Goal: Contribute content

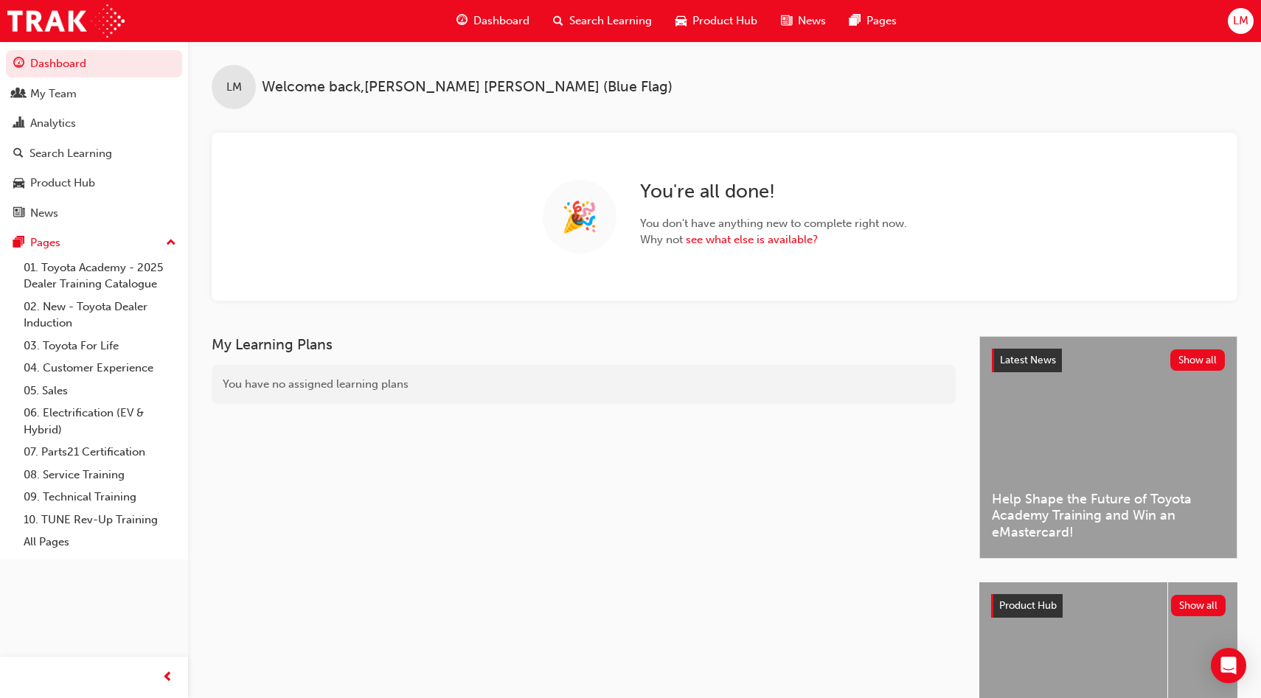
click at [1240, 26] on span "LM" at bounding box center [1240, 21] width 15 height 17
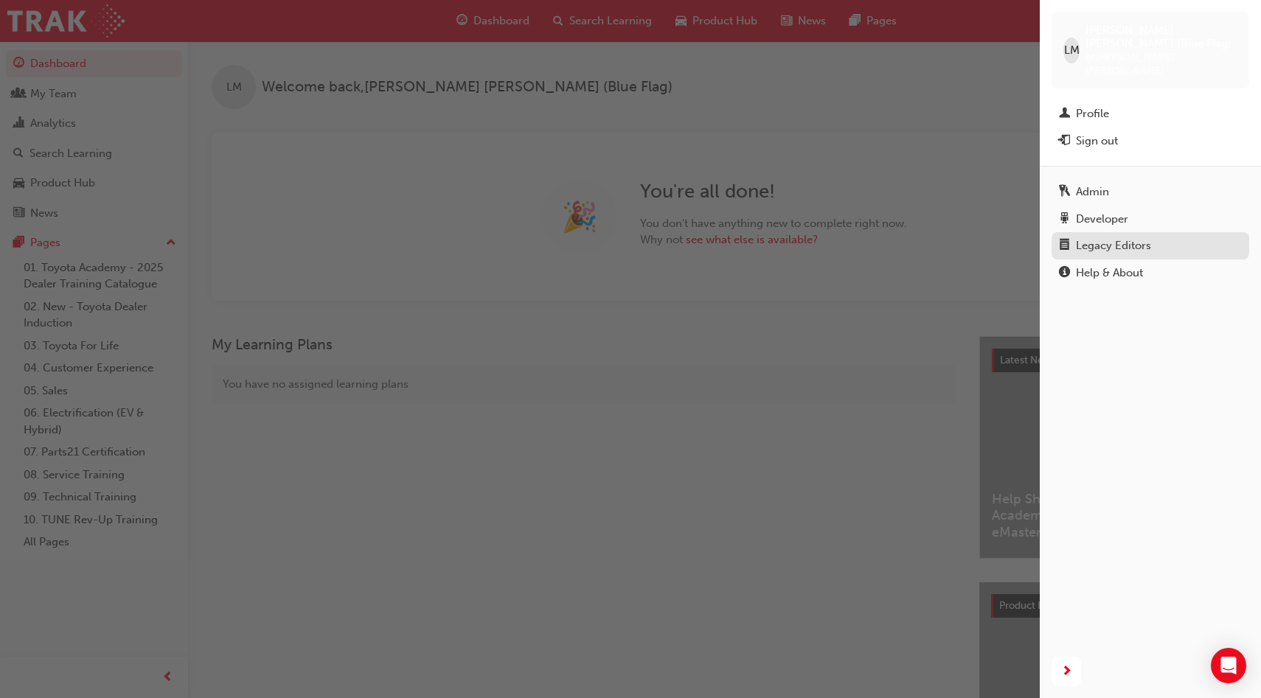
click at [1117, 237] on div "Legacy Editors" at bounding box center [1113, 245] width 75 height 17
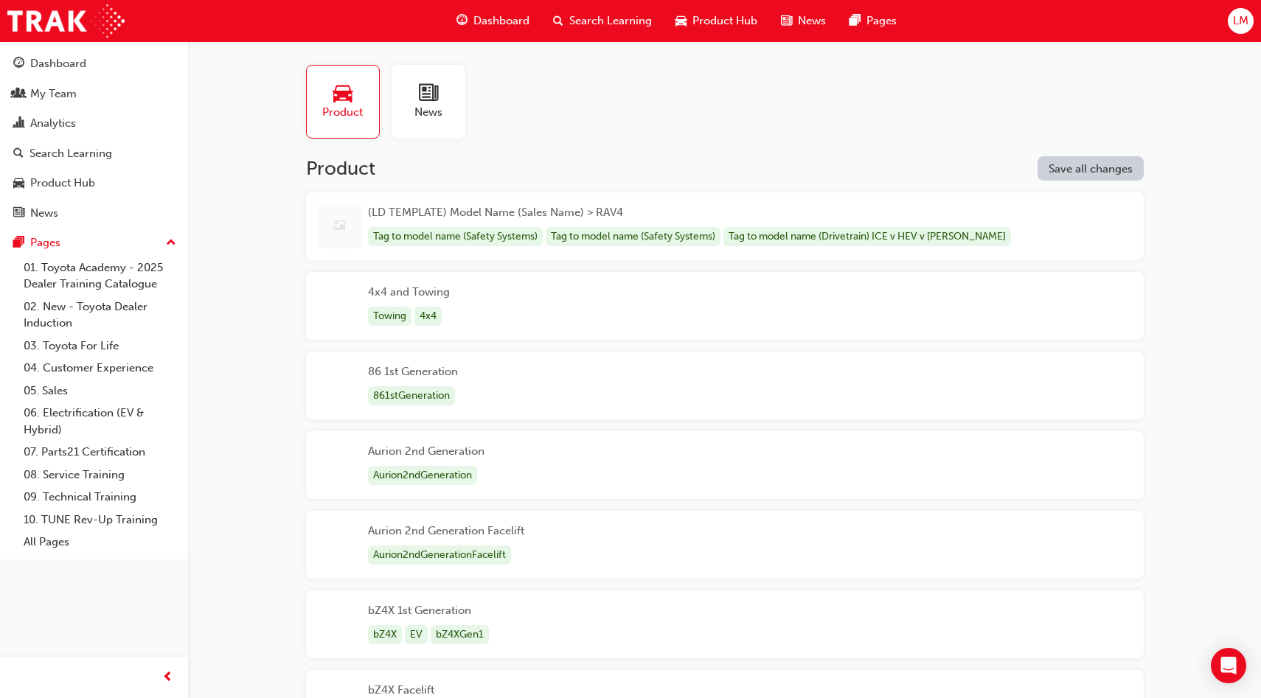
click at [436, 100] on span "news-icon" at bounding box center [428, 93] width 19 height 21
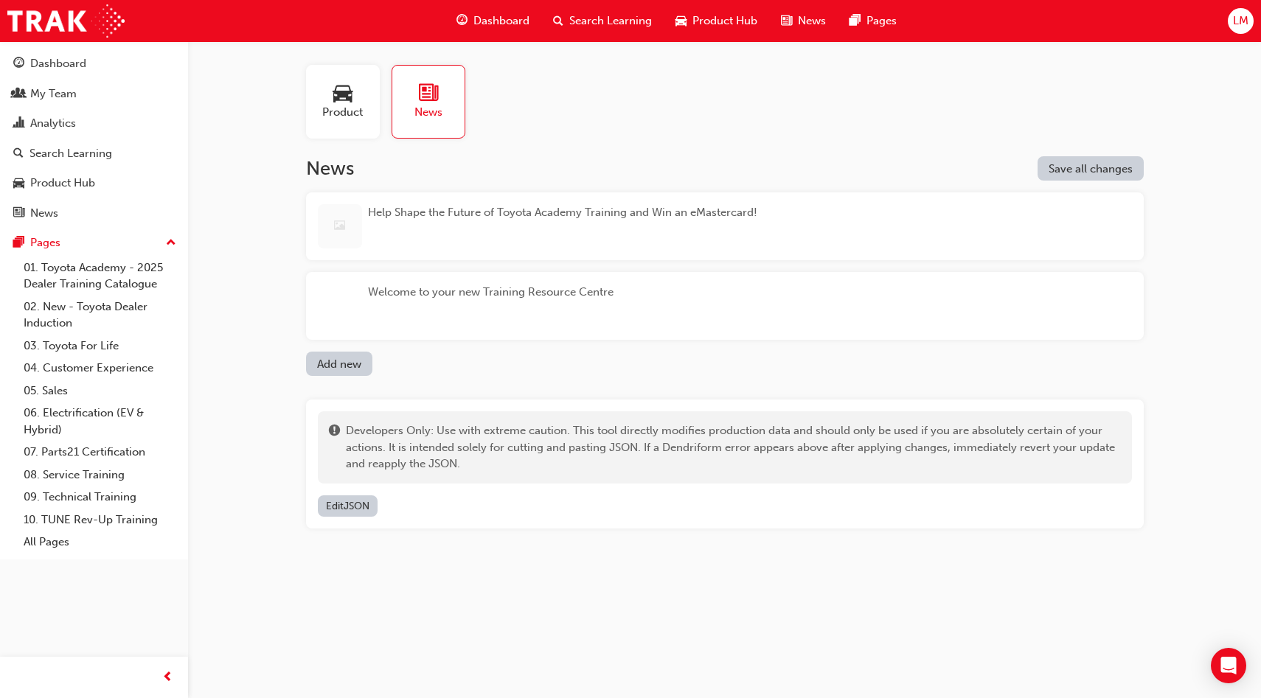
click at [712, 225] on div "Help Shape the Future of Toyota Academy Training and Win an eMastercard!" at bounding box center [562, 226] width 389 height 44
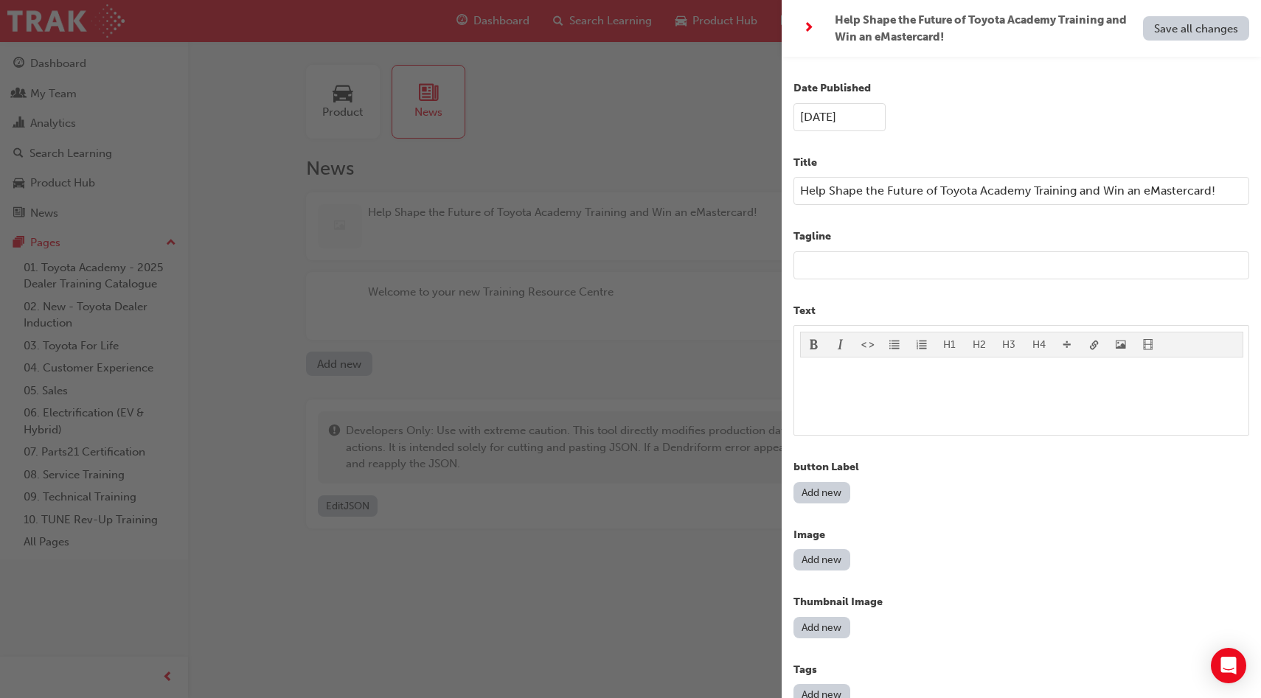
click at [894, 268] on input "text" at bounding box center [1021, 265] width 456 height 28
click at [811, 24] on span "next-icon" at bounding box center [808, 28] width 11 height 18
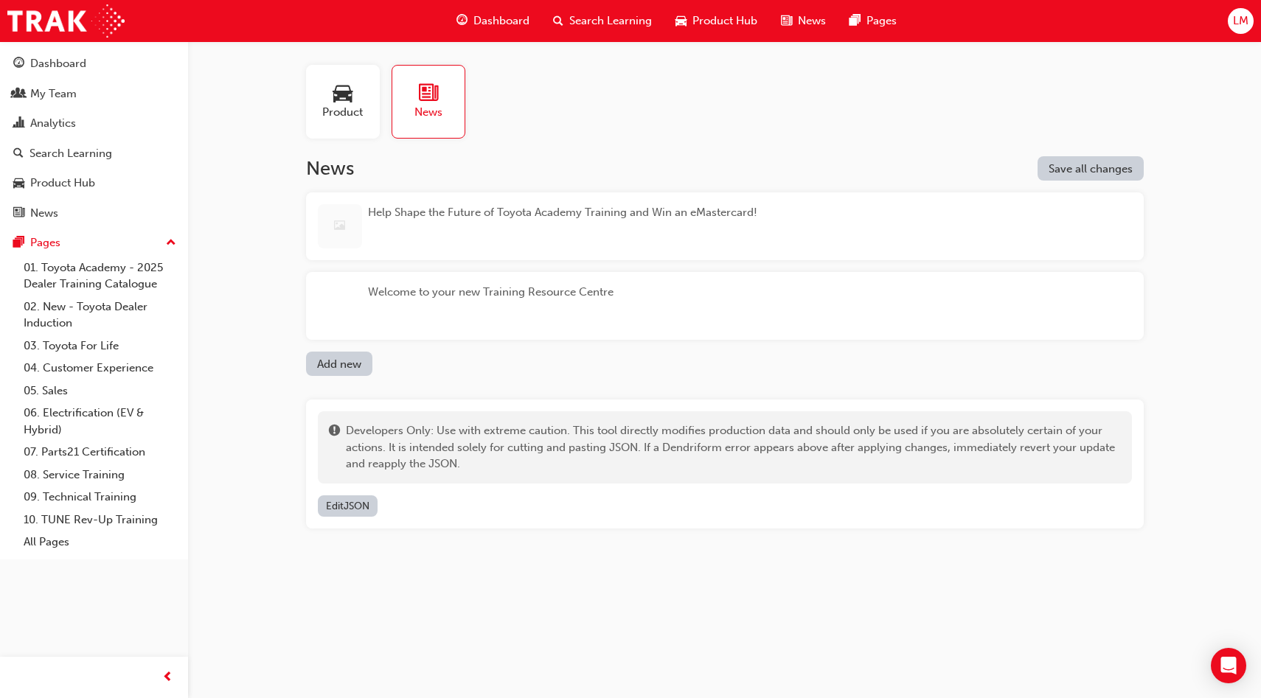
click at [631, 288] on div "Welcome to your new Training Resource Centre" at bounding box center [725, 306] width 838 height 68
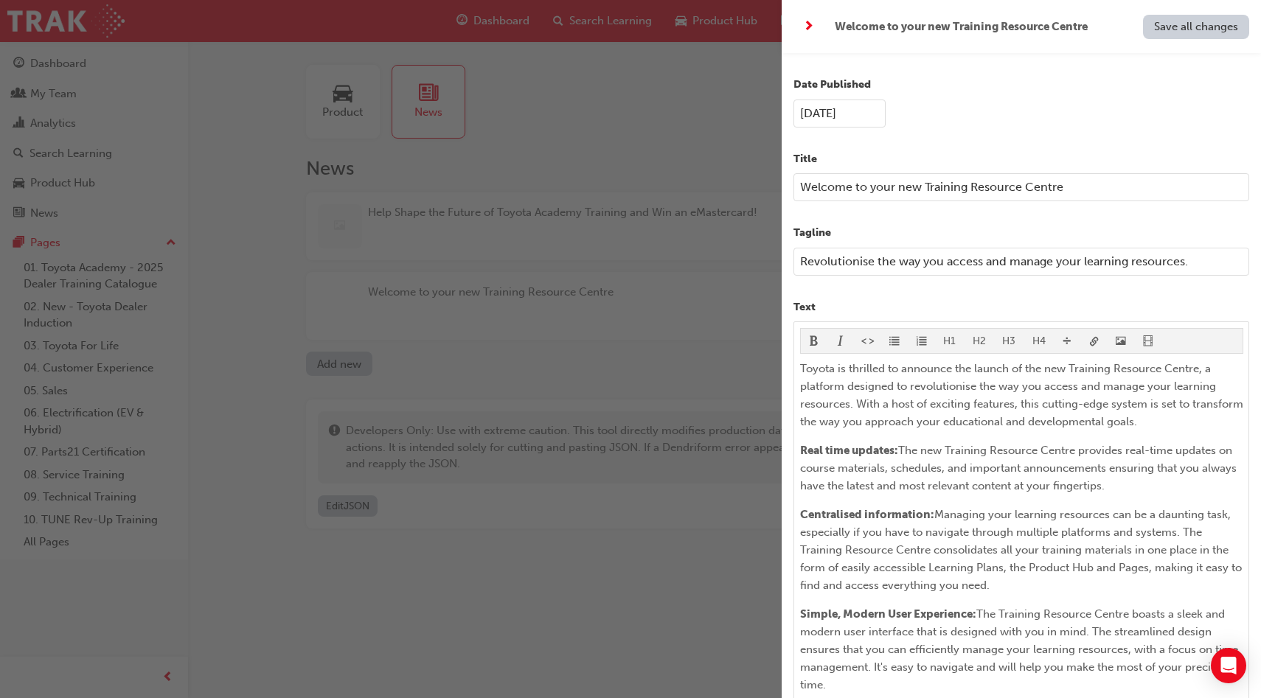
click at [1198, 264] on input "Revolutionise the way you access and manage your learning resources." at bounding box center [1021, 262] width 456 height 28
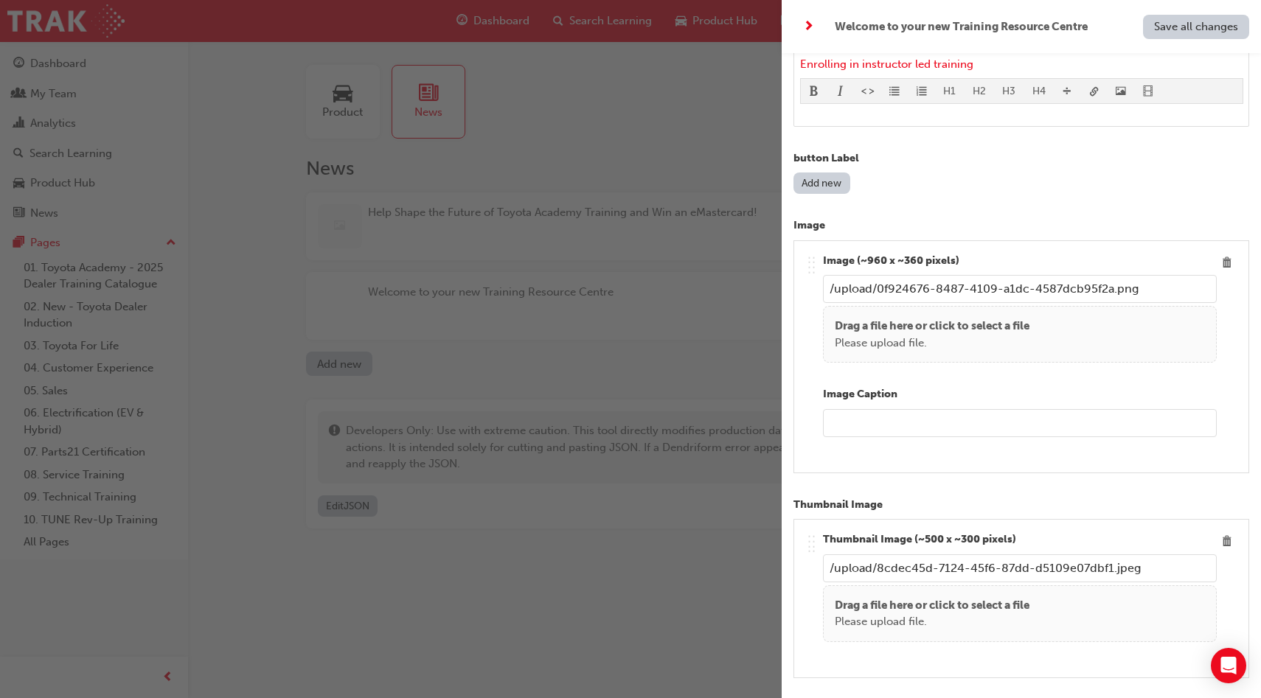
scroll to position [1062, 0]
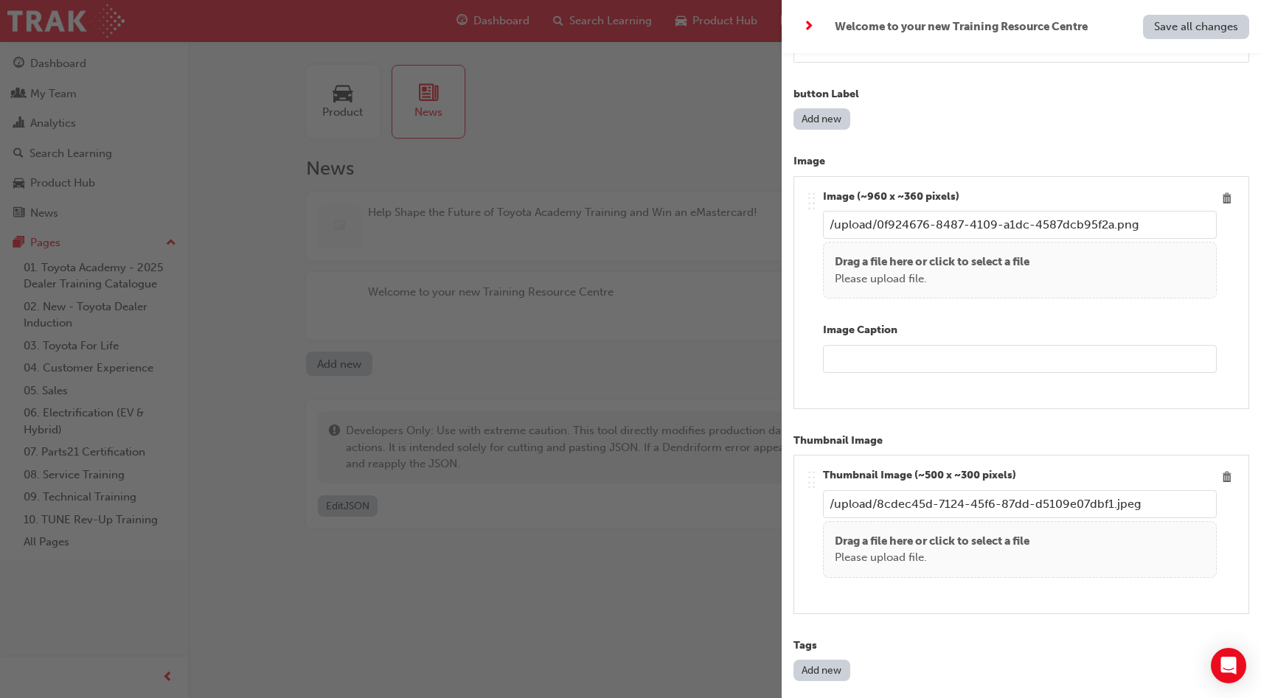
click at [647, 573] on div "button" at bounding box center [391, 349] width 782 height 698
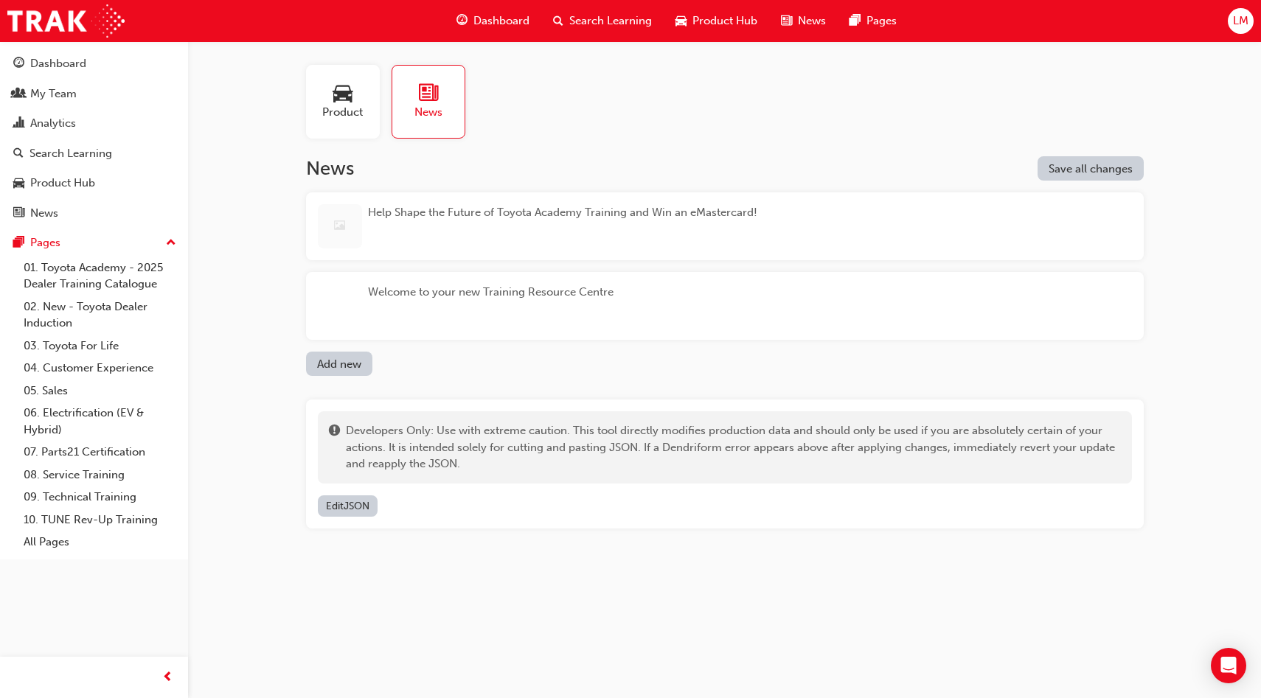
click at [560, 243] on div "Help Shape the Future of Toyota Academy Training and Win an eMastercard!" at bounding box center [562, 226] width 389 height 44
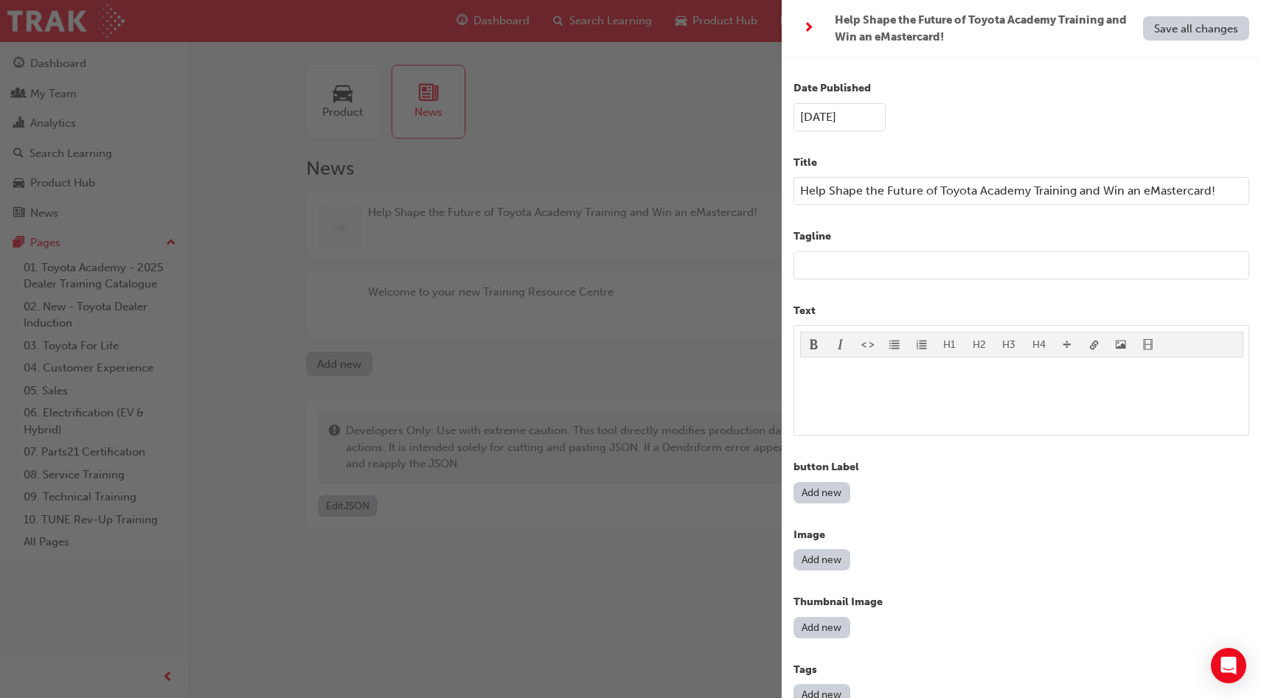
click at [844, 266] on input "text" at bounding box center [1021, 265] width 456 height 28
paste input "Revolutionise the way you access and manage your learning resources."
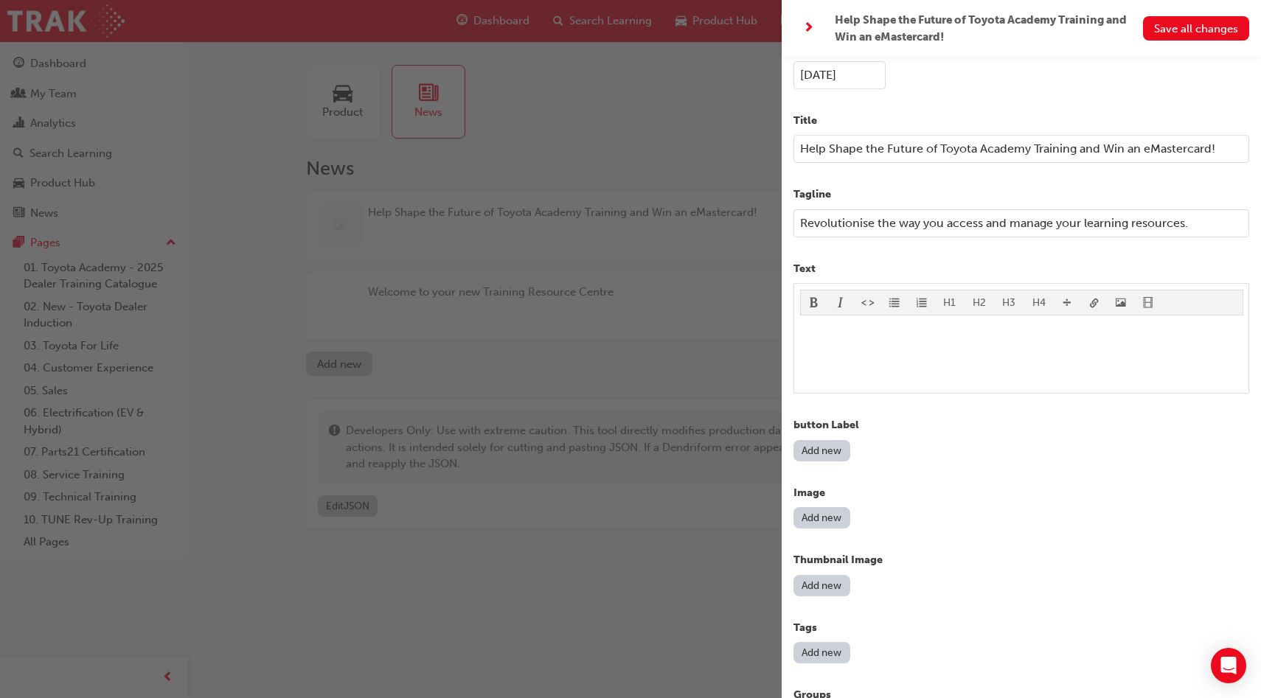
scroll to position [43, 0]
type input "Revolutionise the way you access and manage your learning resources."
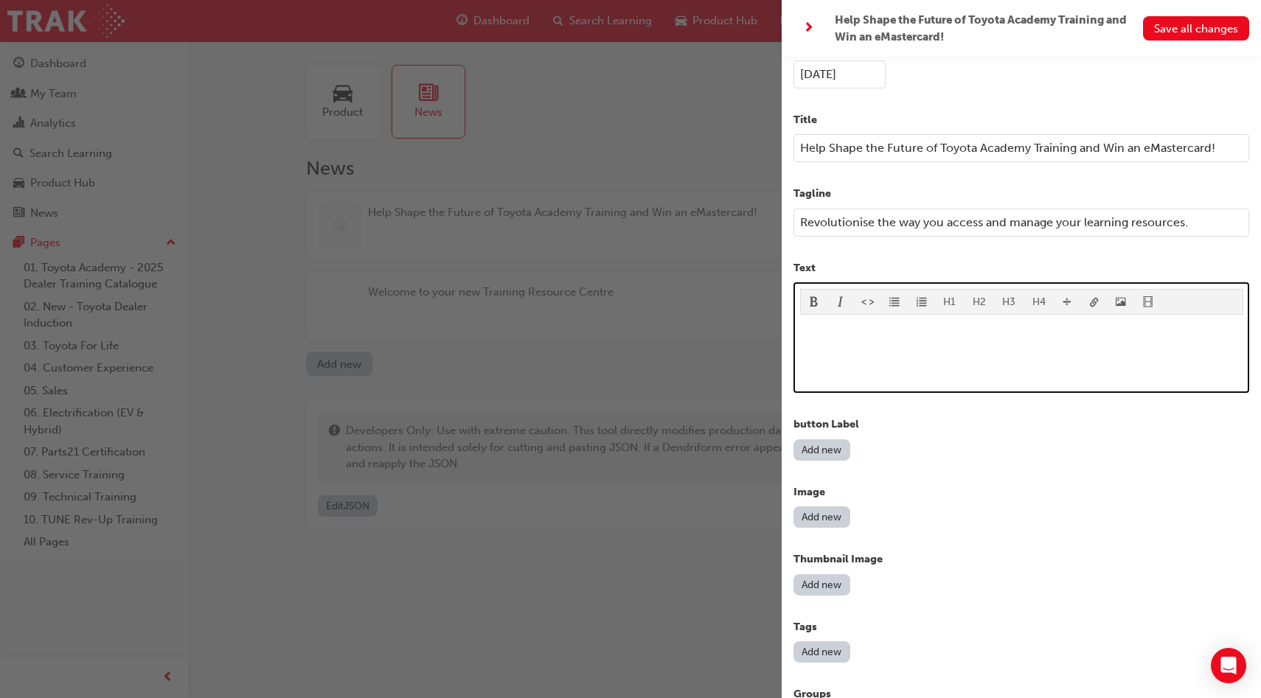
click at [882, 350] on div "﻿" at bounding box center [1021, 354] width 443 height 66
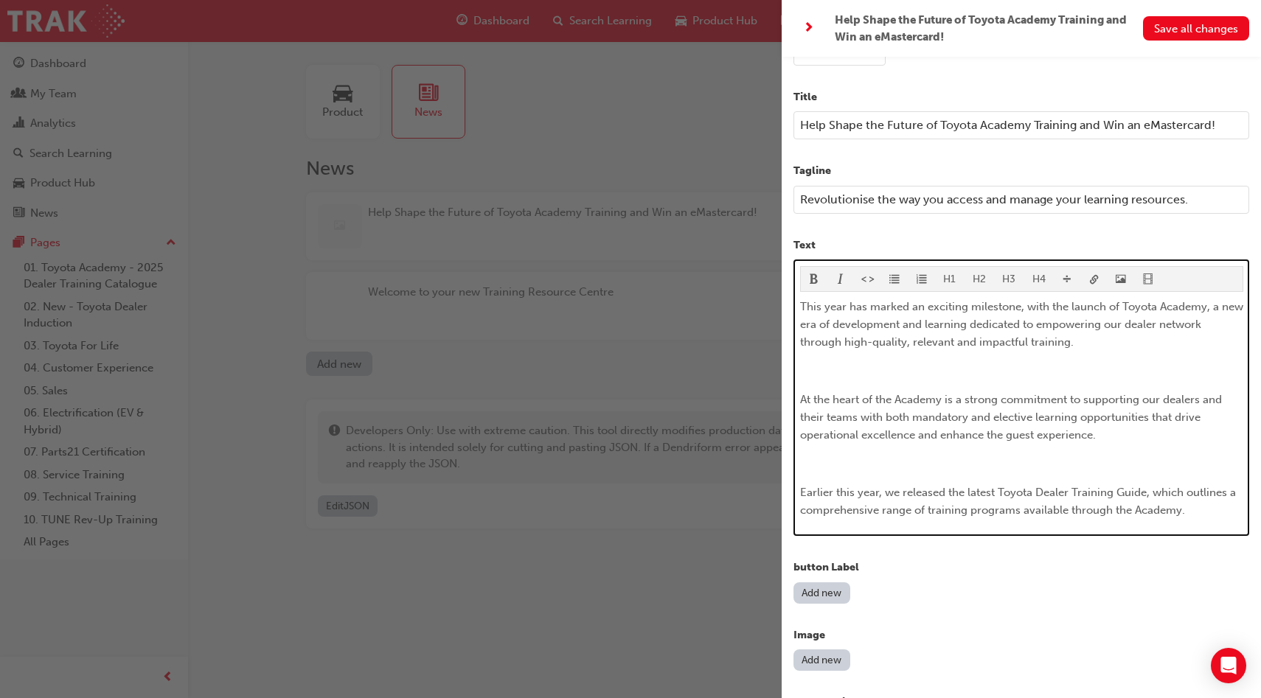
scroll to position [69, 0]
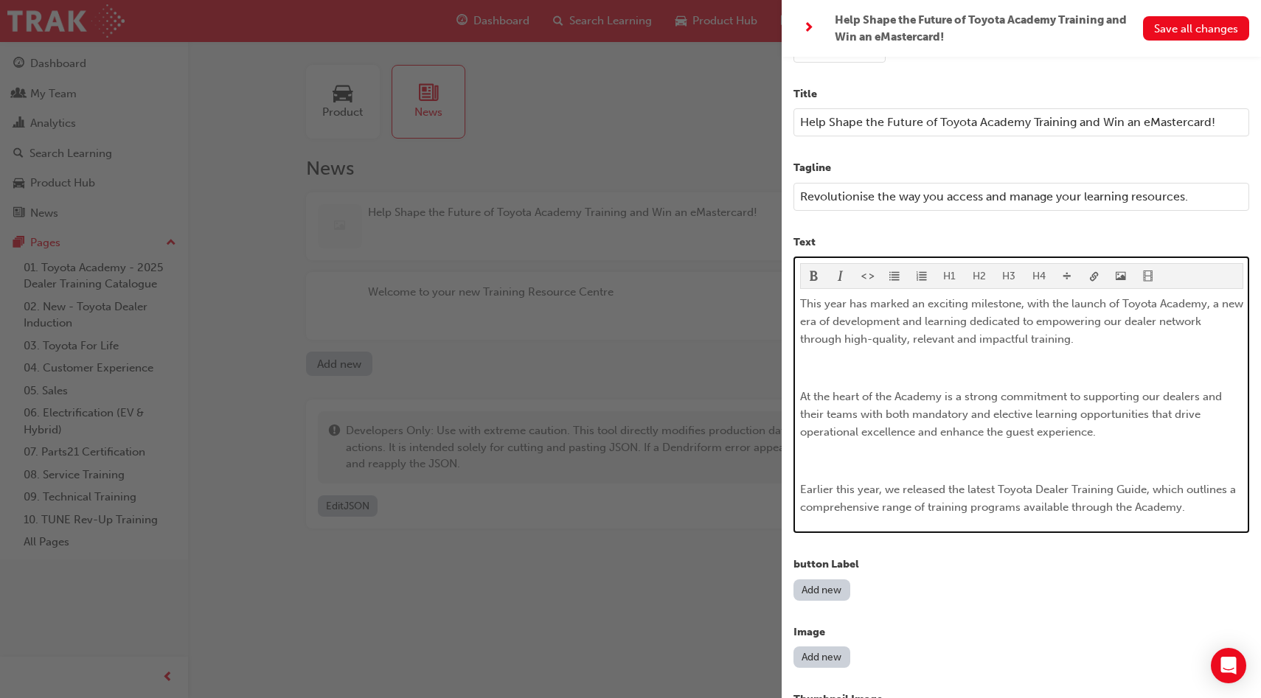
click at [986, 370] on p "﻿" at bounding box center [1021, 368] width 443 height 18
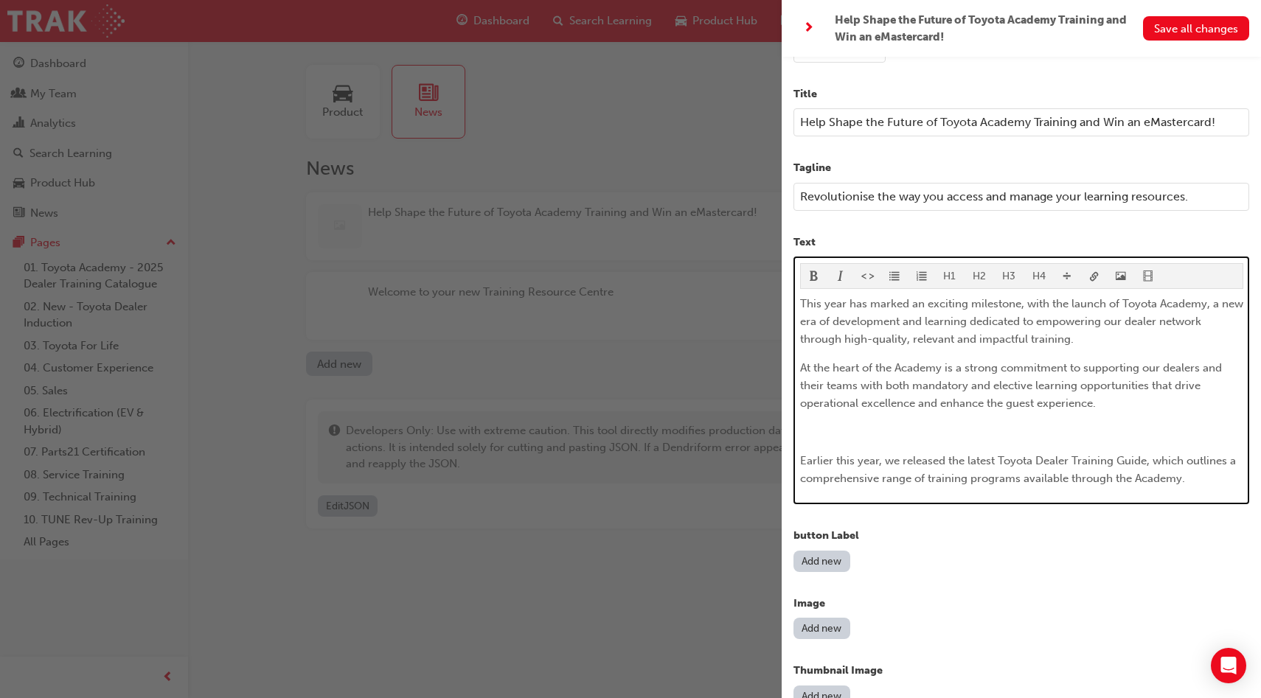
click at [886, 428] on p "﻿" at bounding box center [1021, 432] width 443 height 18
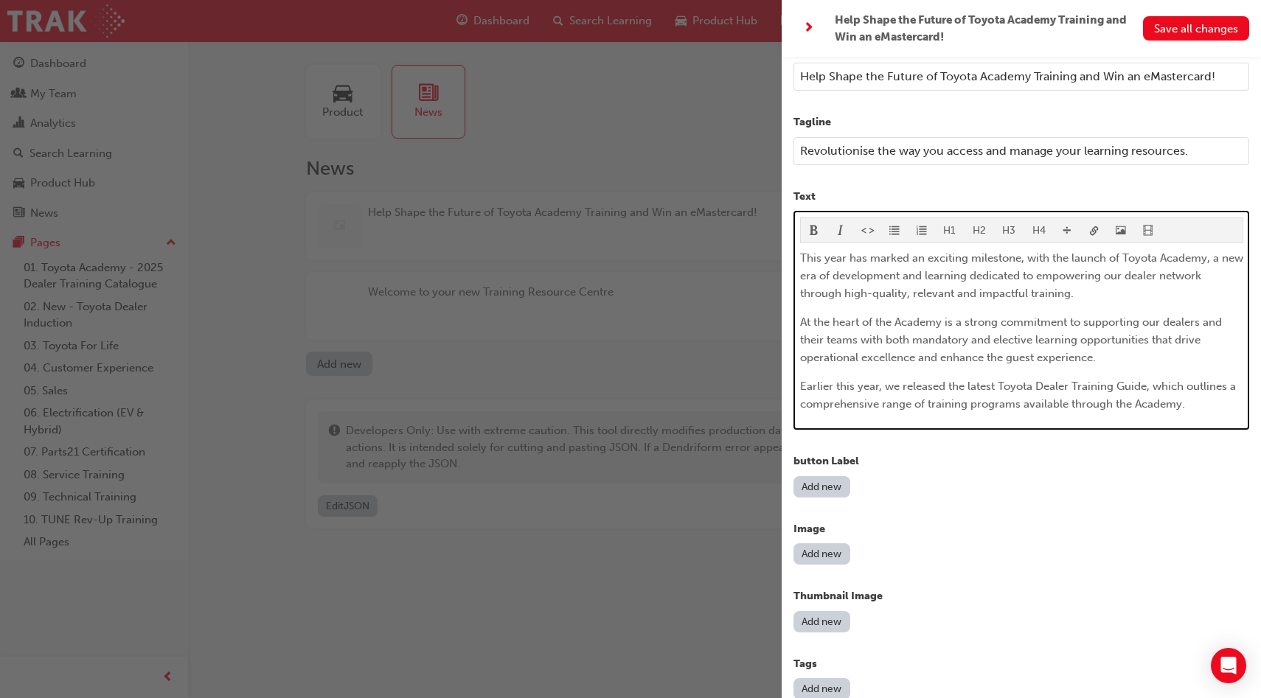
scroll to position [135, 0]
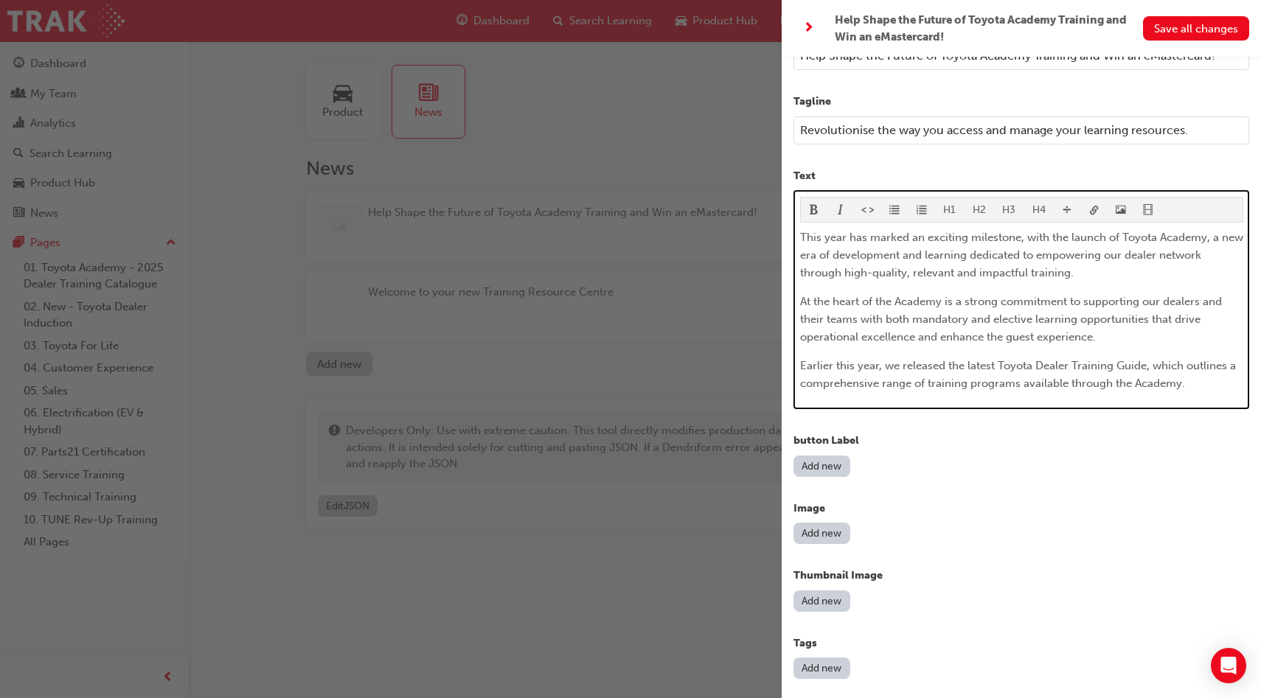
click at [1201, 388] on p "Earlier this year, we released the latest Toyota Dealer Training Guide, which o…" at bounding box center [1021, 374] width 443 height 35
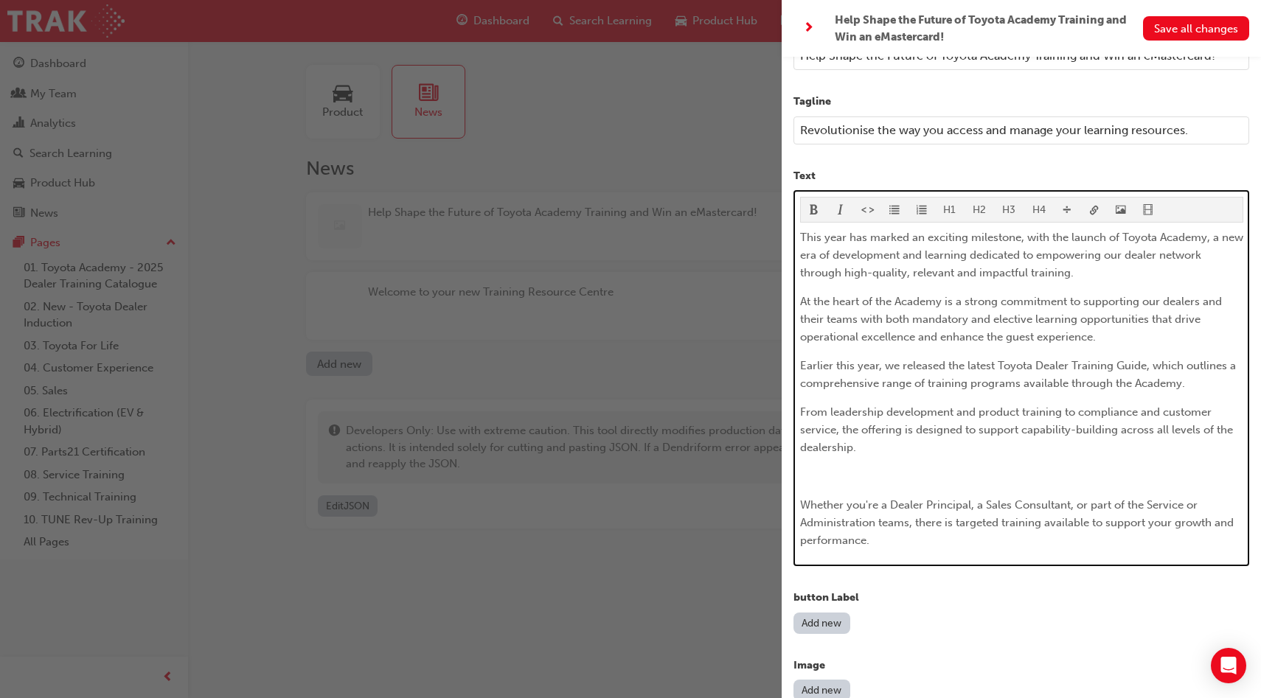
click at [883, 473] on p "﻿" at bounding box center [1021, 477] width 443 height 18
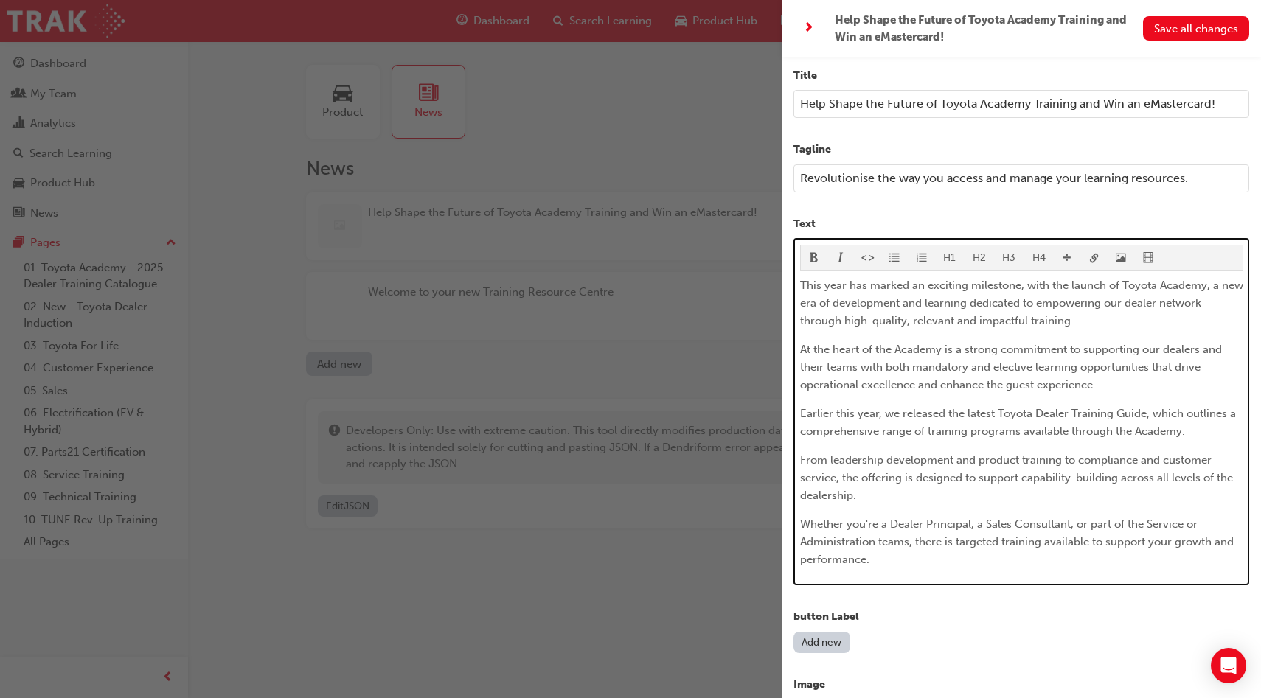
scroll to position [71, 0]
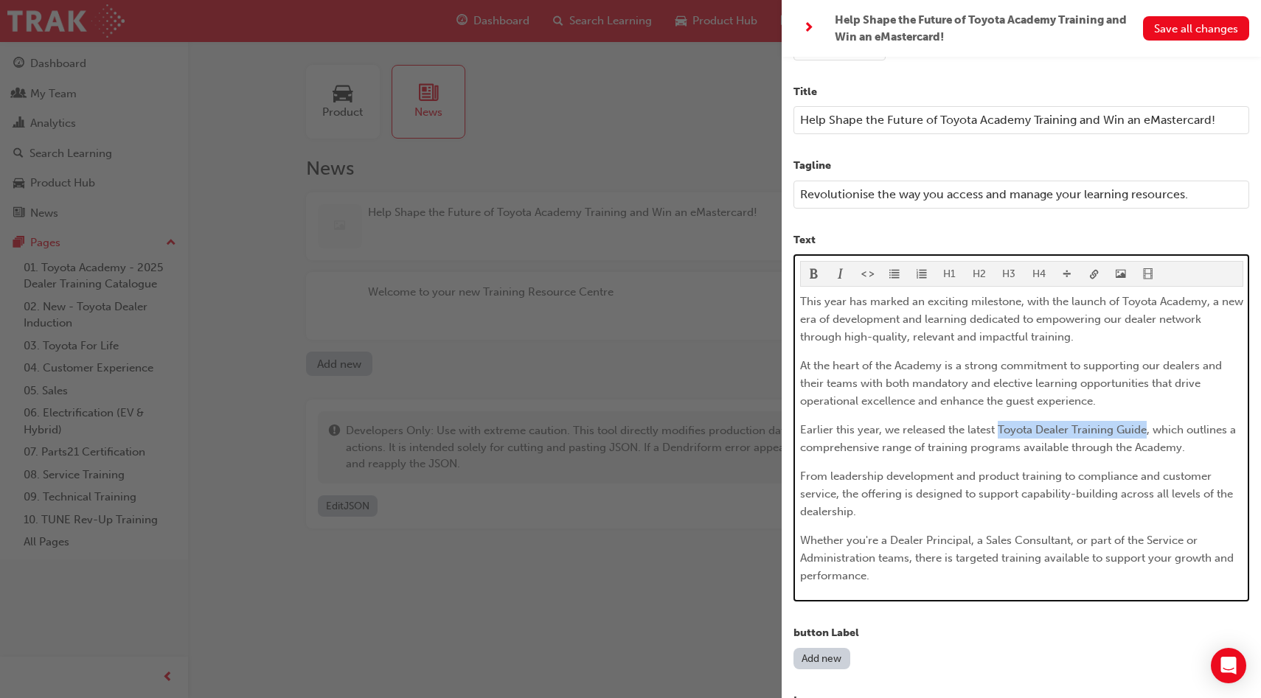
drag, startPoint x: 1145, startPoint y: 430, endPoint x: 999, endPoint y: 429, distance: 146.0
click at [999, 429] on span "Earlier this year, we released the latest Toyota Dealer Training Guide, which o…" at bounding box center [1019, 438] width 439 height 31
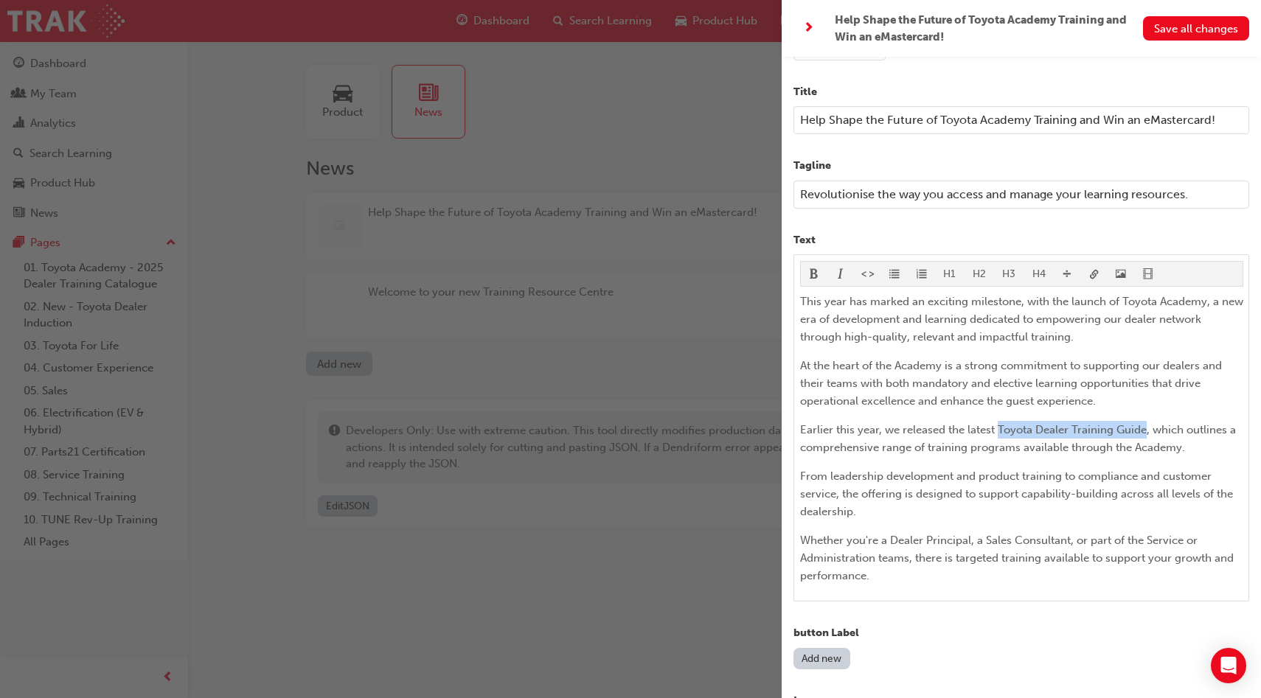
click at [1096, 279] on body "Your version of Internet Explorer is outdated and not supported. Please upgrade…" at bounding box center [630, 349] width 1261 height 698
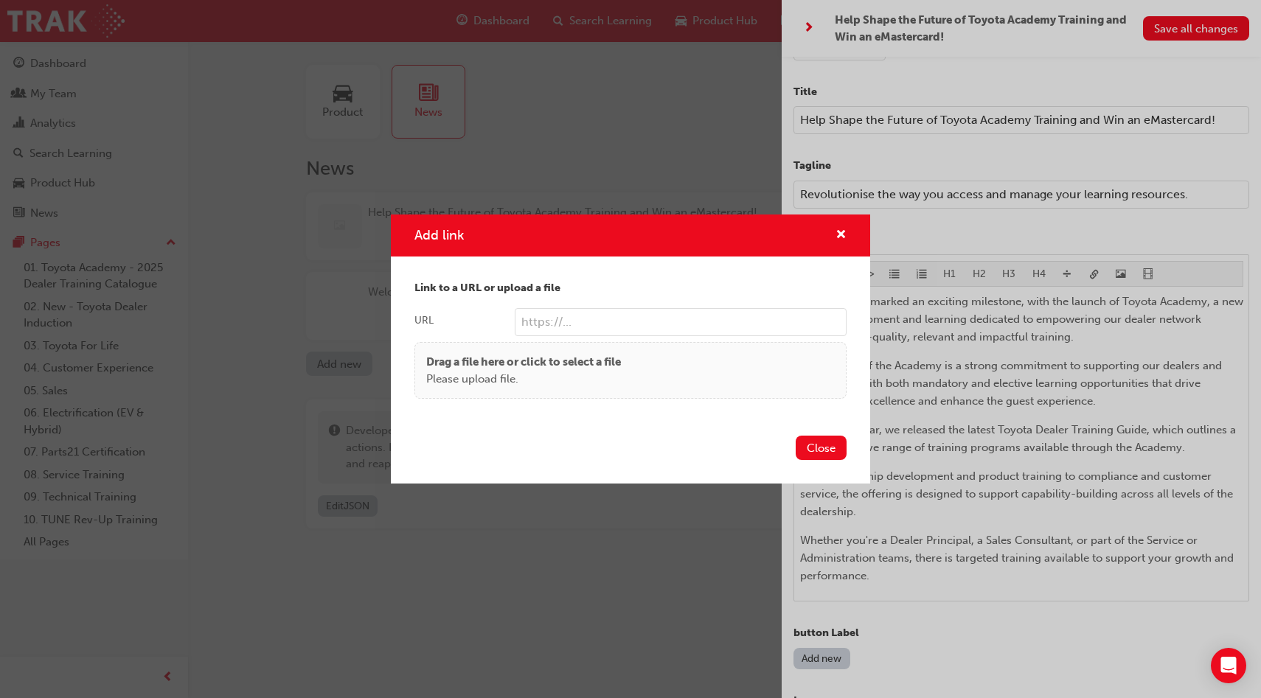
click at [729, 325] on input "URL" at bounding box center [681, 322] width 332 height 28
paste input "https://tdd.ontrak.app/upload/7b7ec625-7569-4500-bade-6856de5a0edd.pdf"
type input "https://tdd.ontrak.app/upload/7b7ec625-7569-4500-bade-6856de5a0edd.pdf"
click at [816, 445] on button "Close" at bounding box center [821, 448] width 51 height 24
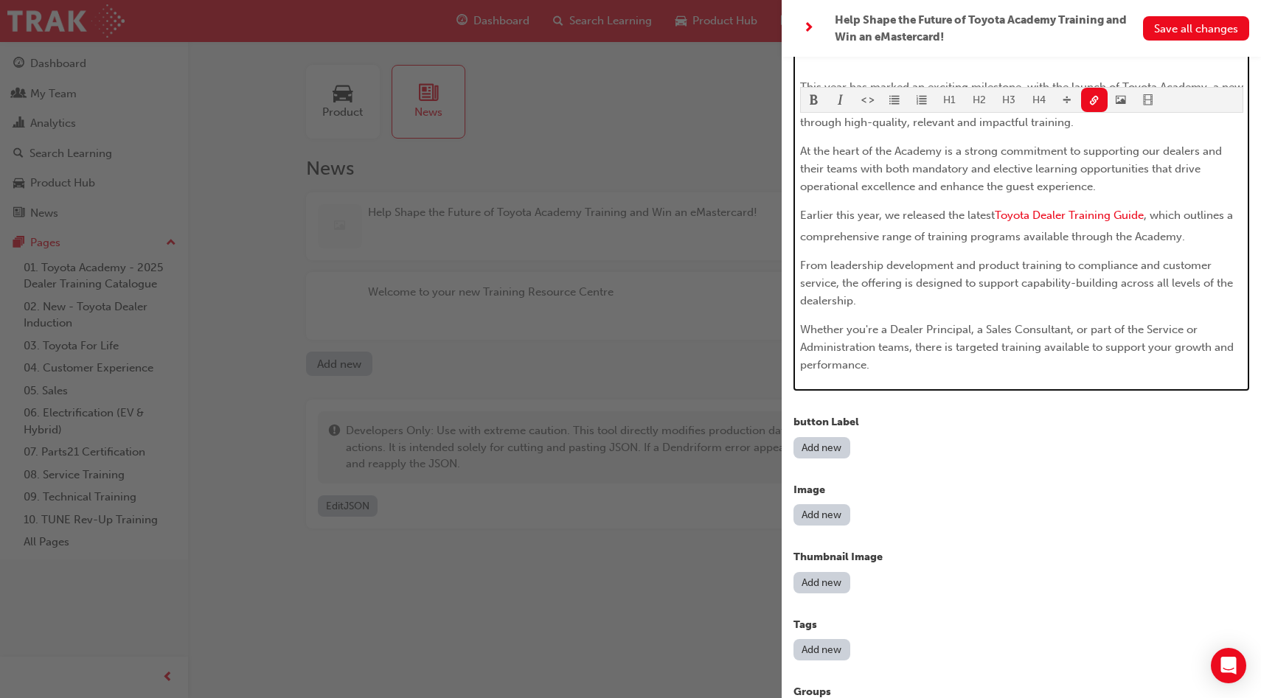
scroll to position [369, 0]
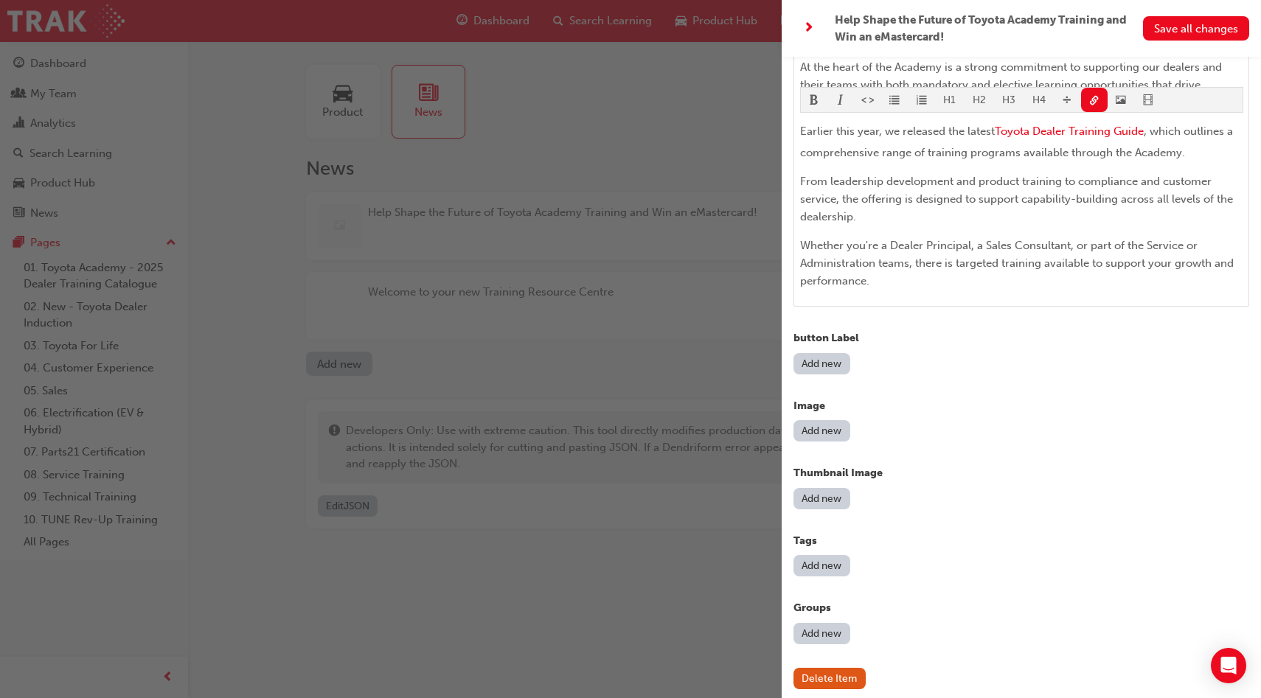
click at [821, 423] on button "Add new" at bounding box center [821, 430] width 57 height 21
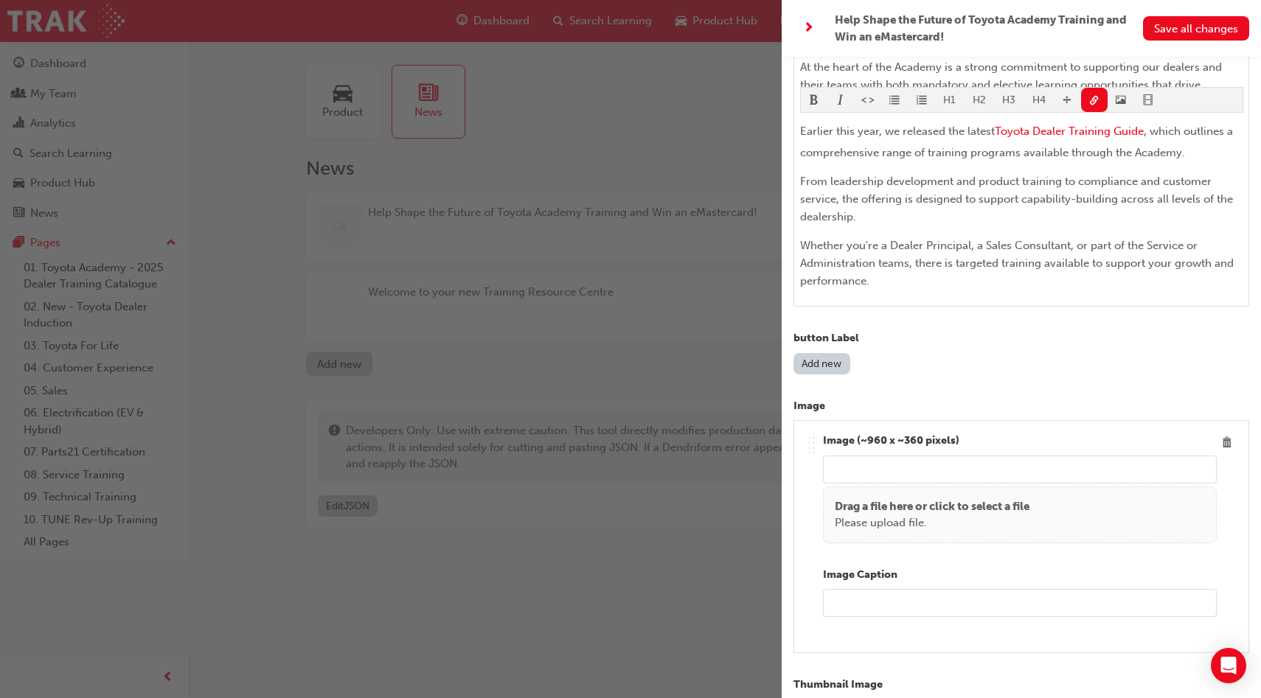
click at [973, 468] on input "url" at bounding box center [1020, 470] width 394 height 28
click at [970, 512] on p "Drag a file here or click to select a file" at bounding box center [932, 506] width 195 height 17
type input "/upload/40db84d4-d42a-44fd-945e-43d6b85df0ad.png"
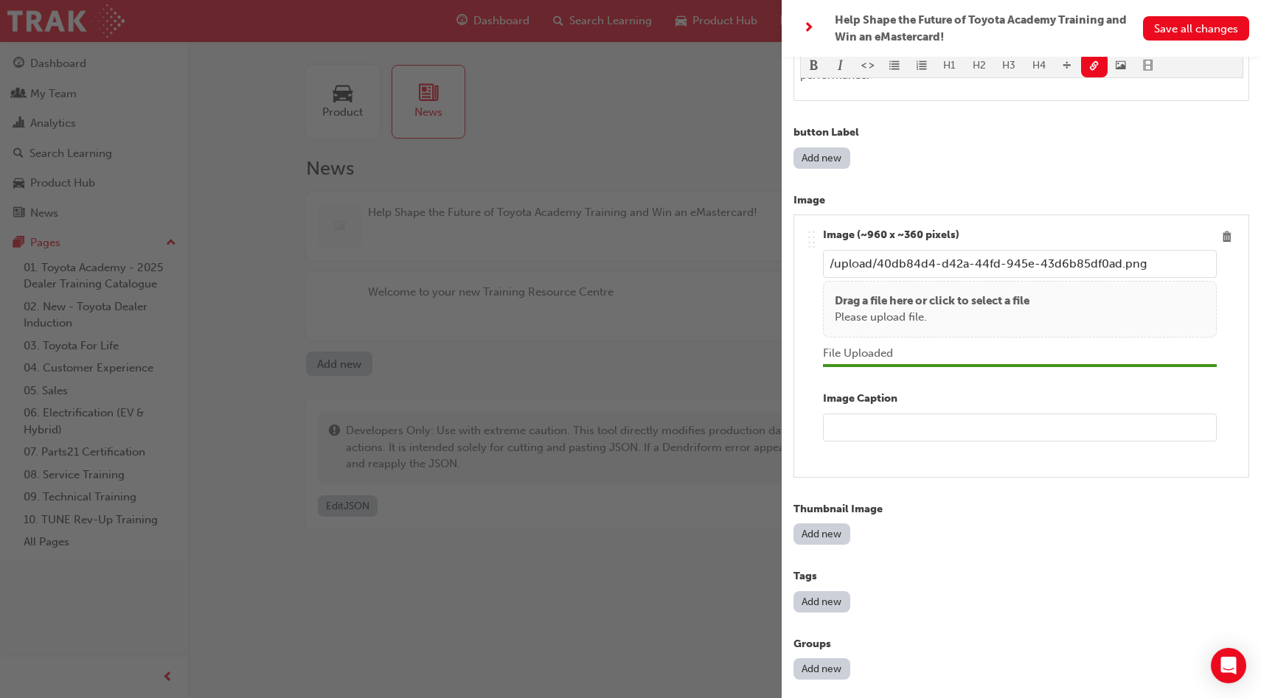
scroll to position [611, 0]
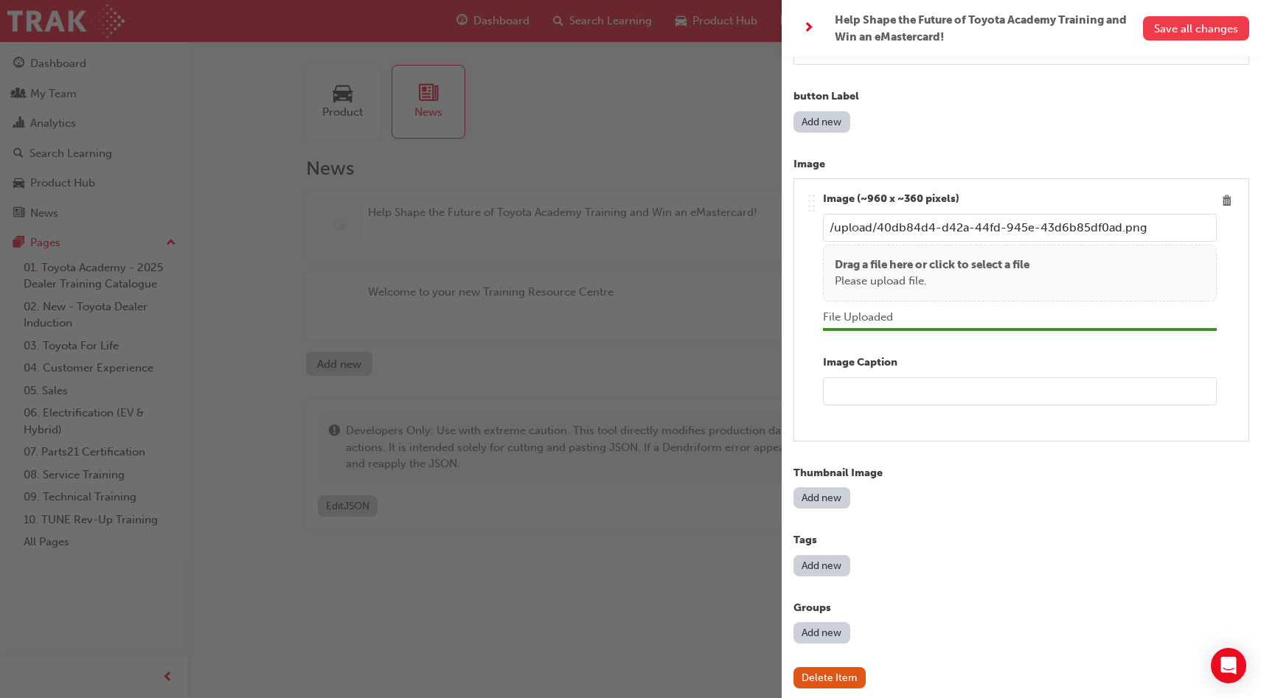
click at [1199, 23] on span "Save all changes" at bounding box center [1196, 28] width 84 height 13
click at [809, 28] on span "next-icon" at bounding box center [808, 28] width 11 height 18
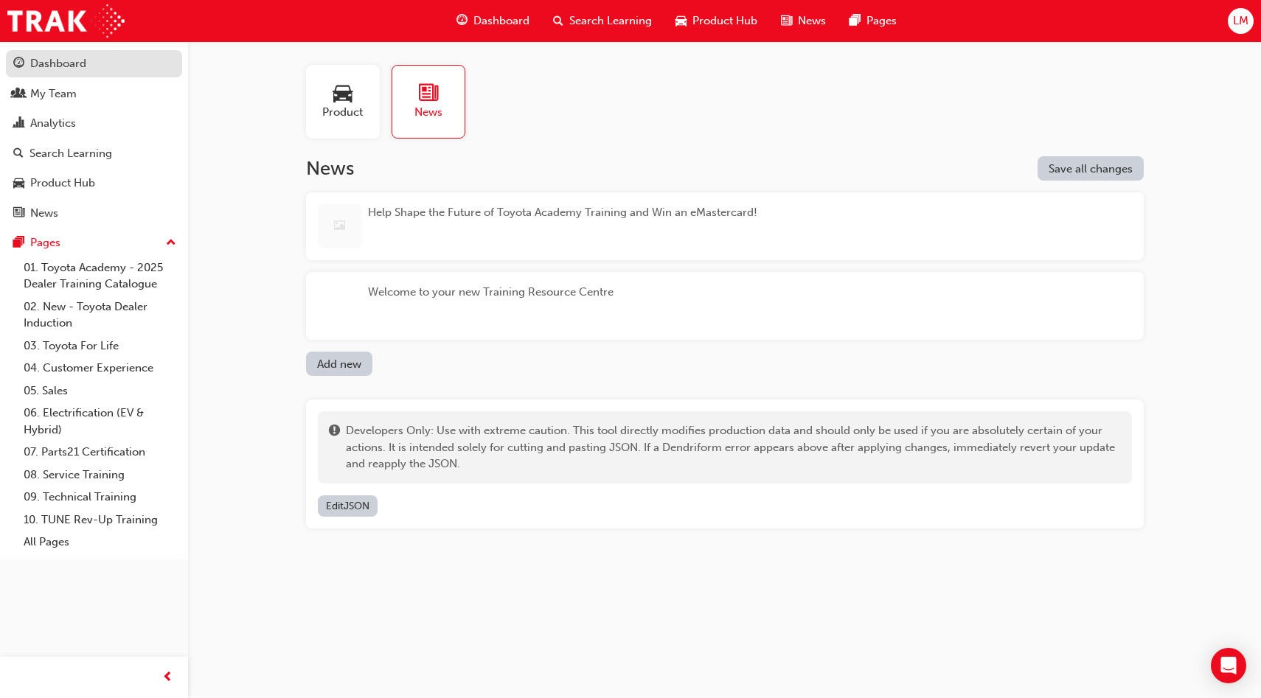
click at [81, 62] on div "Dashboard" at bounding box center [58, 63] width 56 height 17
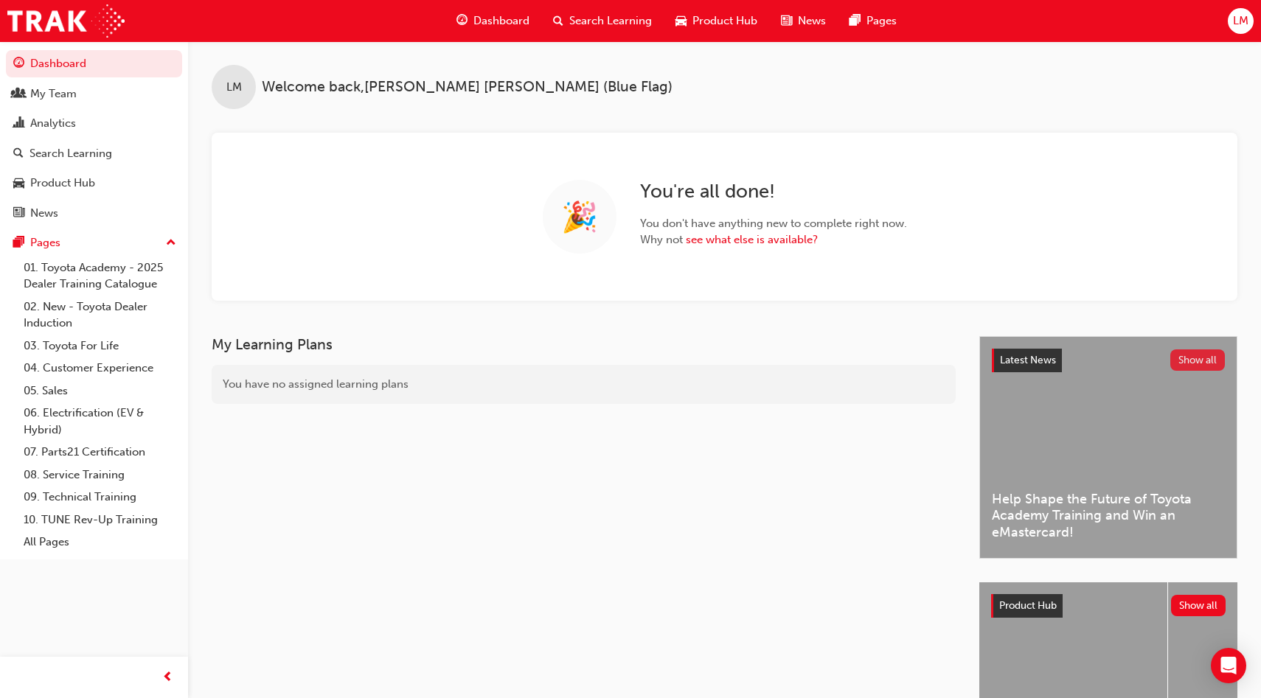
click at [1187, 356] on button "Show all" at bounding box center [1197, 360] width 55 height 21
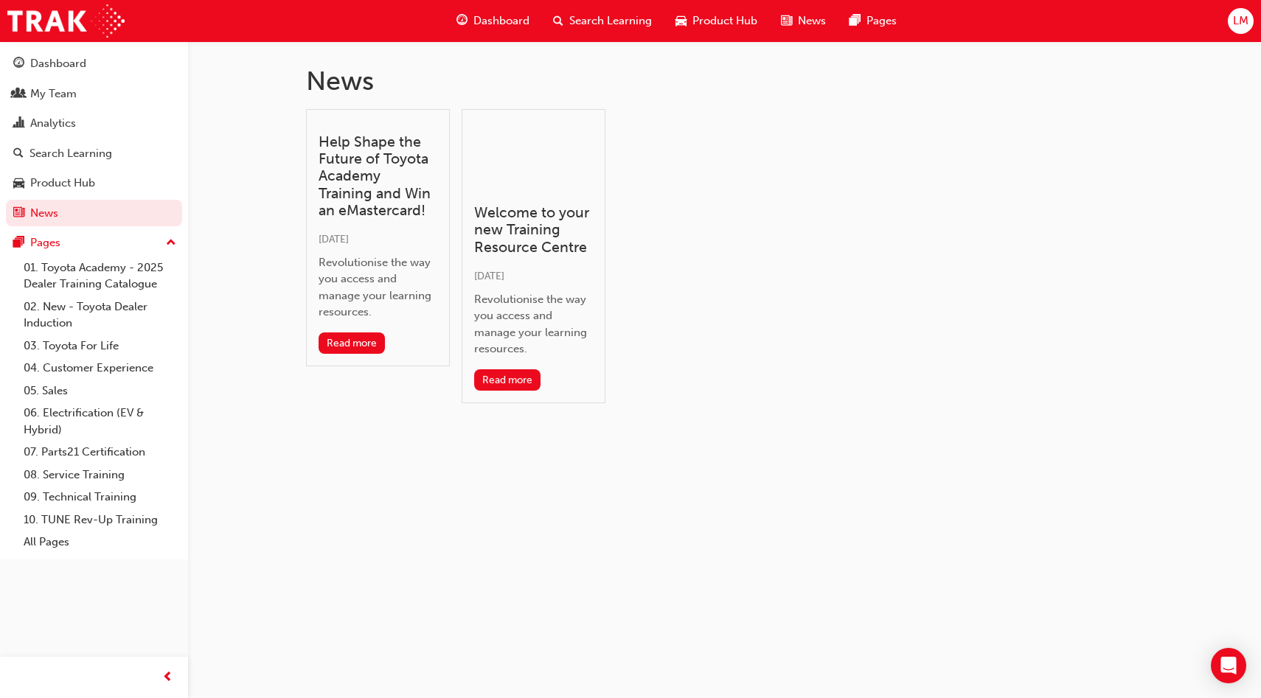
click at [402, 230] on div "Help Shape the Future of Toyota Academy Training and Win an eMastercard! 5 days…" at bounding box center [378, 237] width 144 height 257
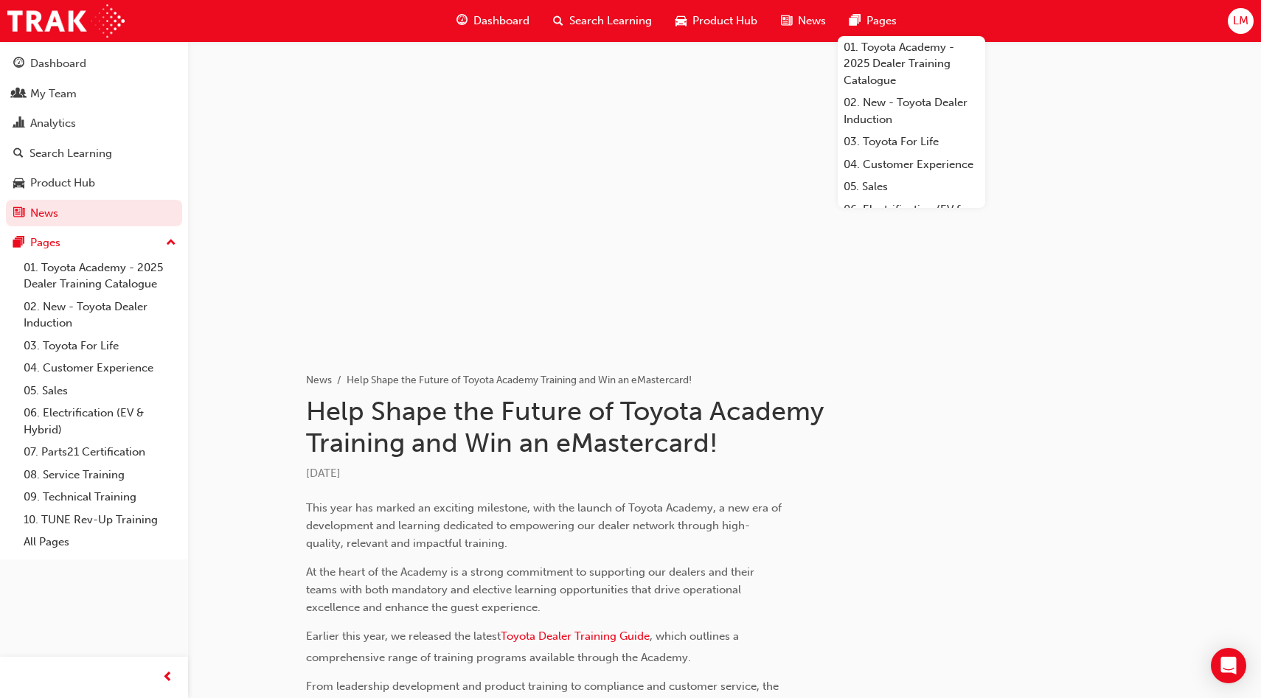
click at [1246, 18] on span "LM" at bounding box center [1240, 21] width 15 height 17
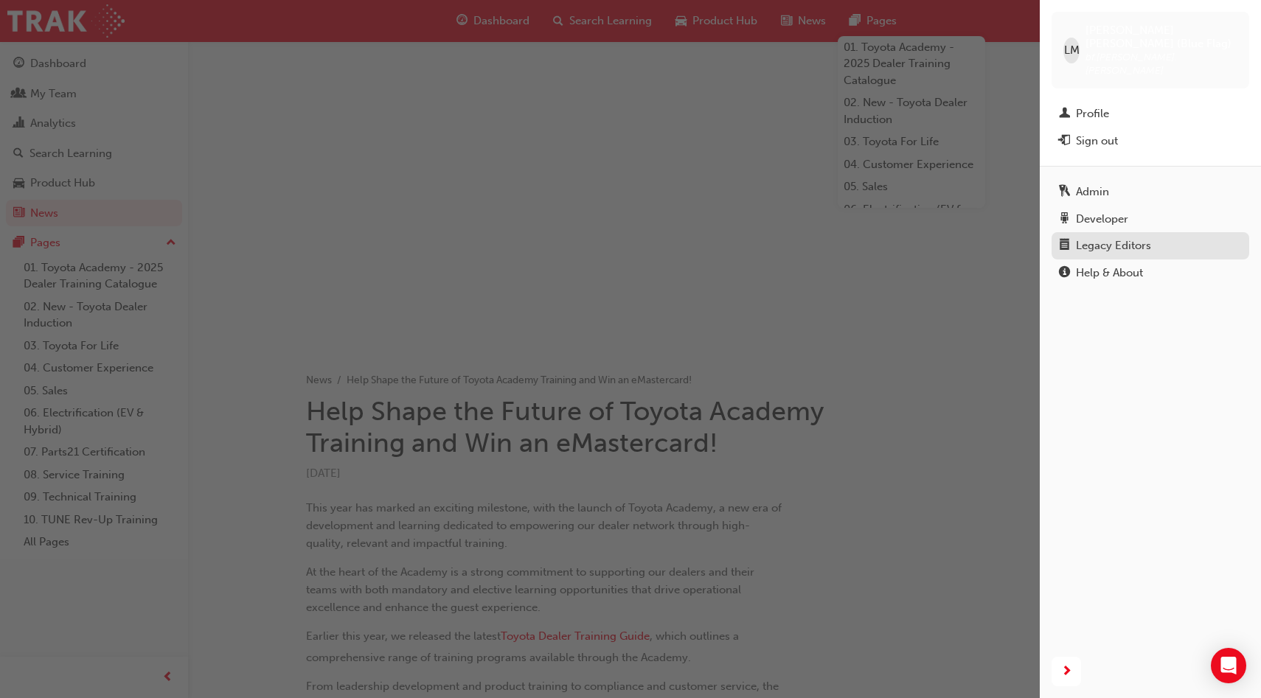
click at [1120, 237] on div "Legacy Editors" at bounding box center [1113, 245] width 75 height 17
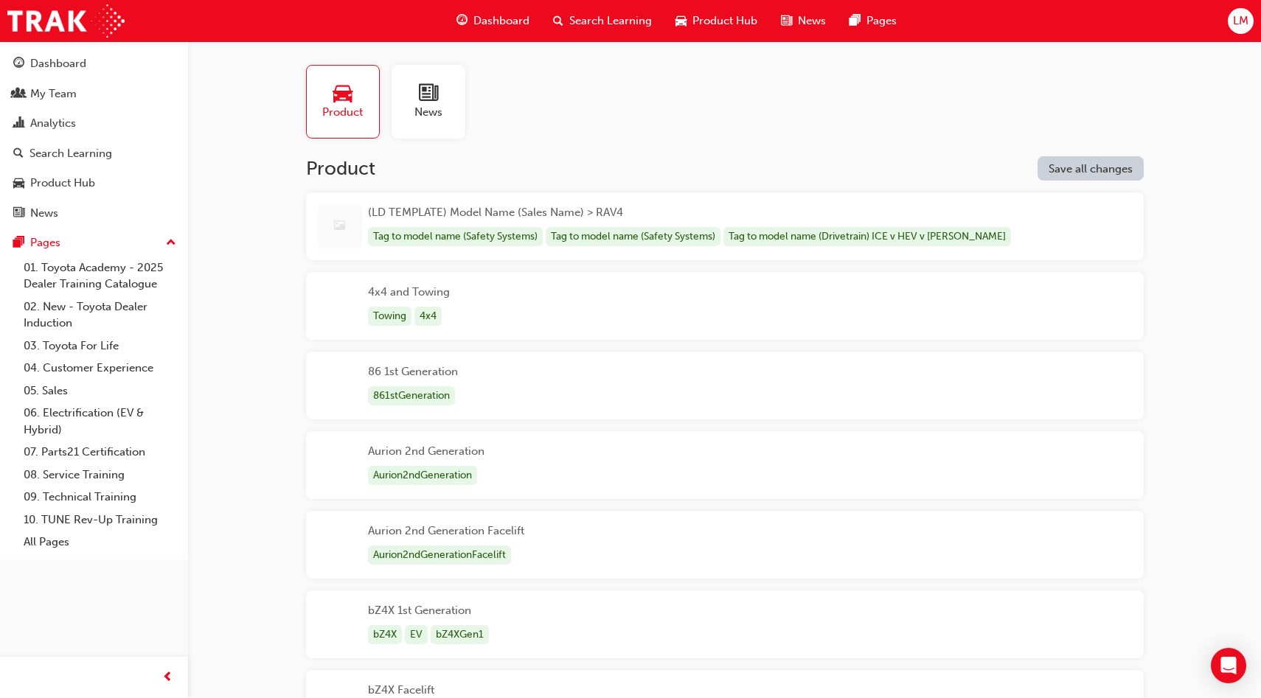
click at [445, 100] on div "News" at bounding box center [429, 102] width 74 height 74
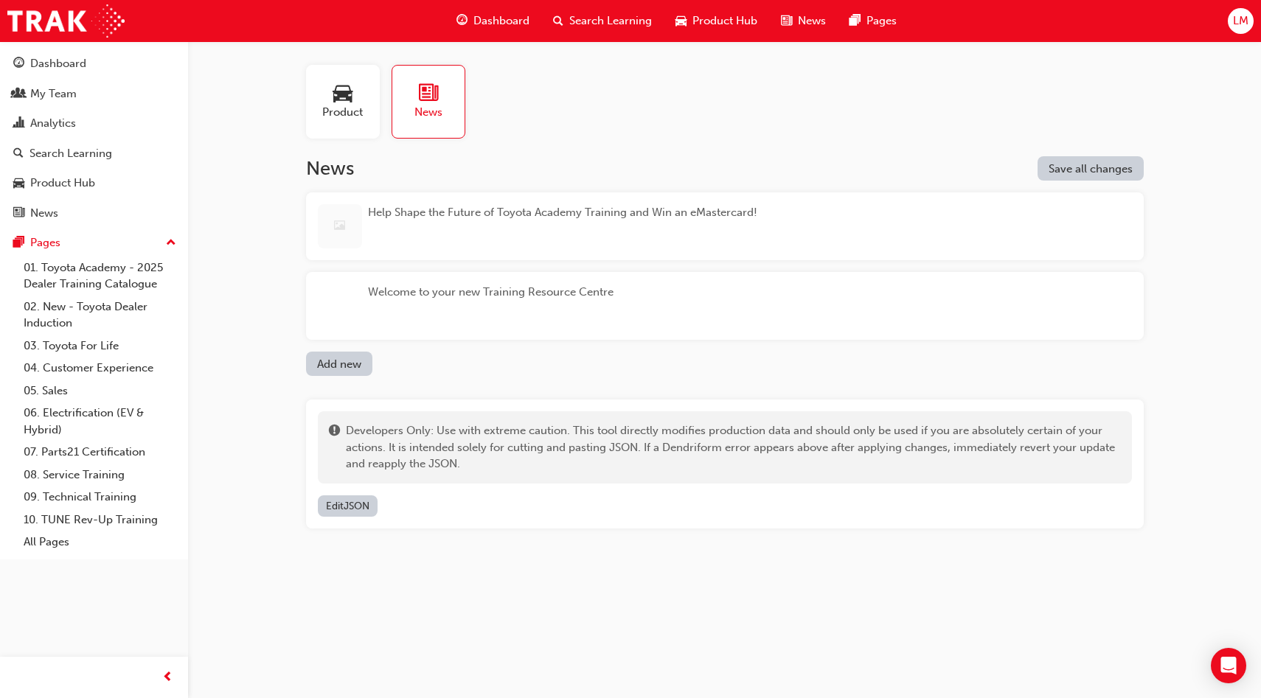
click at [649, 240] on div "Help Shape the Future of Toyota Academy Training and Win an eMastercard!" at bounding box center [562, 226] width 389 height 44
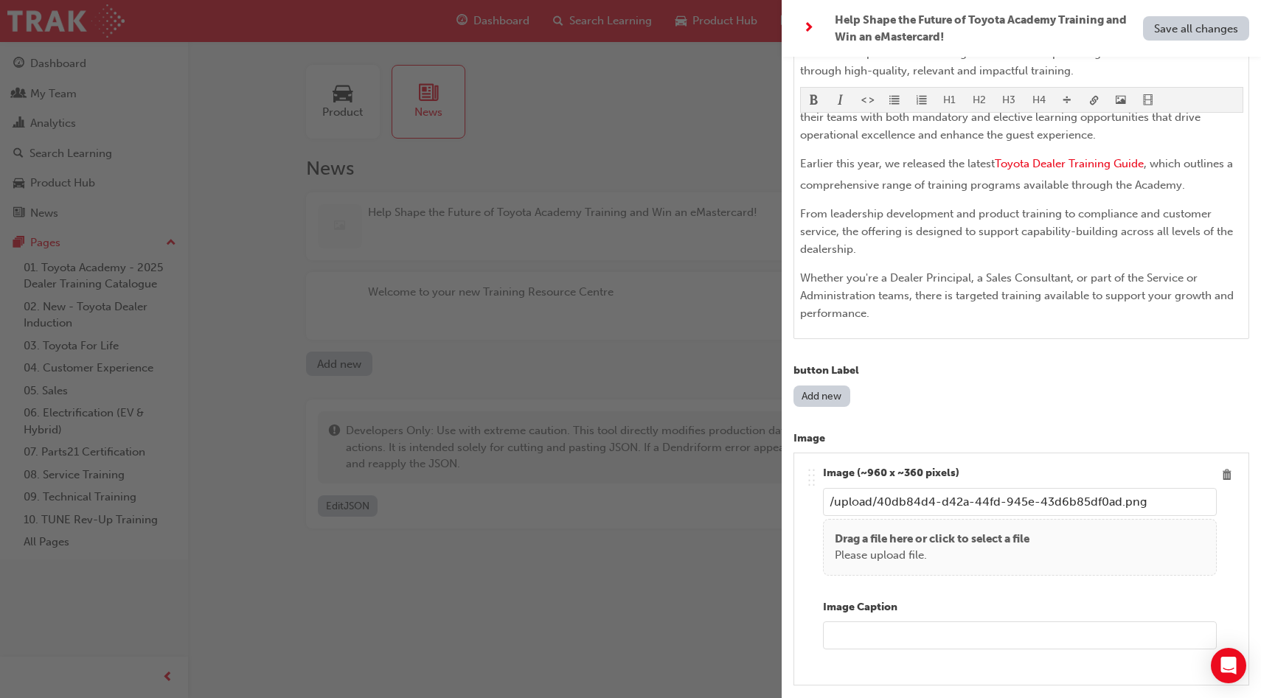
scroll to position [350, 0]
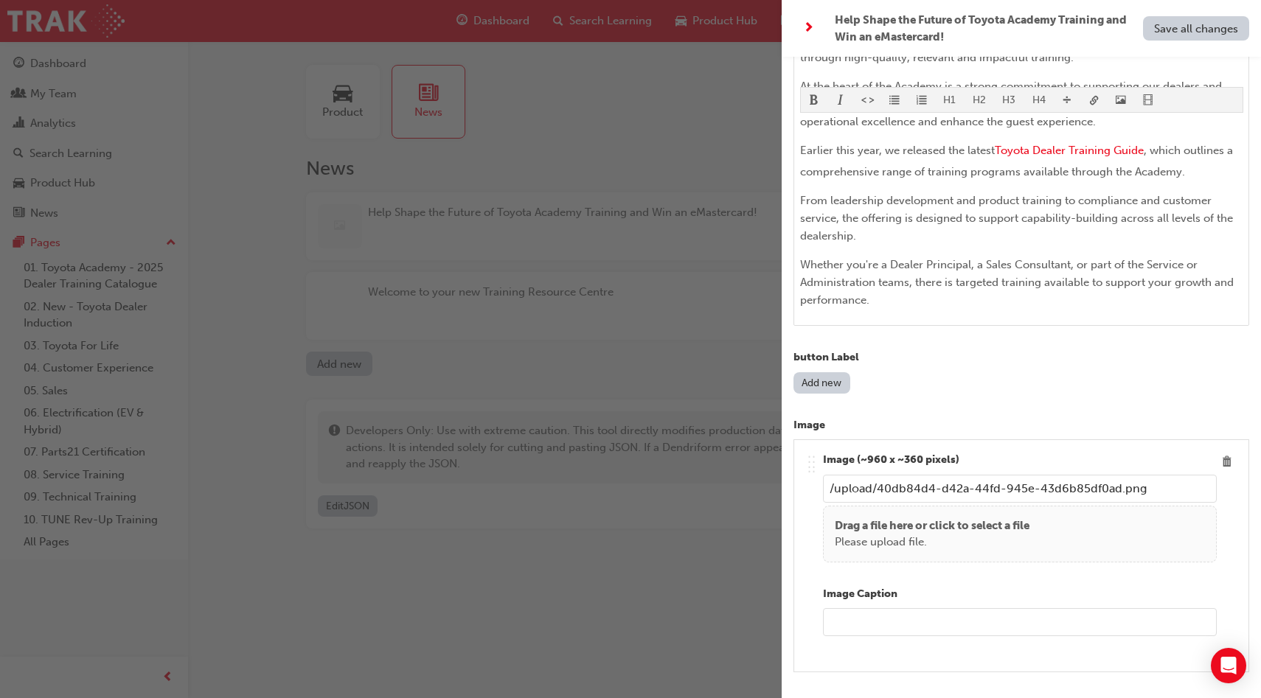
click at [821, 383] on button "Add new" at bounding box center [821, 382] width 57 height 21
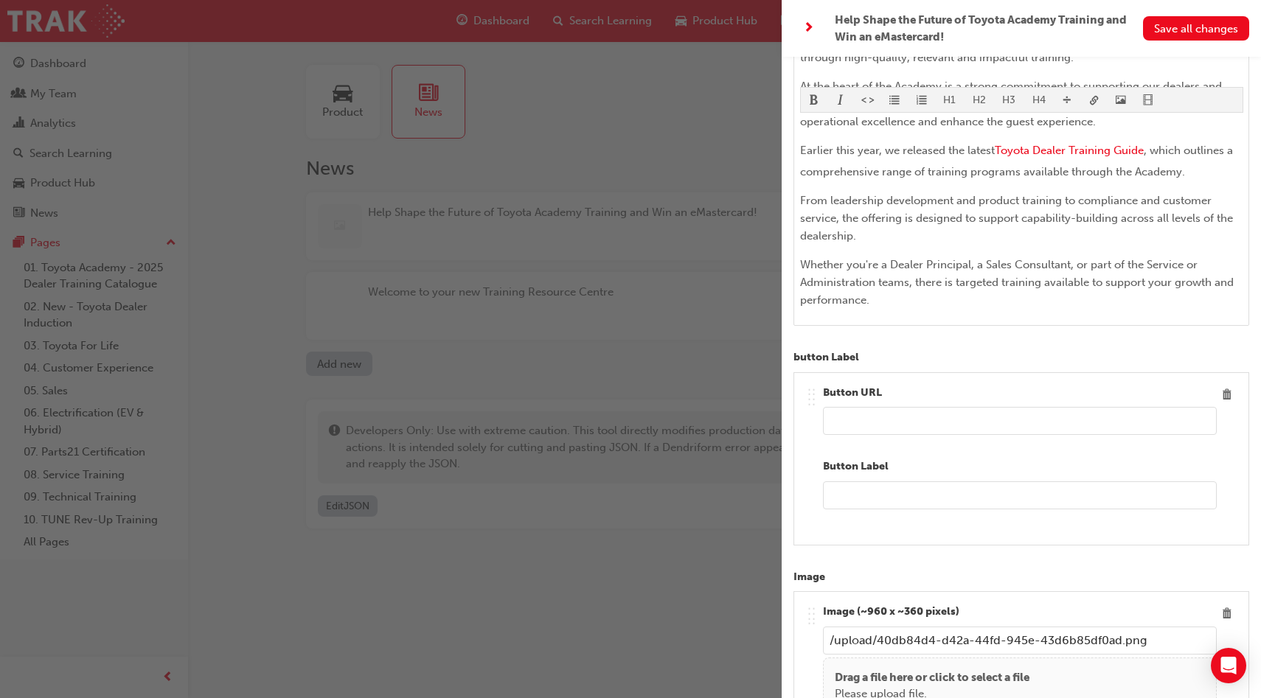
click at [879, 415] on input "text" at bounding box center [1020, 421] width 394 height 28
click at [900, 482] on input "text" at bounding box center [1020, 496] width 394 height 28
click at [942, 424] on input "text" at bounding box center [1020, 421] width 394 height 28
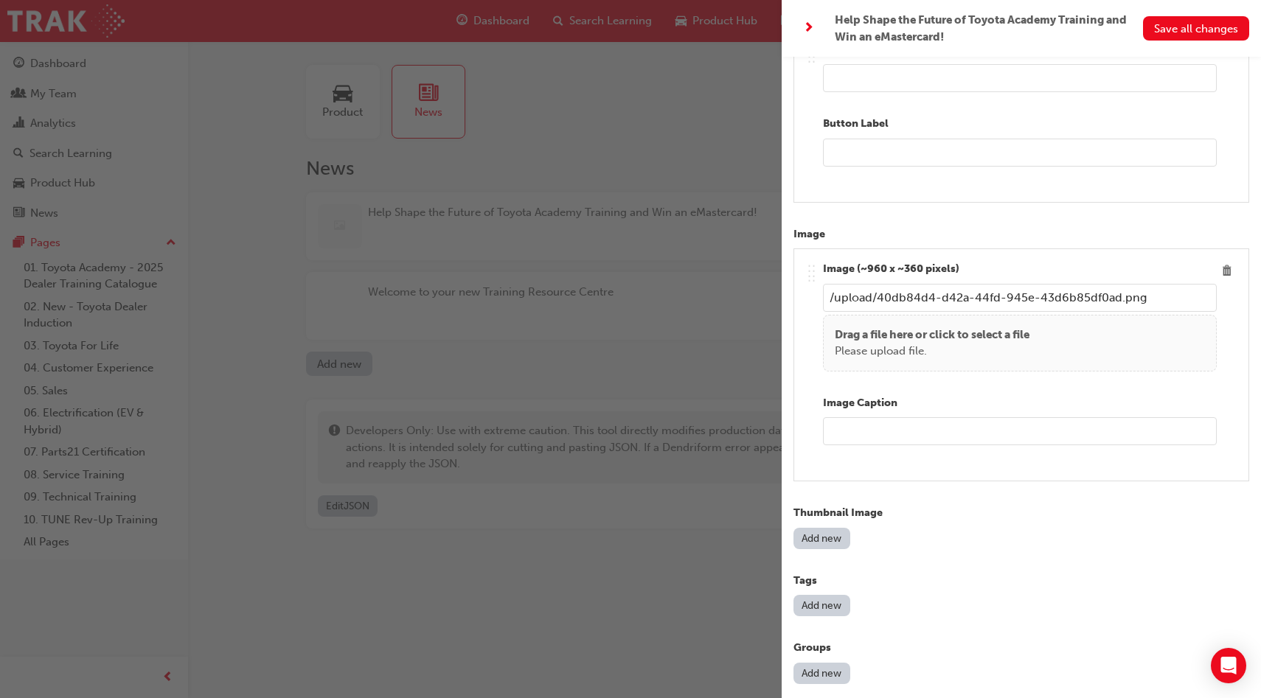
scroll to position [734, 0]
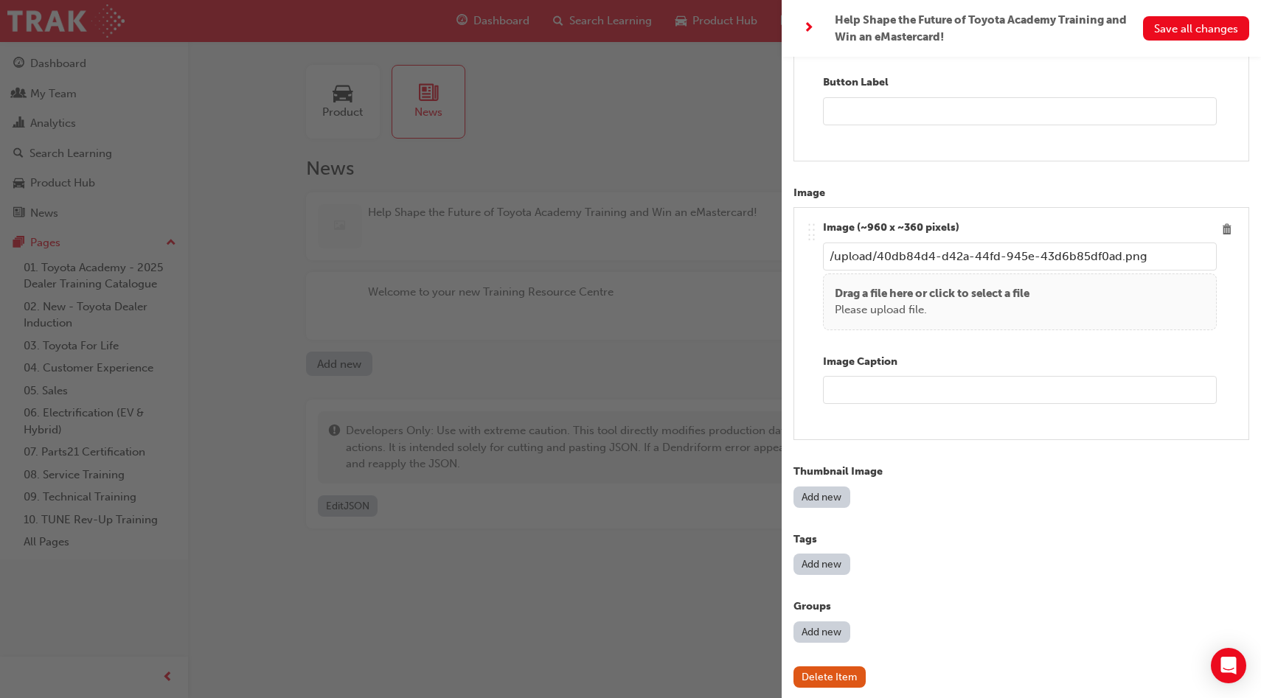
click at [819, 500] on button "Add new" at bounding box center [821, 497] width 57 height 21
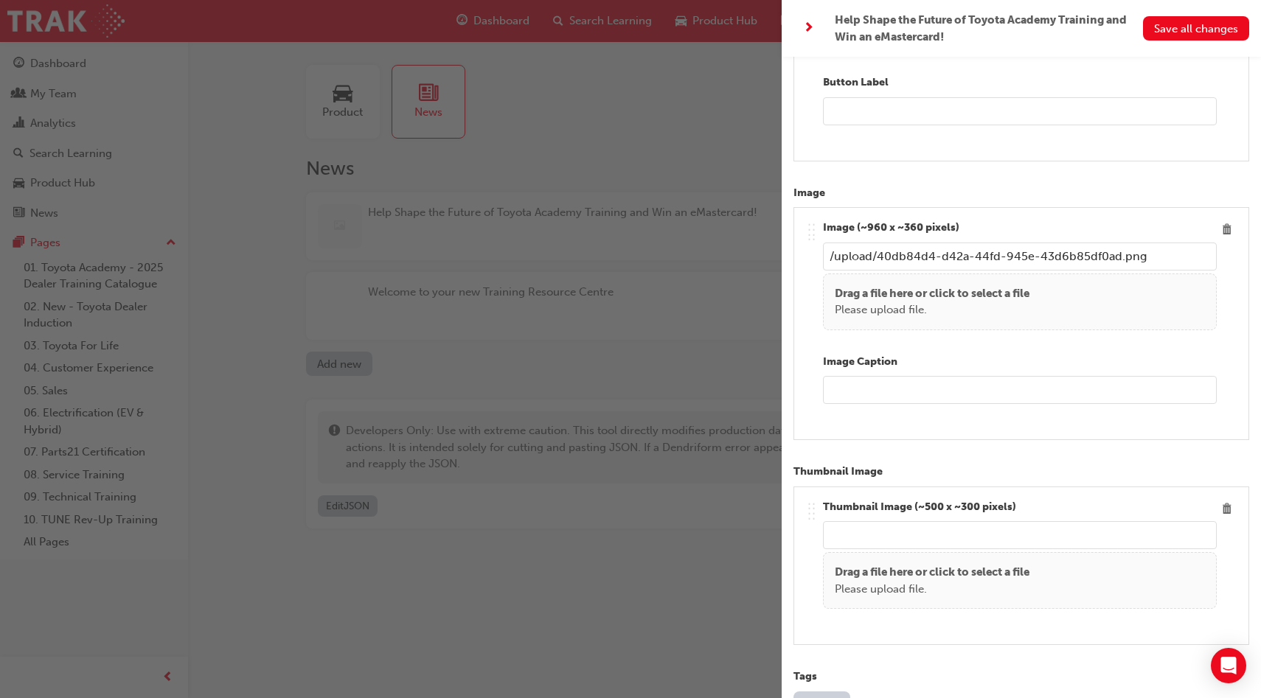
click at [869, 527] on input "url" at bounding box center [1020, 535] width 394 height 28
click at [917, 570] on p "Drag a file here or click to select a file" at bounding box center [932, 572] width 195 height 17
type input "/upload/6bf53de2-1c5d-4e6f-88d1-28f6a5a61d6f.png"
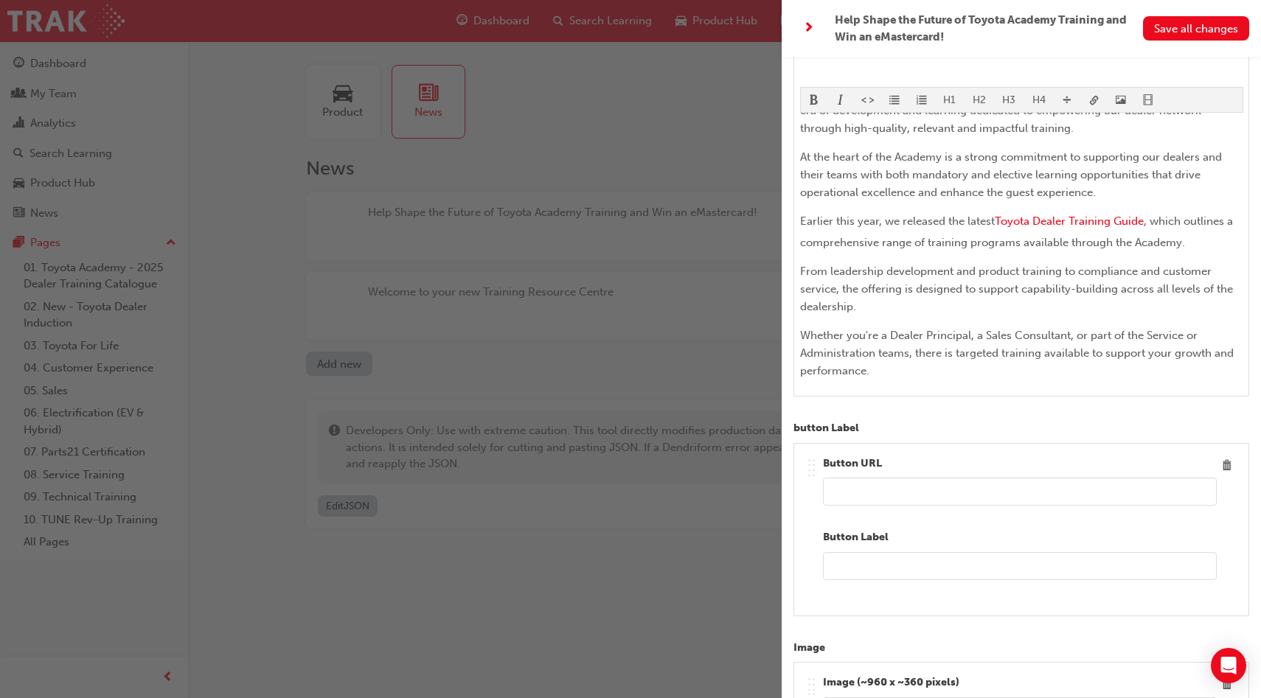
scroll to position [279, 0]
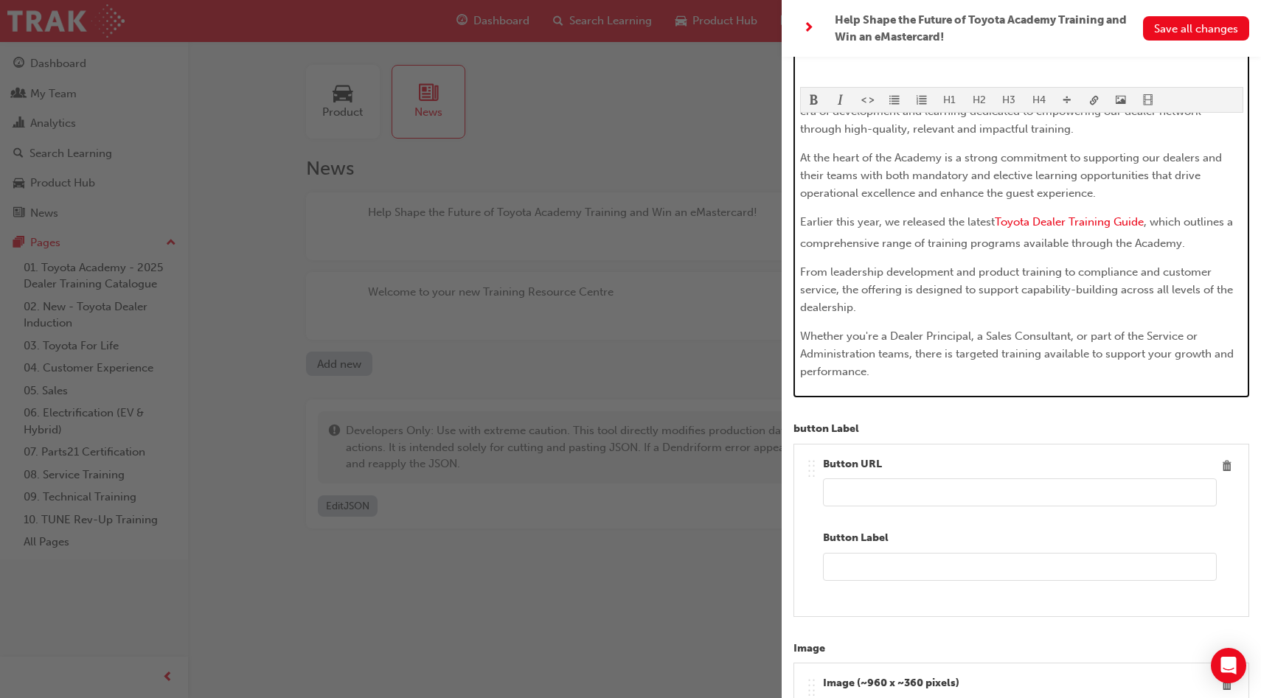
click at [965, 374] on p "Whether you're a Dealer Principal, a Sales Consultant, or part of the Service o…" at bounding box center [1021, 353] width 443 height 53
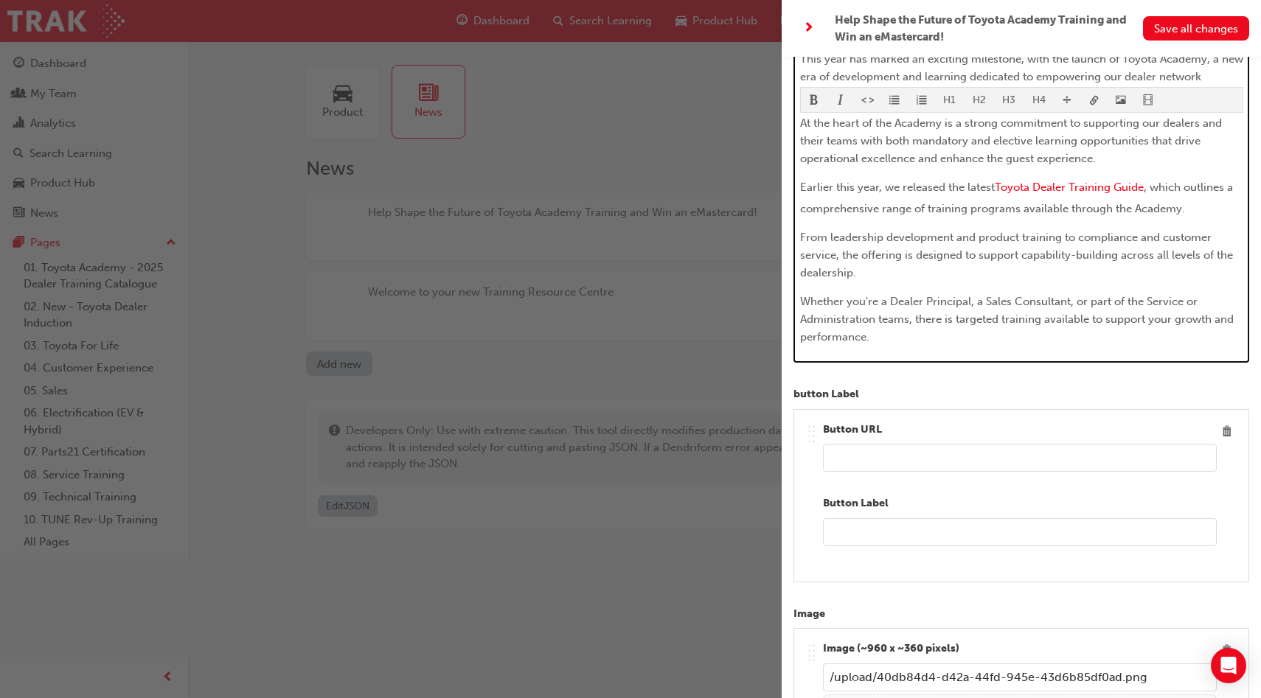
scroll to position [327, 0]
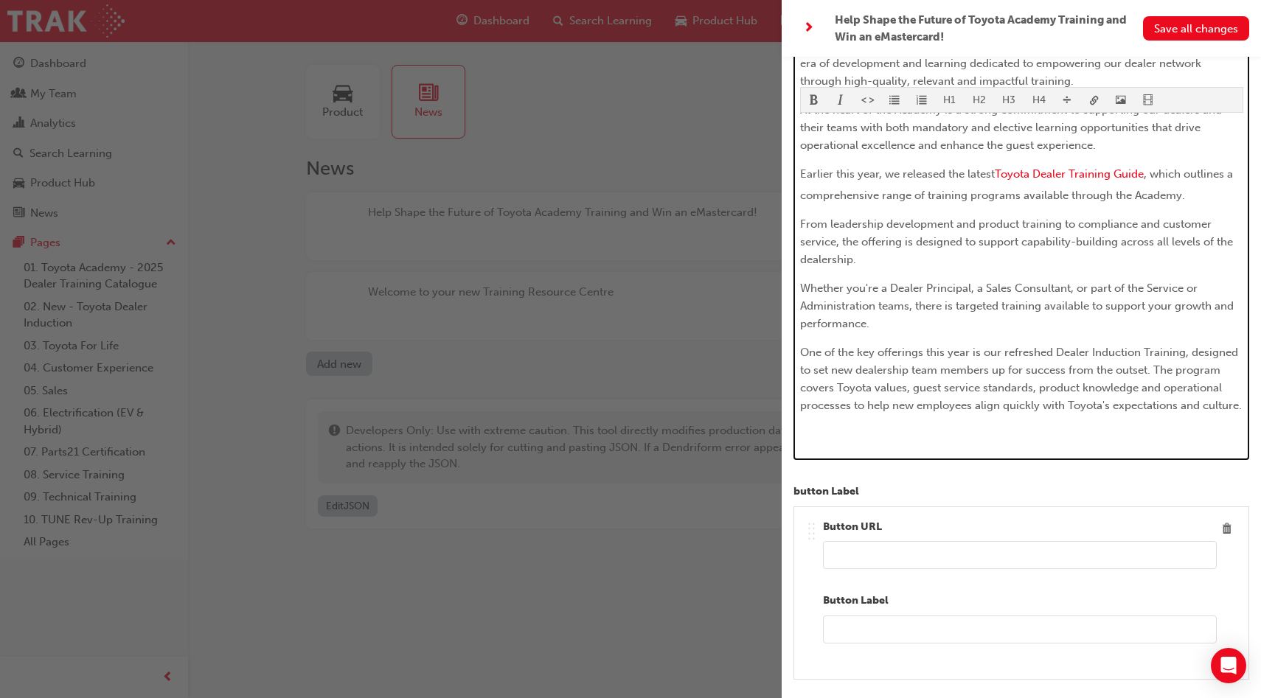
click at [1146, 103] on span "video-icon" at bounding box center [1148, 100] width 10 height 13
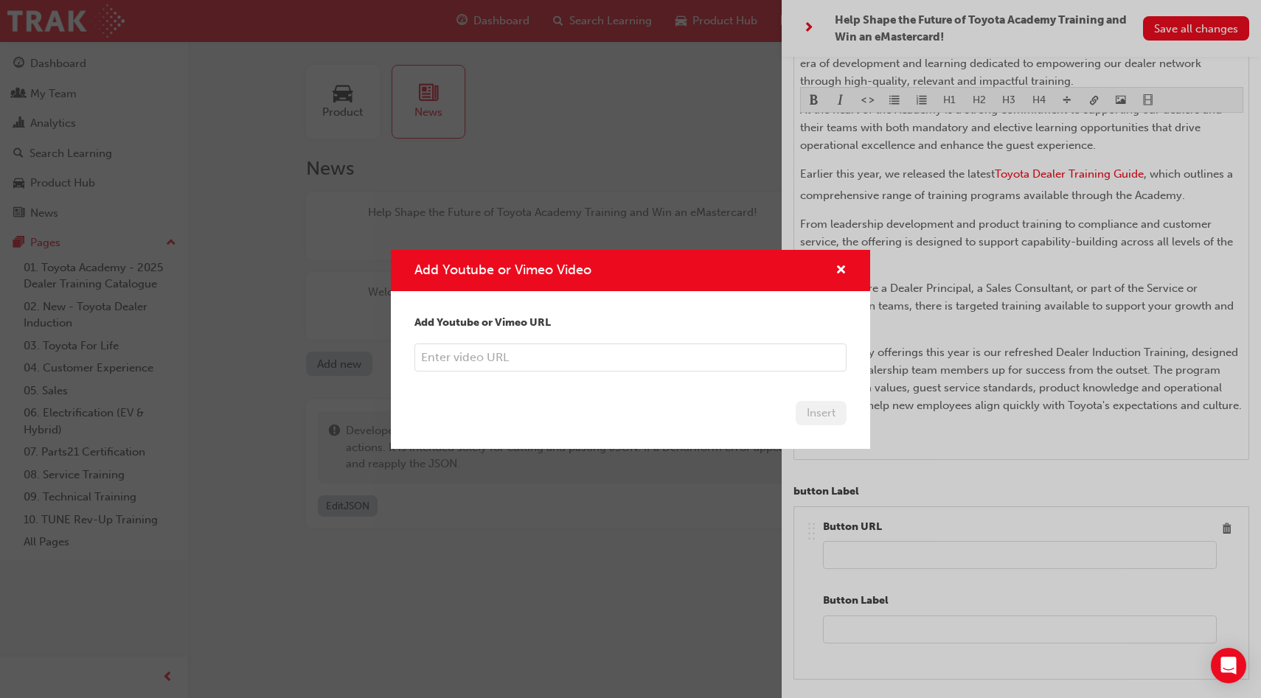
click at [664, 353] on input "Add Youtube or Vimeo Video" at bounding box center [630, 358] width 432 height 28
paste input "https://vimeo.com/1121045822/f2b34513b8"
type input "https://vimeo.com/1121045822/f2b34513b8"
click at [812, 409] on button "Insert" at bounding box center [821, 413] width 51 height 24
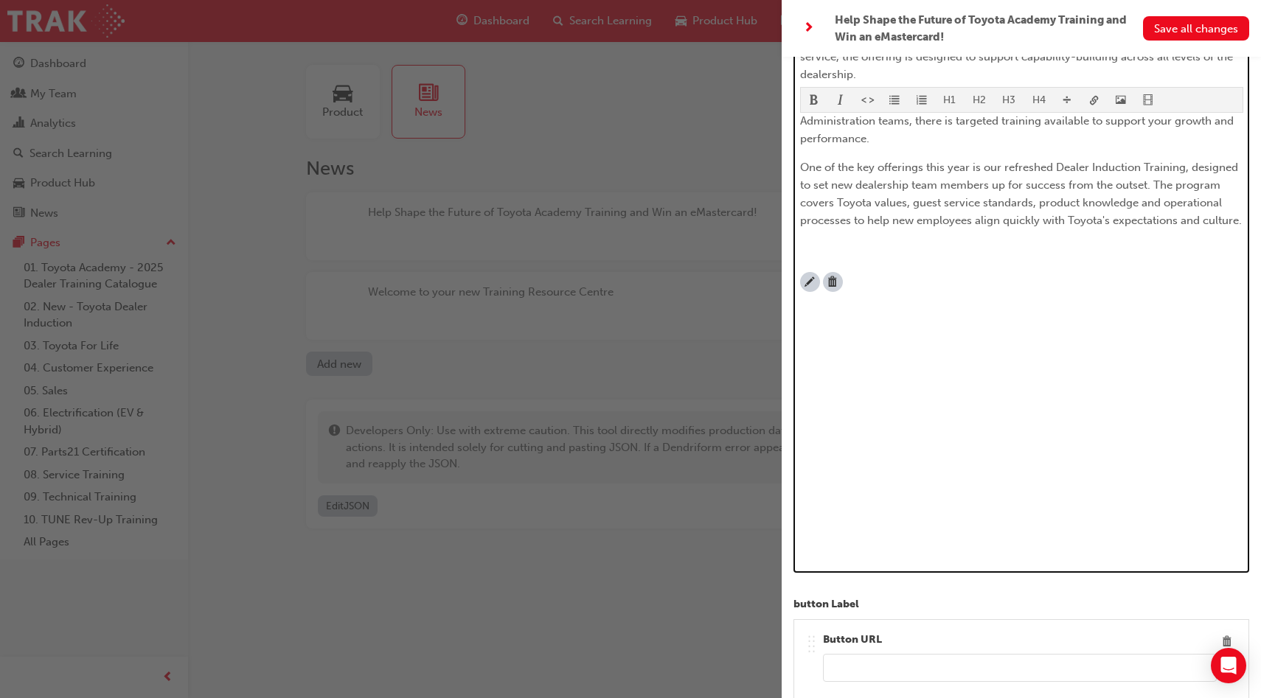
scroll to position [516, 0]
click at [997, 232] on div "This year has marked an exciting milestone, with the launch of Toyota Academy, …" at bounding box center [1021, 204] width 443 height 715
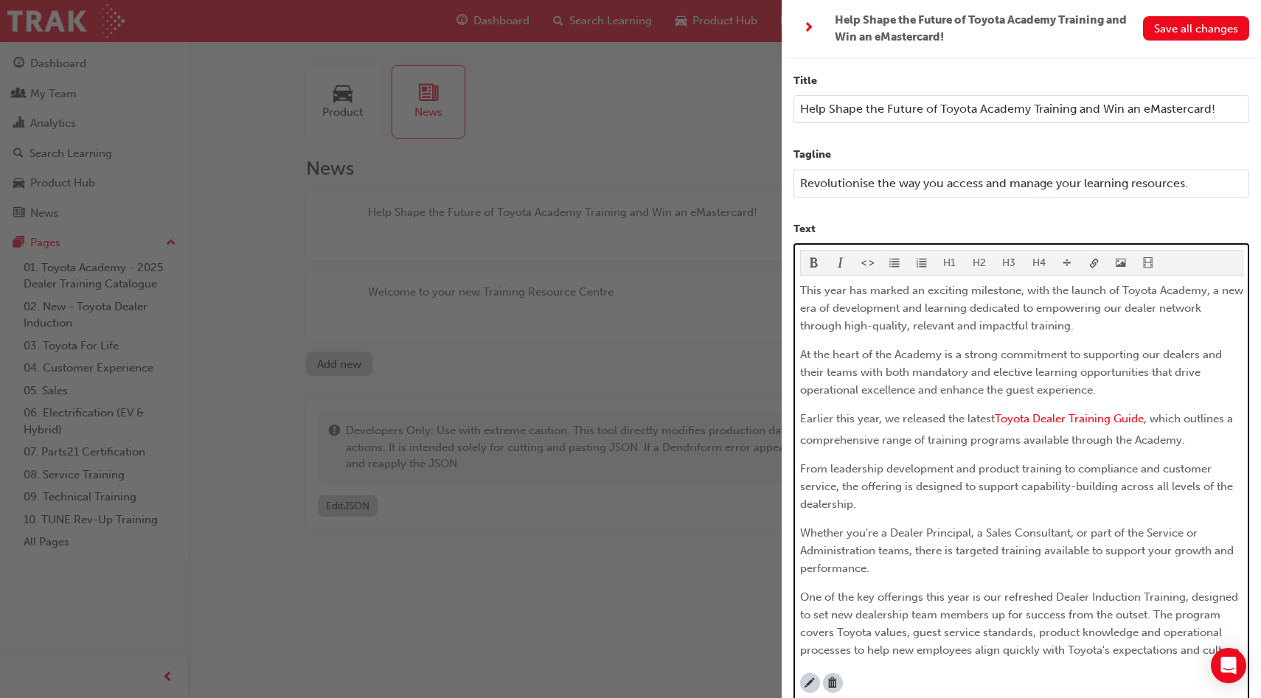
scroll to position [77, 0]
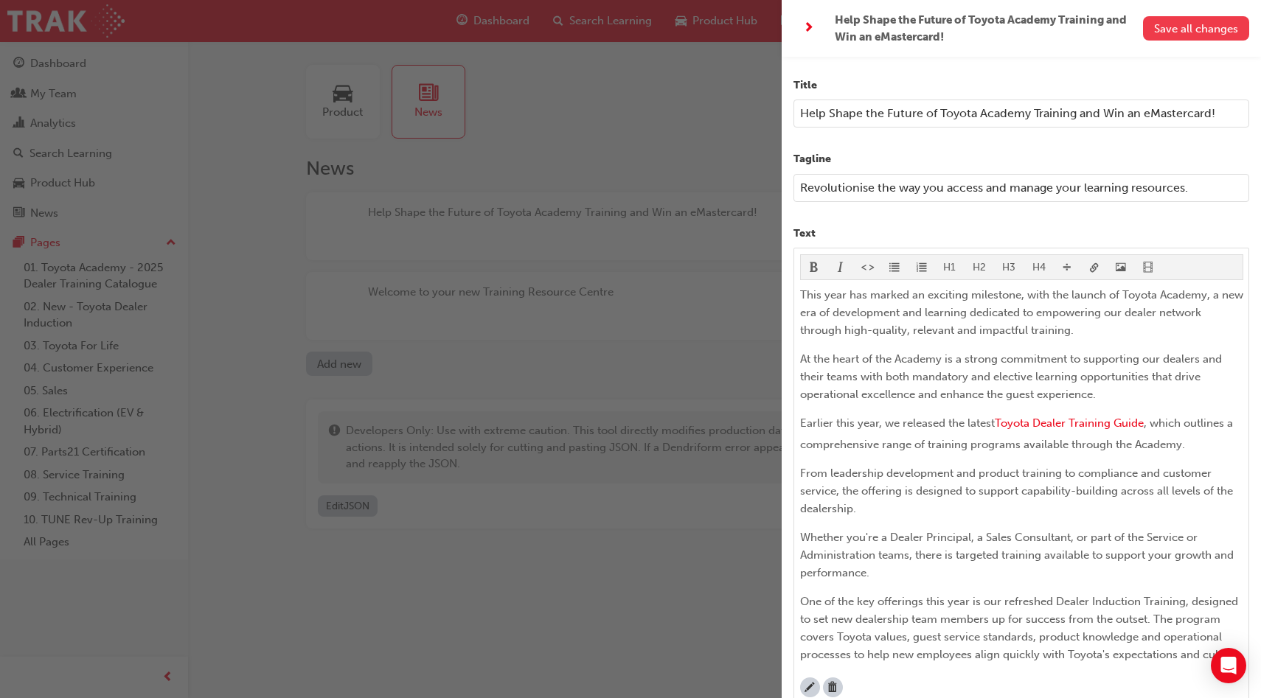
click at [1201, 24] on span "Save all changes" at bounding box center [1196, 28] width 84 height 13
click at [1192, 29] on span "Save all changes" at bounding box center [1196, 28] width 84 height 13
click at [812, 29] on span "next-icon" at bounding box center [808, 28] width 11 height 18
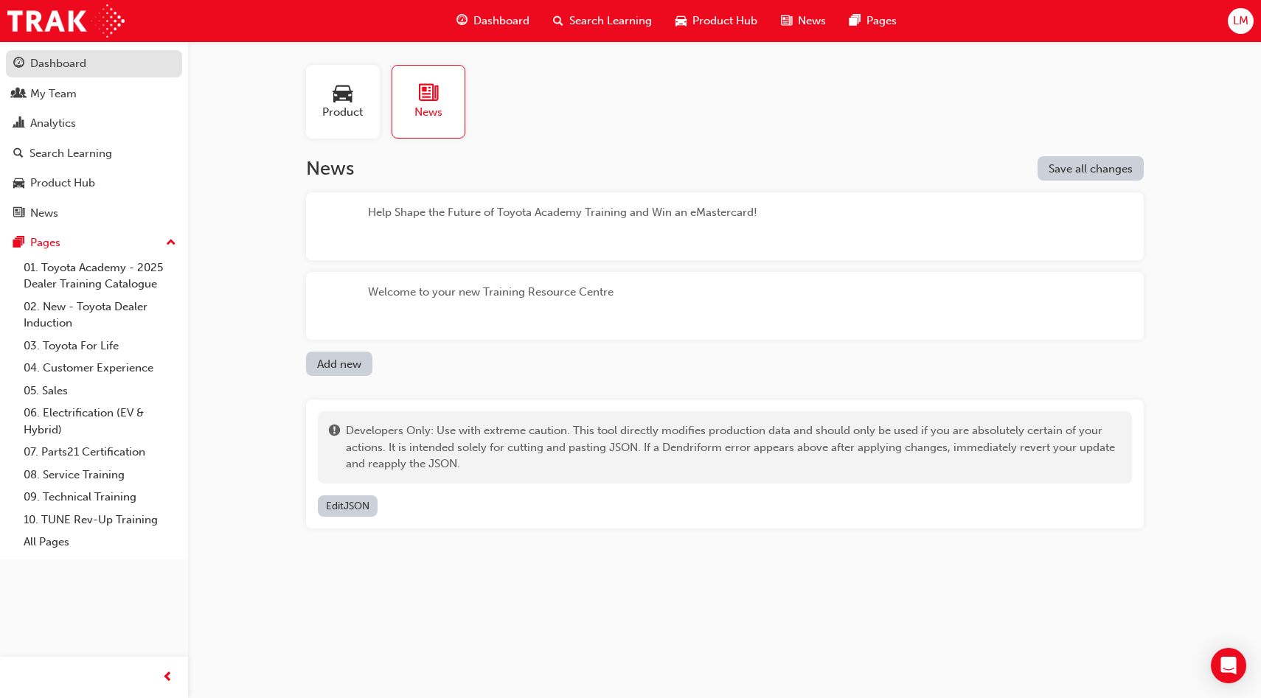
click at [63, 63] on div "Dashboard" at bounding box center [58, 63] width 56 height 17
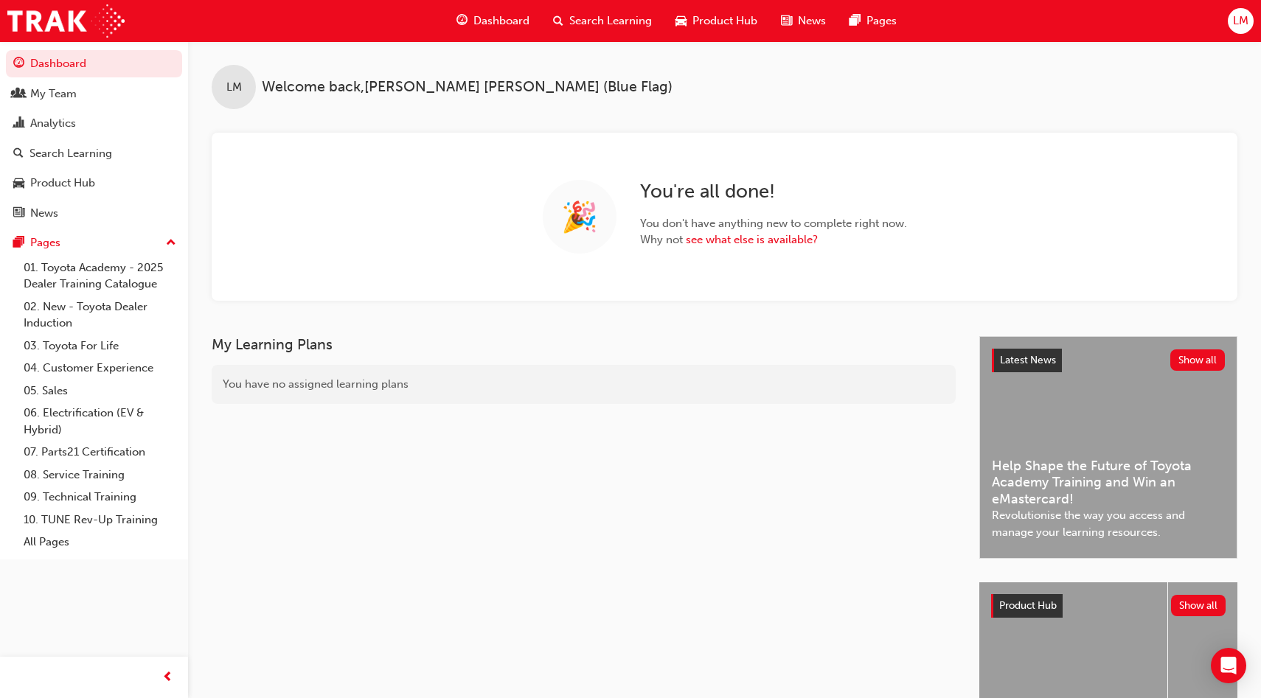
click at [1102, 400] on div "Latest News Show all Help Shape the Future of Toyota Academy Training and Win a…" at bounding box center [1108, 447] width 257 height 221
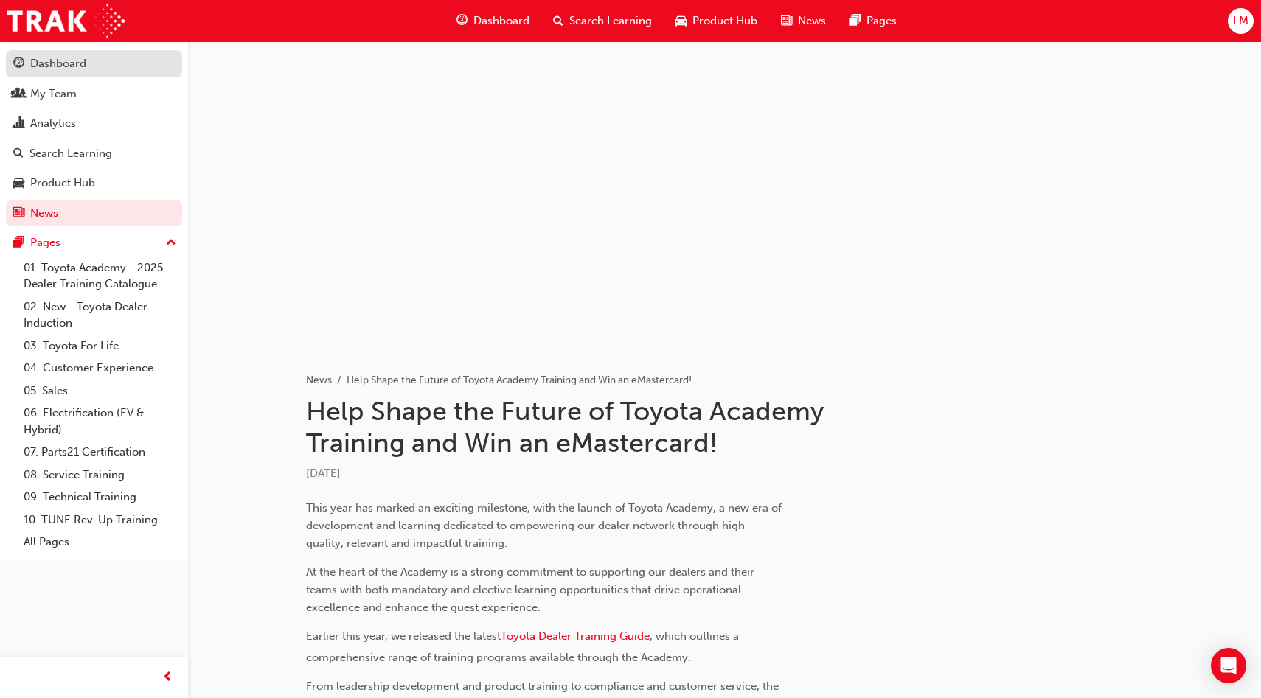
click at [106, 75] on link "Dashboard" at bounding box center [94, 63] width 176 height 27
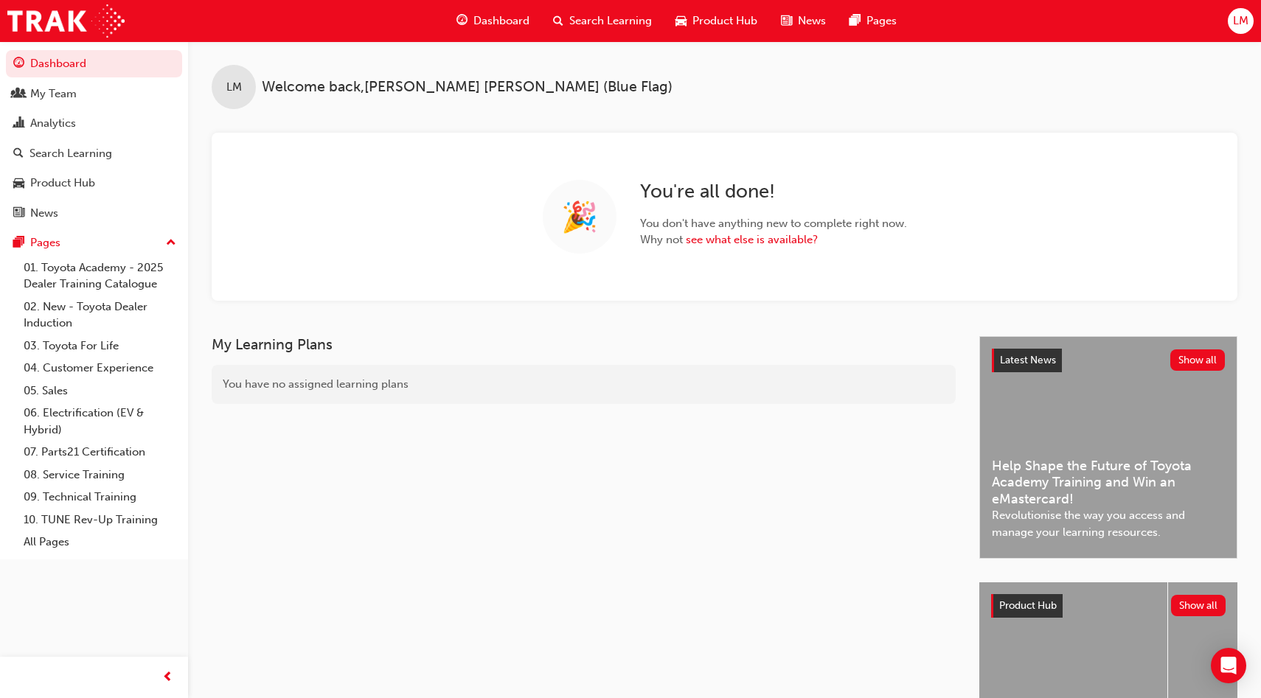
click at [1243, 24] on span "LM" at bounding box center [1240, 21] width 15 height 17
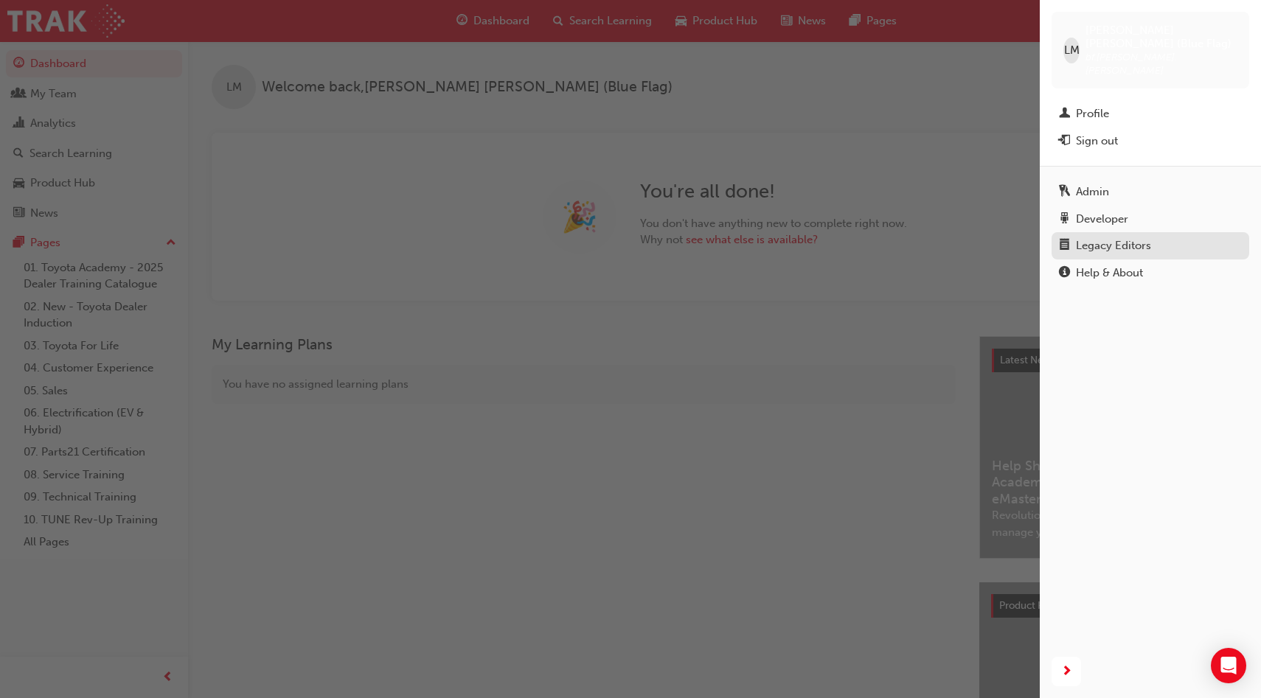
click at [1121, 237] on div "Legacy Editors" at bounding box center [1113, 245] width 75 height 17
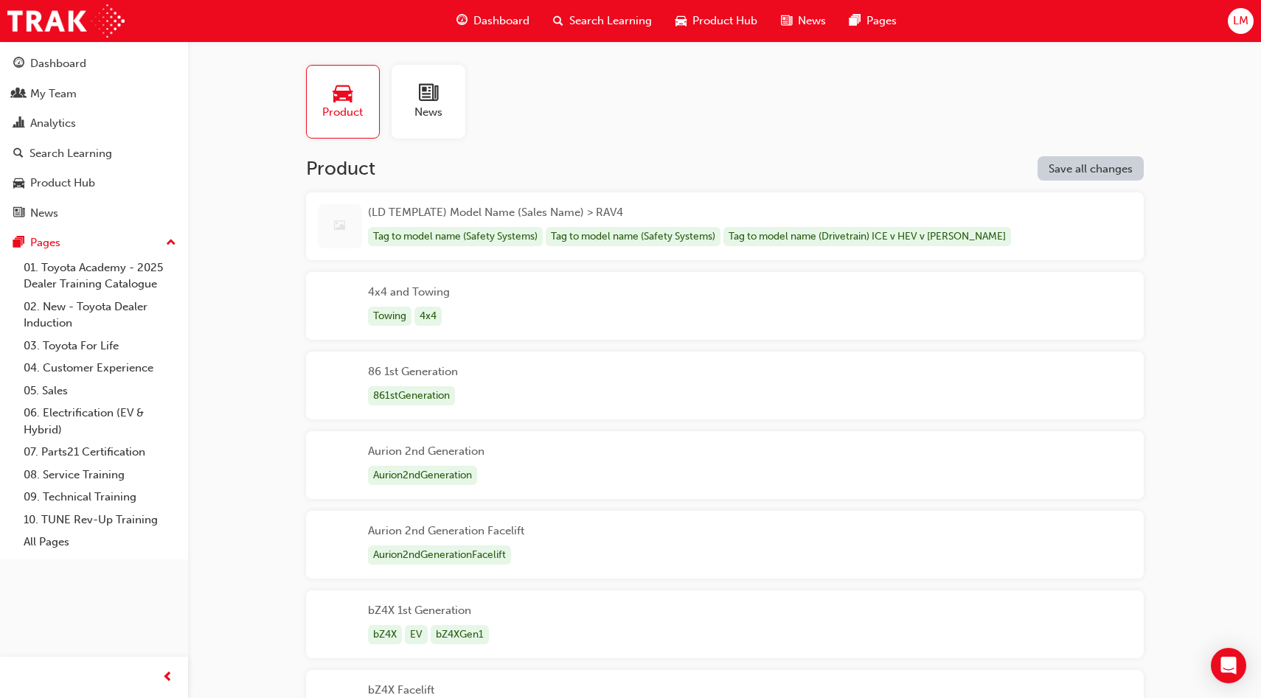
click at [445, 91] on div "News" at bounding box center [429, 102] width 74 height 74
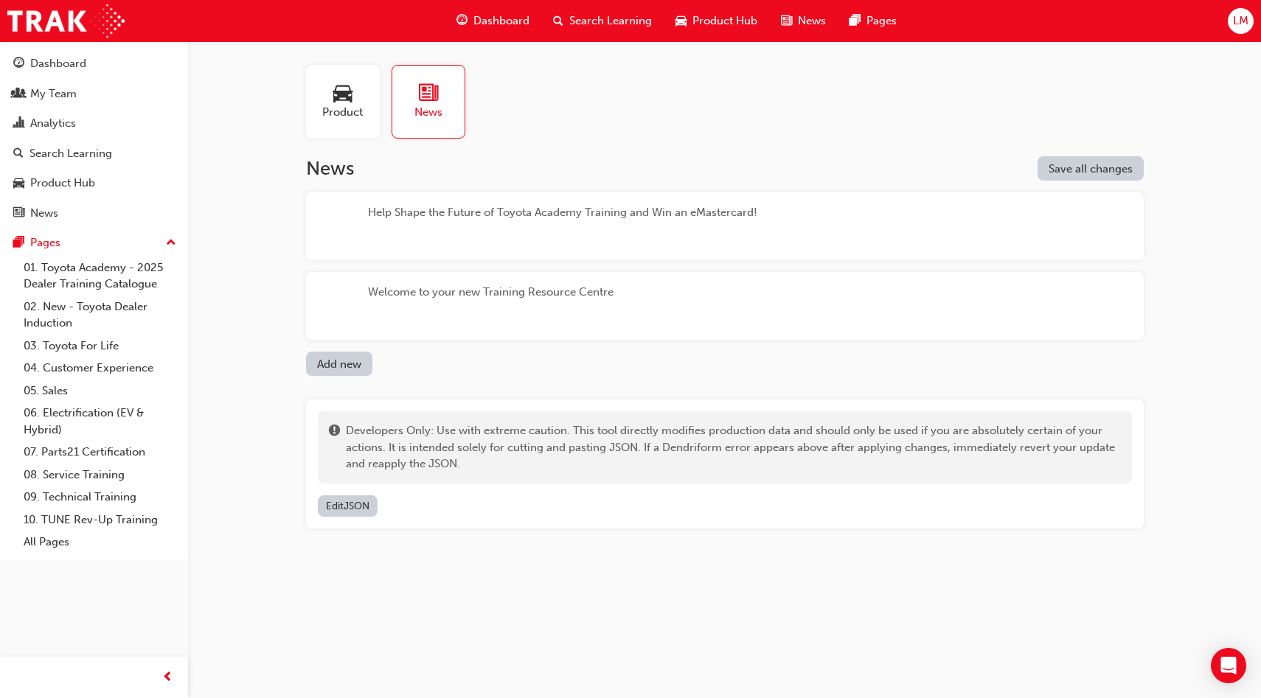
click at [504, 212] on div "Help Shape the Future of Toyota Academy Training and Win an eMastercard!" at bounding box center [562, 226] width 389 height 44
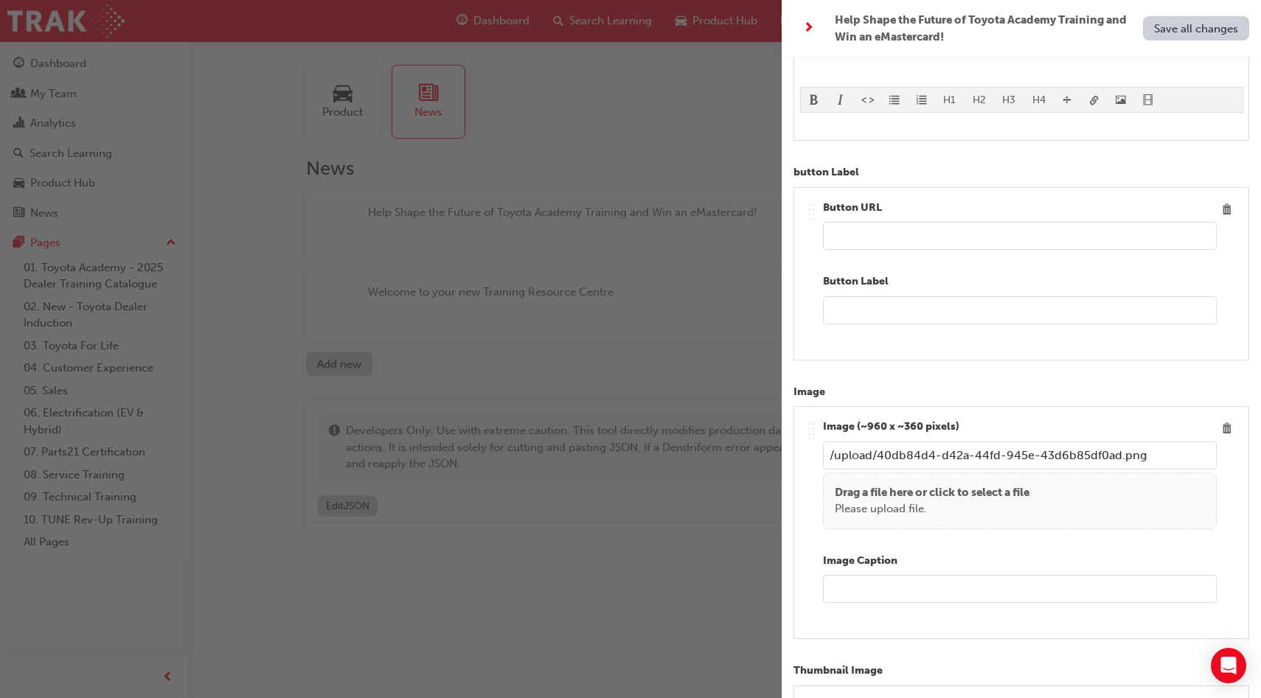
scroll to position [920, 0]
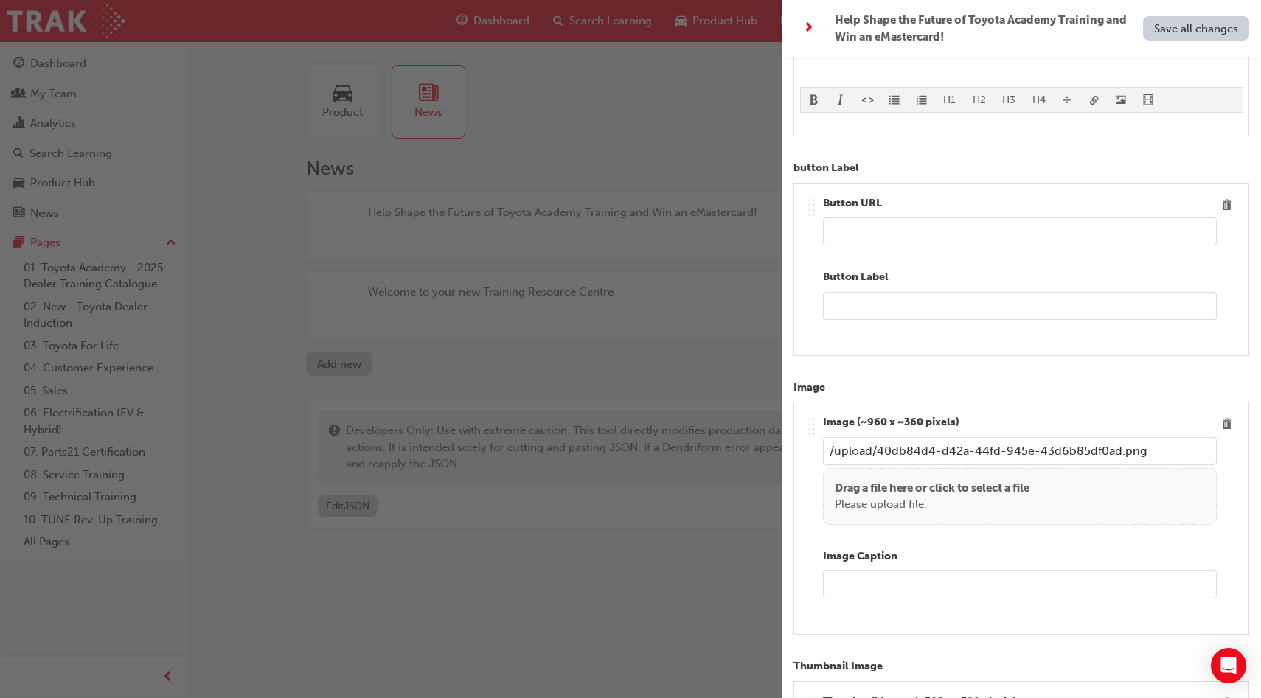
click at [976, 235] on input "text" at bounding box center [1020, 232] width 394 height 28
click at [943, 301] on input "text" at bounding box center [1020, 306] width 394 height 28
click at [910, 228] on input "text" at bounding box center [1020, 232] width 394 height 28
click at [1223, 205] on span "Delete" at bounding box center [1227, 205] width 20 height 20
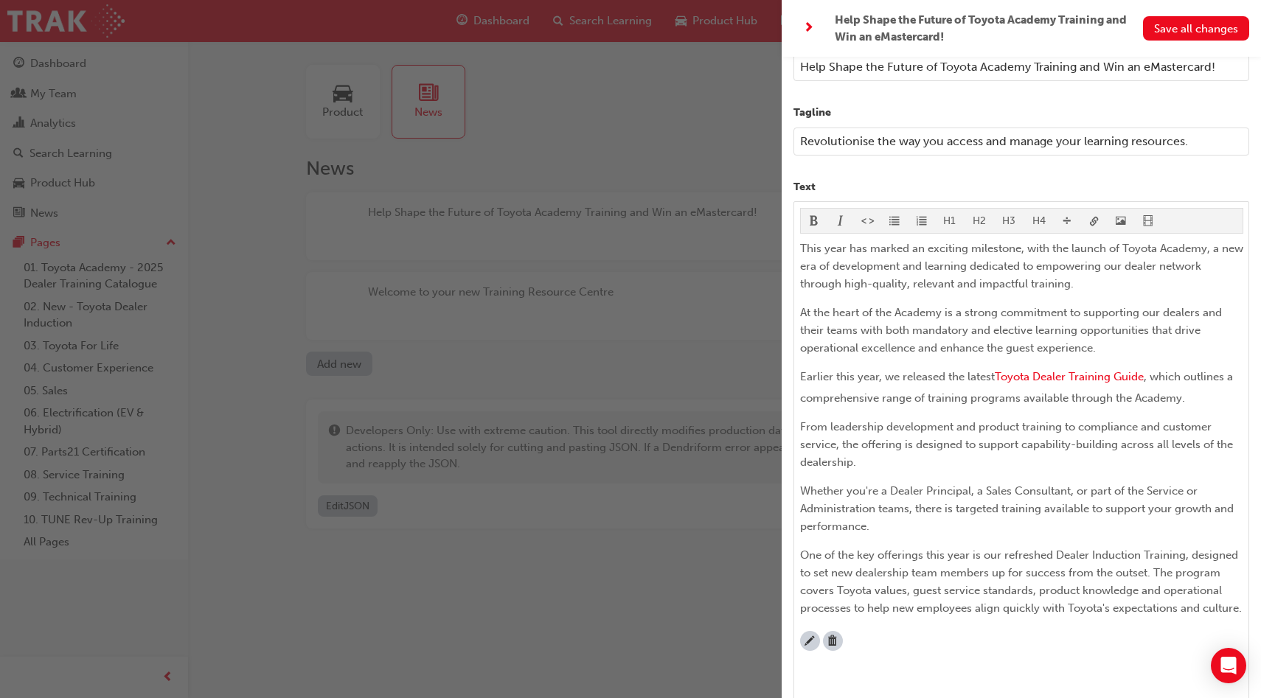
scroll to position [0, 0]
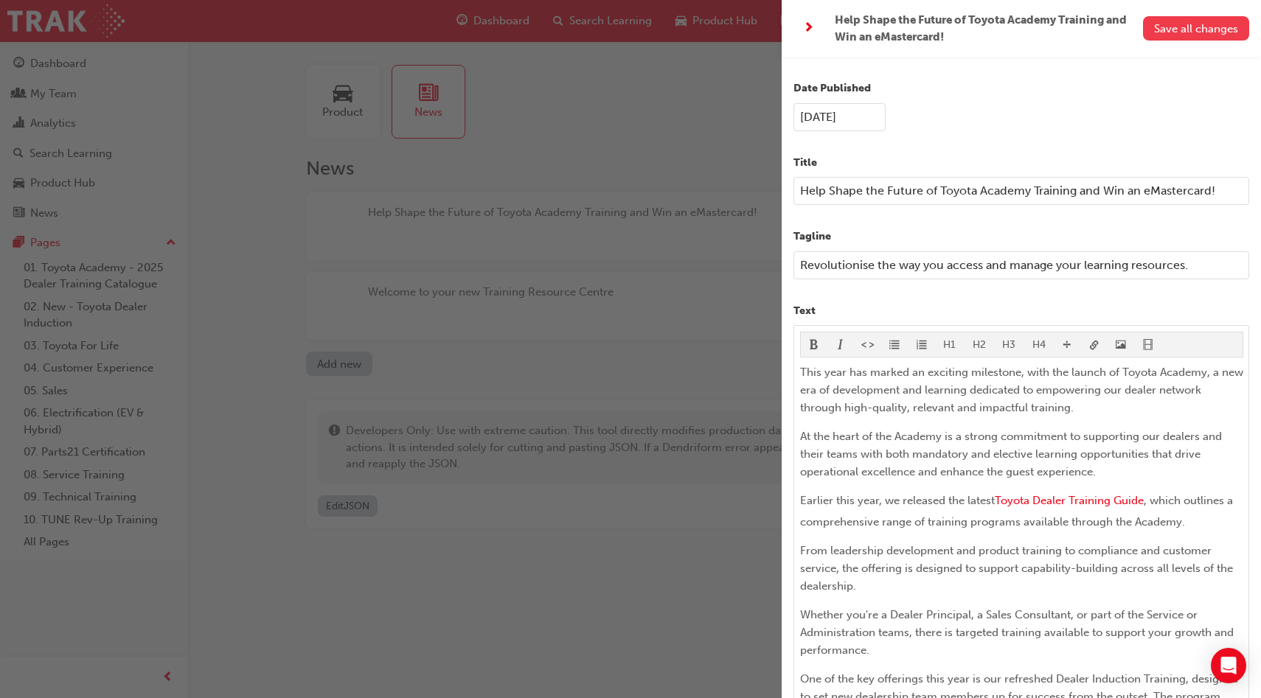
click at [1195, 28] on span "Save all changes" at bounding box center [1196, 28] width 84 height 13
click at [813, 28] on span "next-icon" at bounding box center [808, 28] width 11 height 18
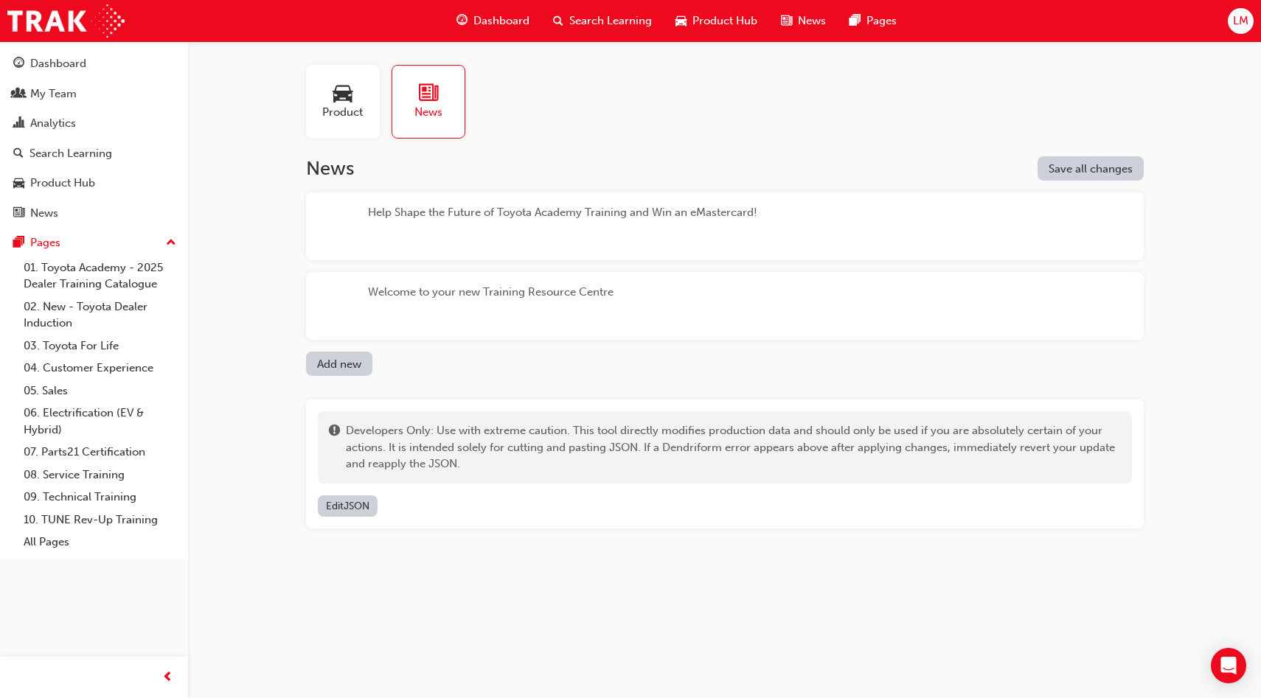
click at [608, 295] on div "Welcome to your new Training Resource Centre" at bounding box center [491, 306] width 246 height 44
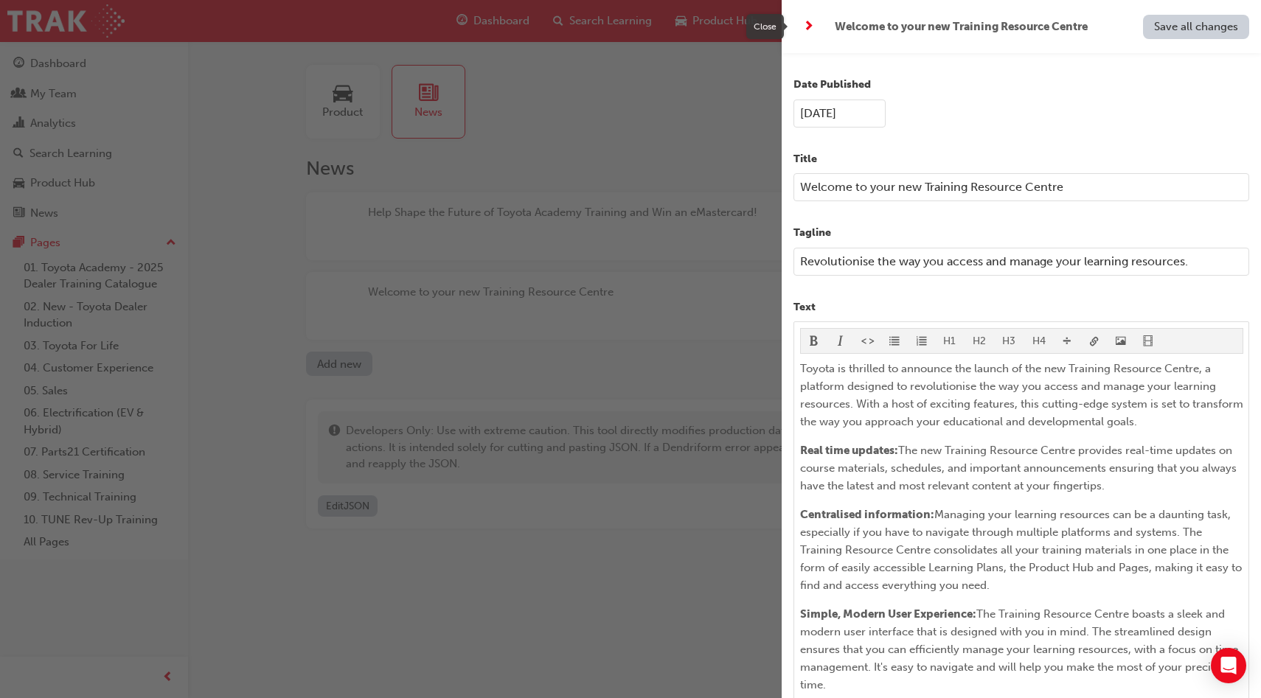
click at [812, 25] on span "next-icon" at bounding box center [808, 27] width 11 height 18
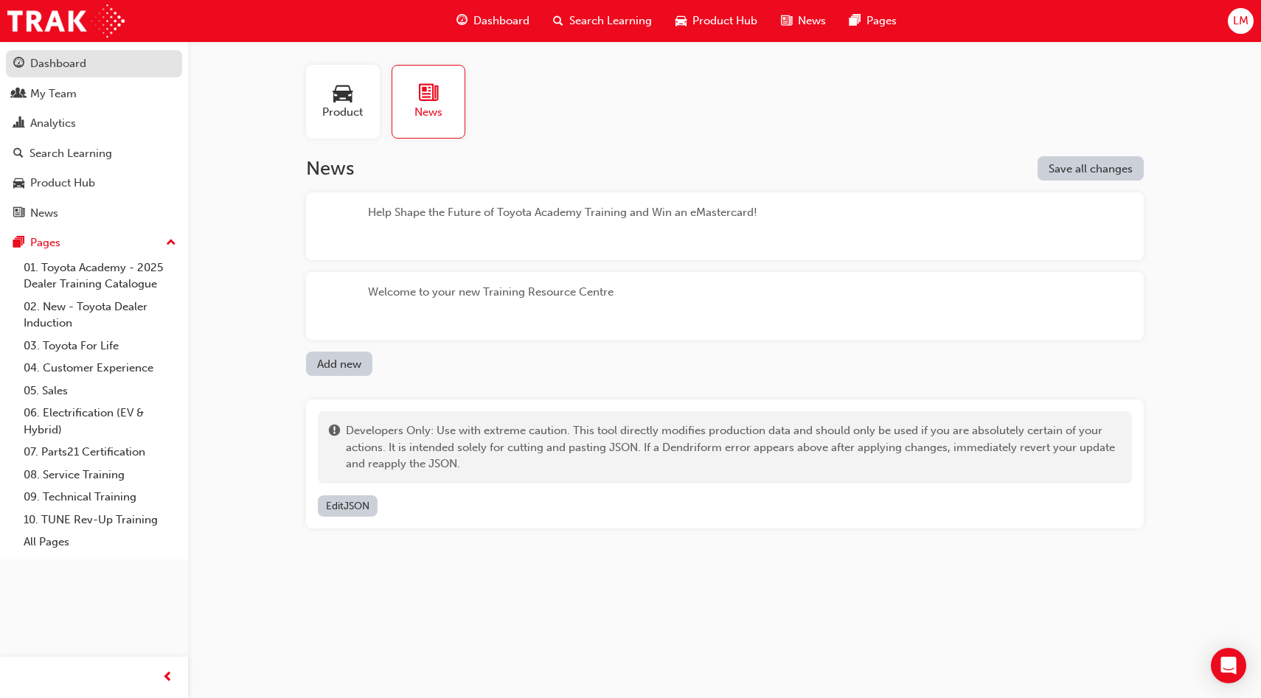
click at [108, 62] on div "Dashboard" at bounding box center [93, 64] width 161 height 18
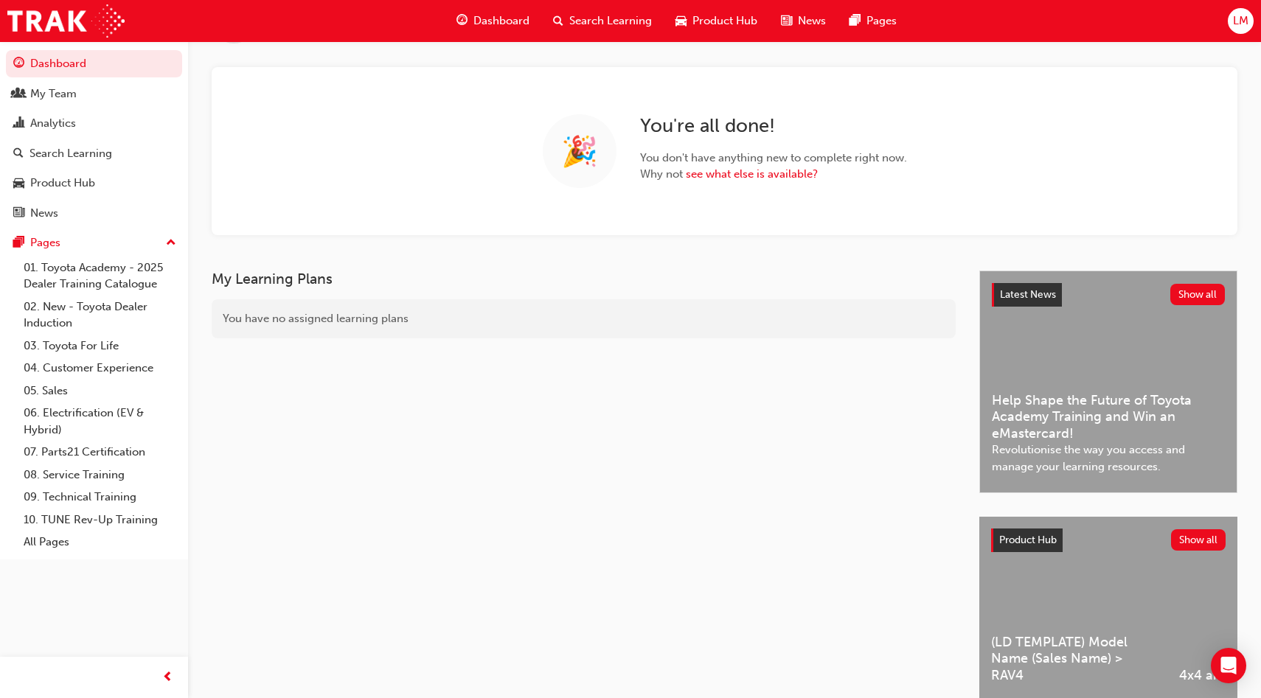
scroll to position [138, 0]
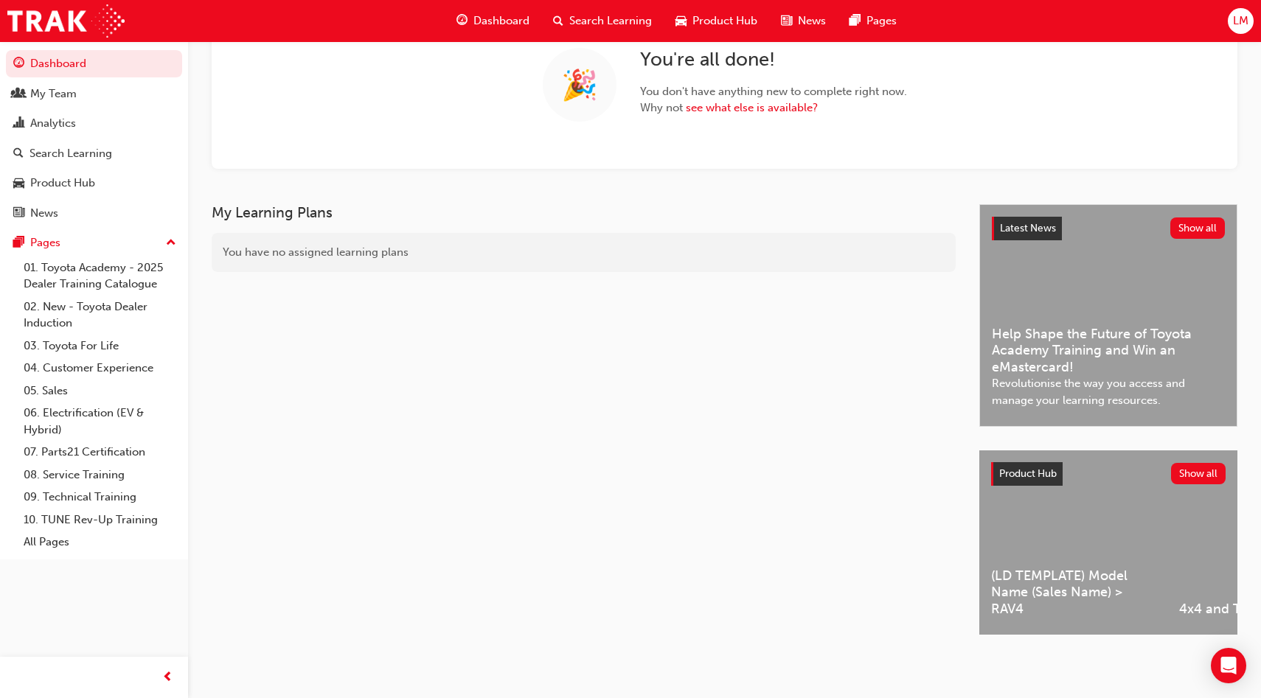
click at [1247, 19] on span "LM" at bounding box center [1240, 21] width 15 height 17
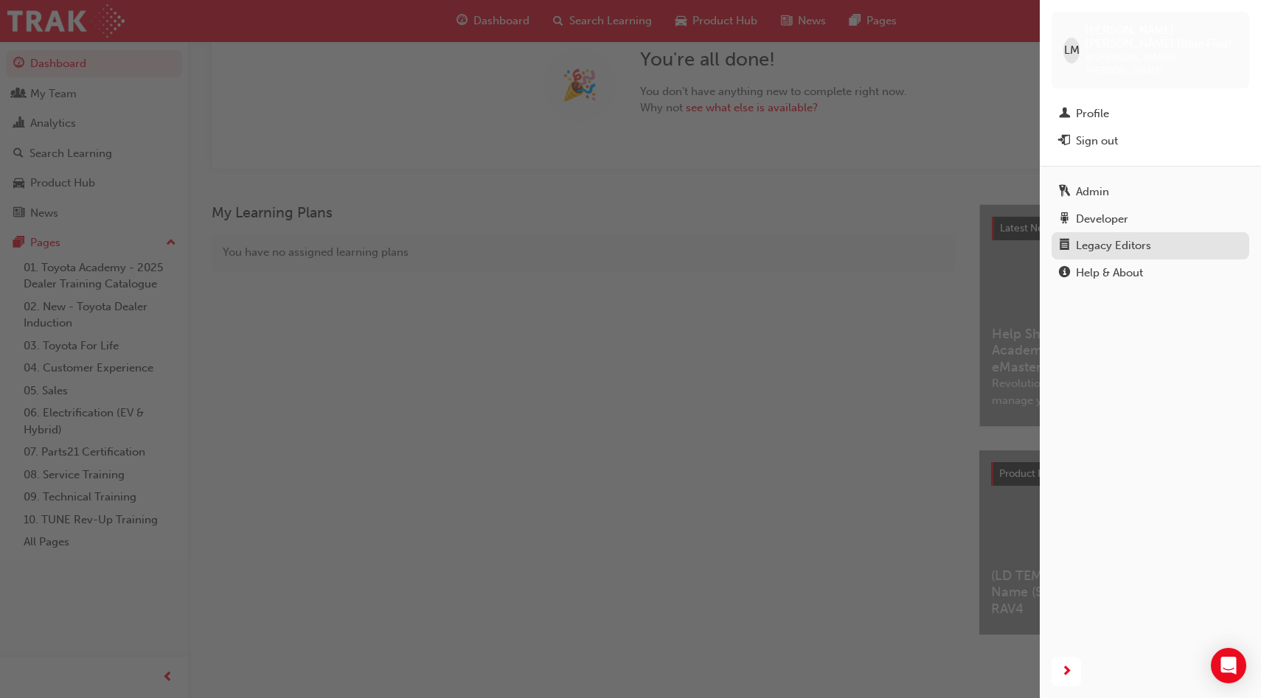
click at [1130, 237] on div "Legacy Editors" at bounding box center [1113, 245] width 75 height 17
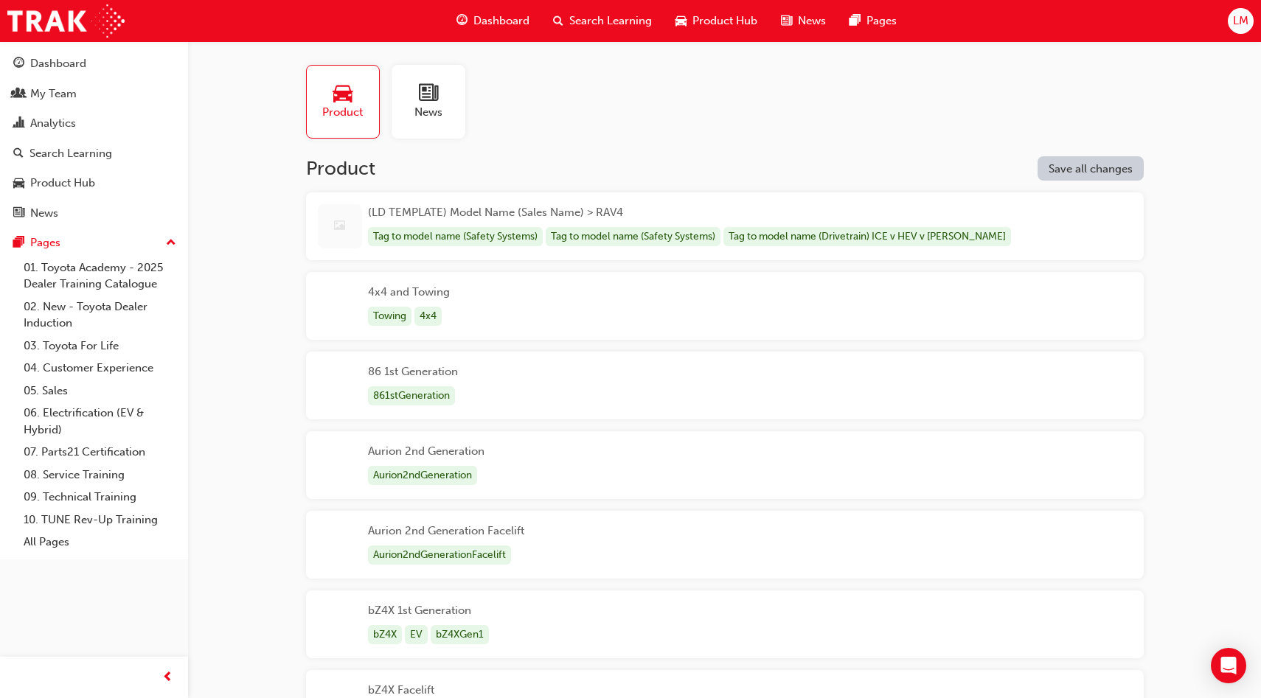
click at [417, 94] on div at bounding box center [428, 93] width 28 height 21
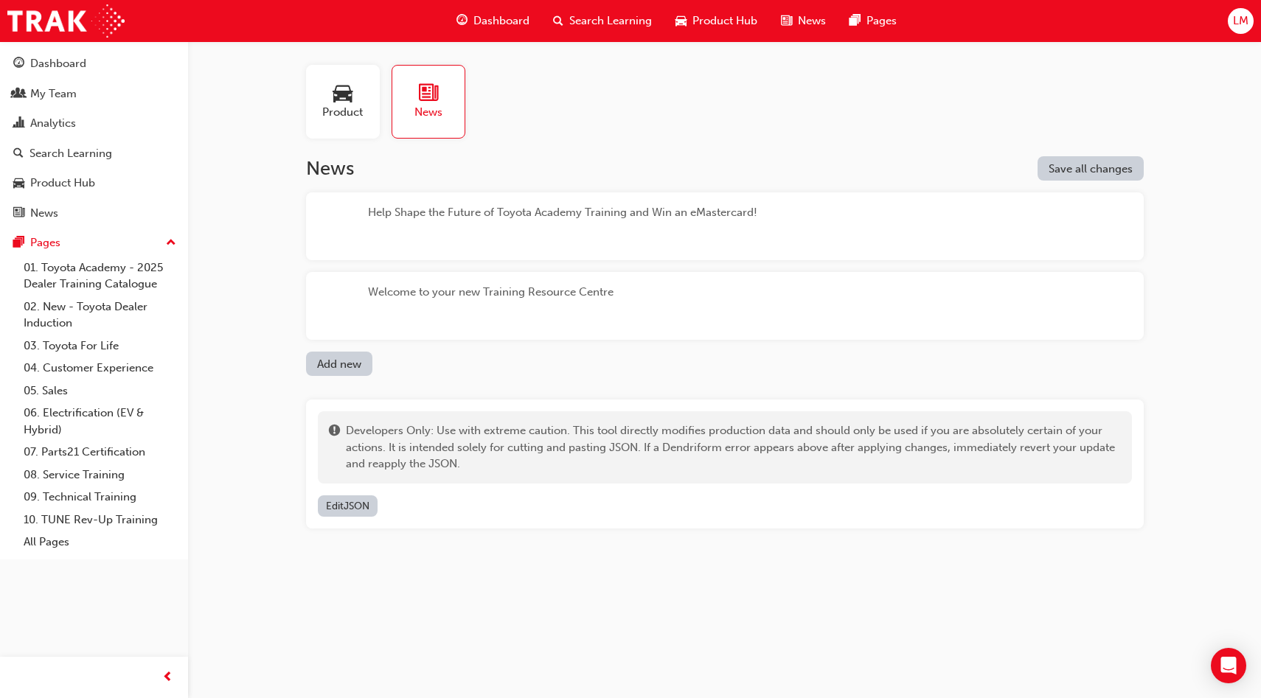
click at [517, 229] on div "Help Shape the Future of Toyota Academy Training and Win an eMastercard!" at bounding box center [562, 226] width 389 height 44
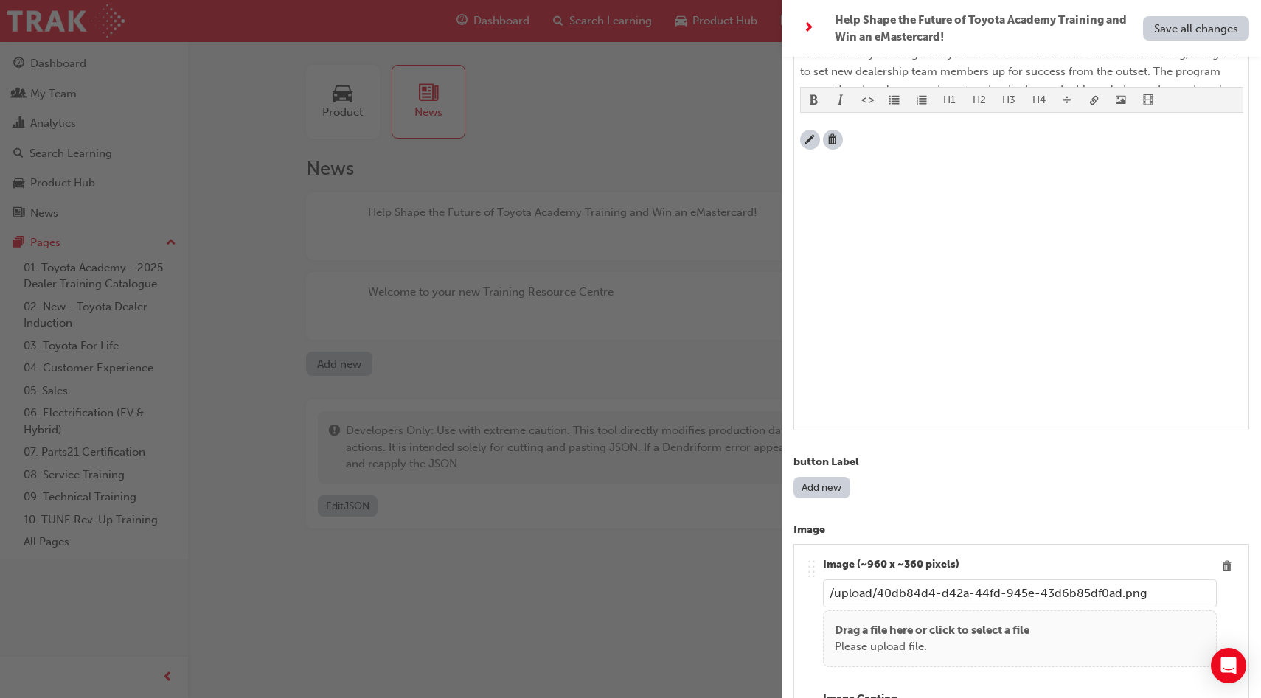
scroll to position [666, 0]
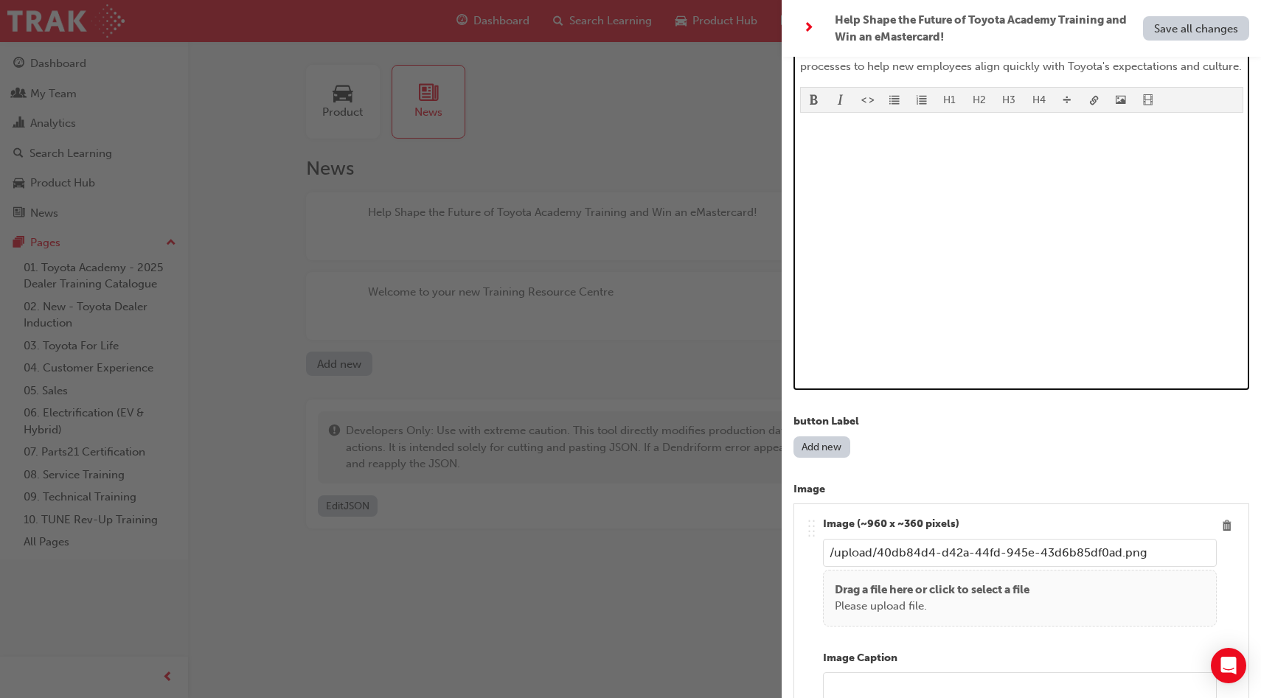
click at [1142, 378] on div "﻿" at bounding box center [1021, 235] width 443 height 298
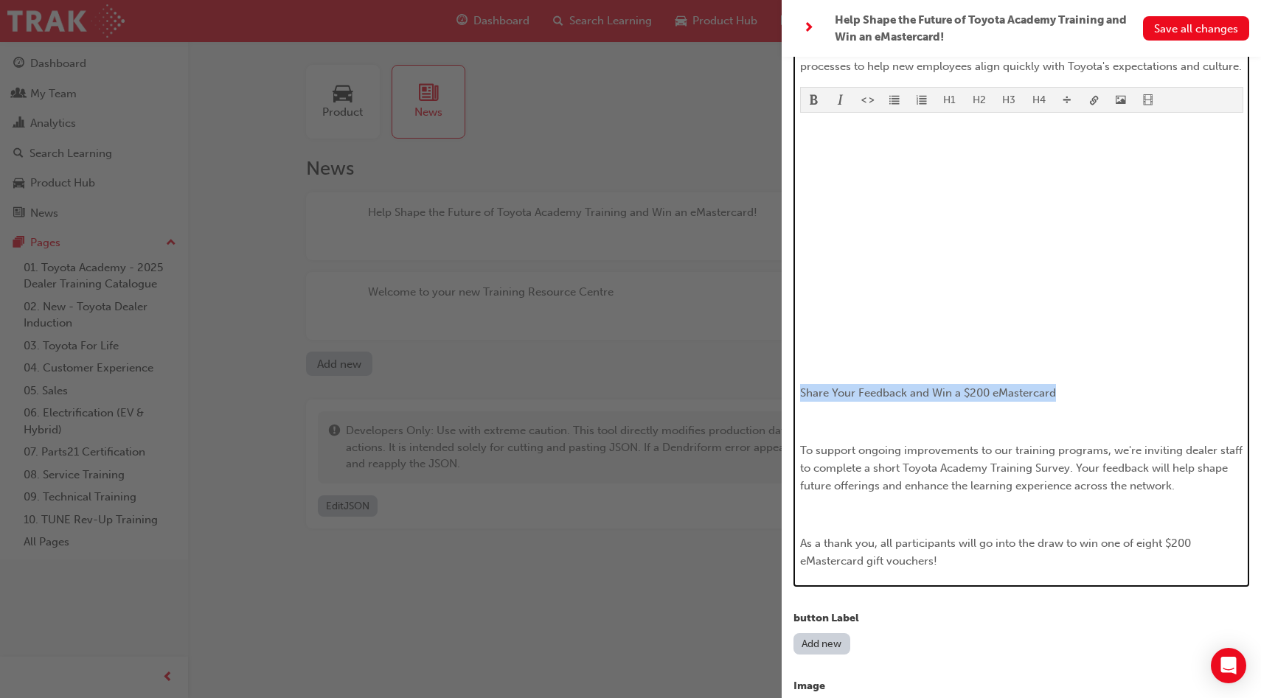
drag, startPoint x: 1068, startPoint y: 389, endPoint x: 802, endPoint y: 390, distance: 266.2
click at [802, 390] on p "Share Your Feedback and Win a $200 eMastercard" at bounding box center [1021, 393] width 443 height 18
click at [809, 101] on span "format_bold-icon" at bounding box center [814, 100] width 10 height 13
click at [800, 449] on span "To support ongoing improvements to our training programs, we're inviting dealer…" at bounding box center [1022, 468] width 445 height 49
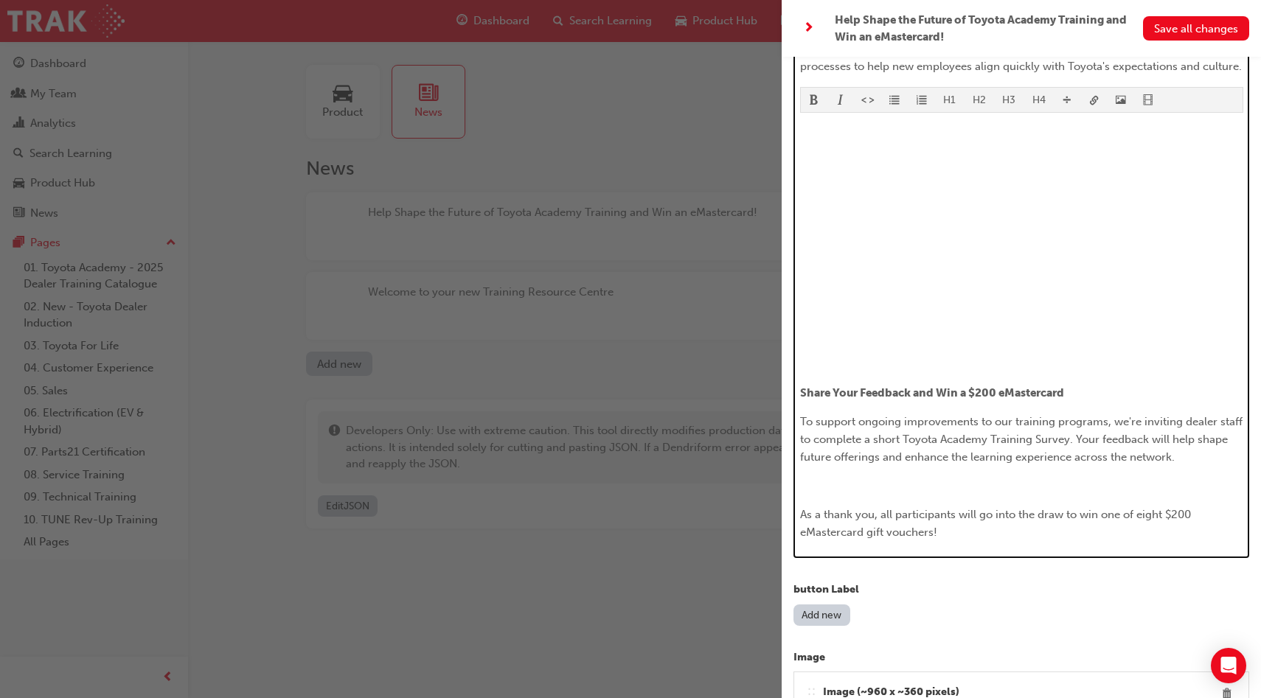
click at [800, 513] on span "As a thank you, all participants will go into the draw to win one of eight $200…" at bounding box center [997, 523] width 394 height 31
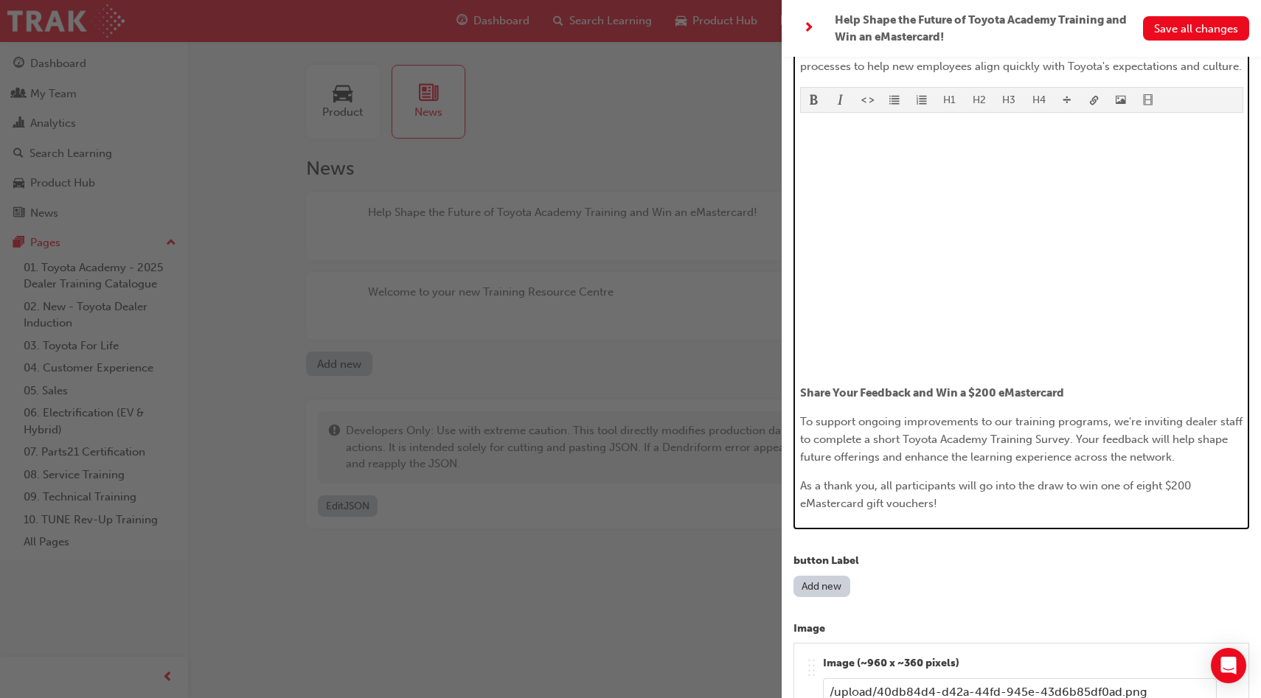
click at [962, 504] on p "As a thank you, all participants will go into the draw to win one of eight $200…" at bounding box center [1021, 494] width 443 height 35
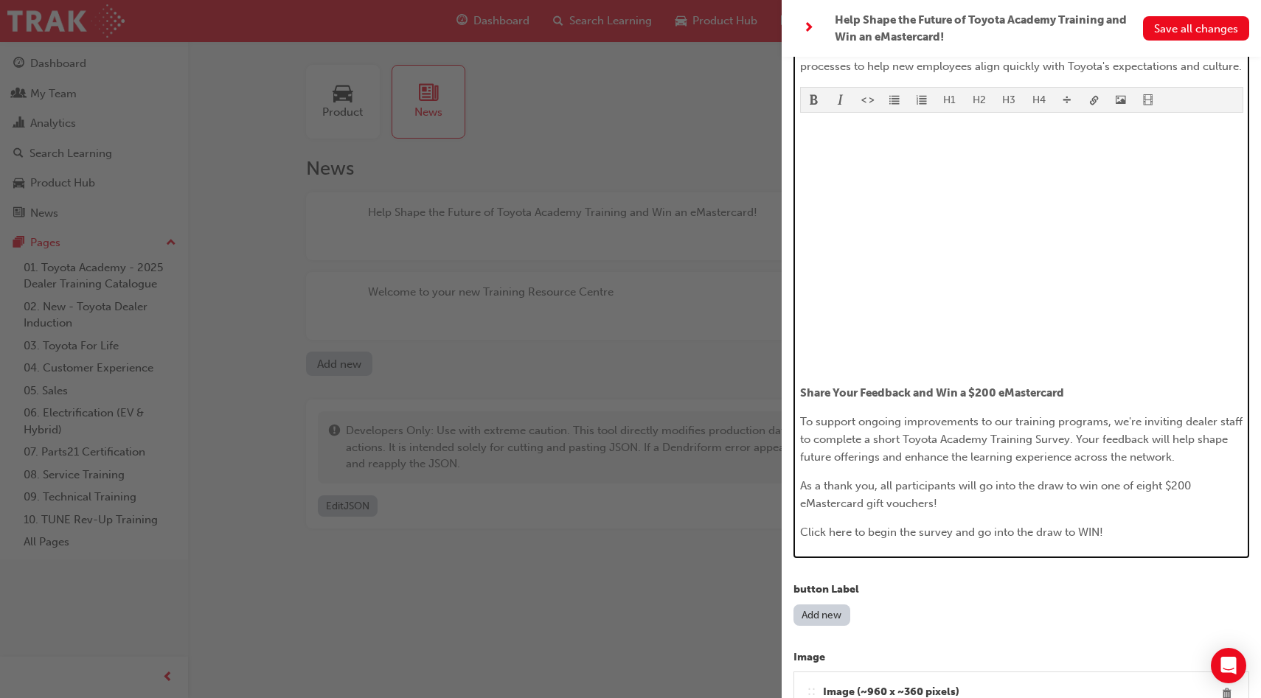
drag, startPoint x: 1108, startPoint y: 527, endPoint x: 799, endPoint y: 524, distance: 309.7
click at [799, 524] on div "H1 H2 H3 H4 This year has marked an exciting milestone, with the launch of Toyo…" at bounding box center [1021, 108] width 456 height 899
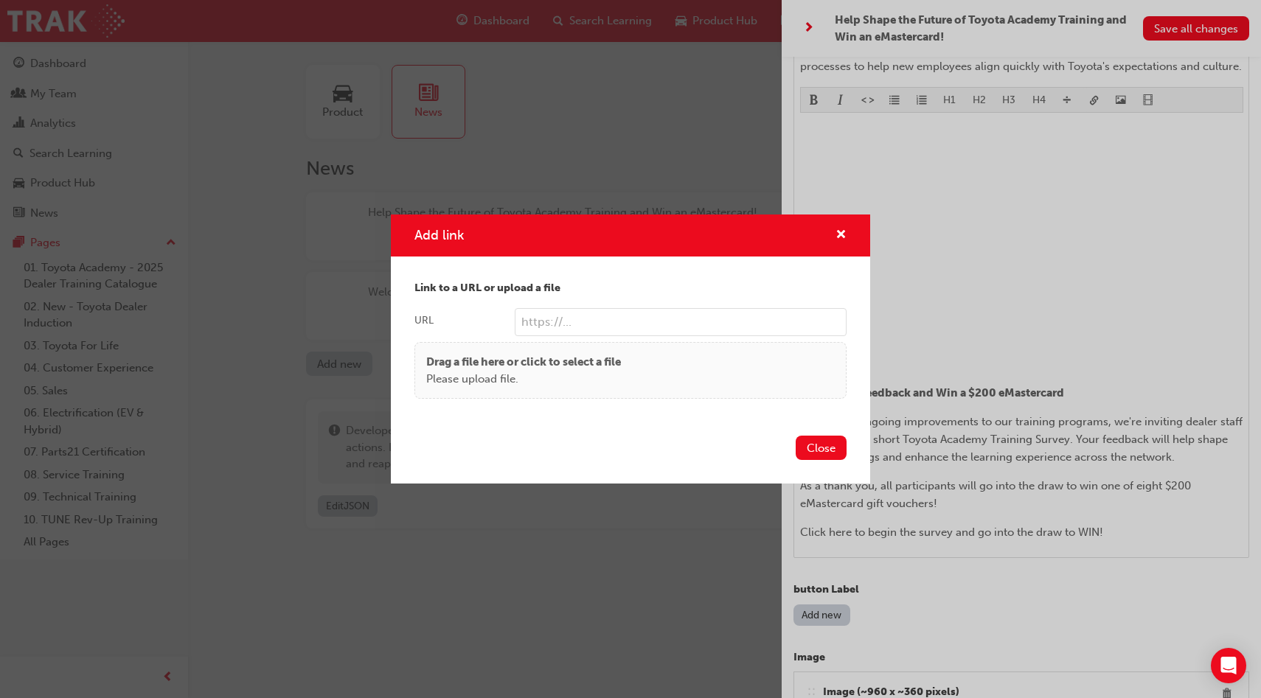
click at [1091, 103] on body "Your version of Internet Explorer is outdated and not supported. Please upgrade…" at bounding box center [630, 349] width 1261 height 698
click at [655, 322] on input "URL" at bounding box center [681, 322] width 332 height 28
paste input "[URL][DOMAIN_NAME]"
type input "[URL][DOMAIN_NAME]"
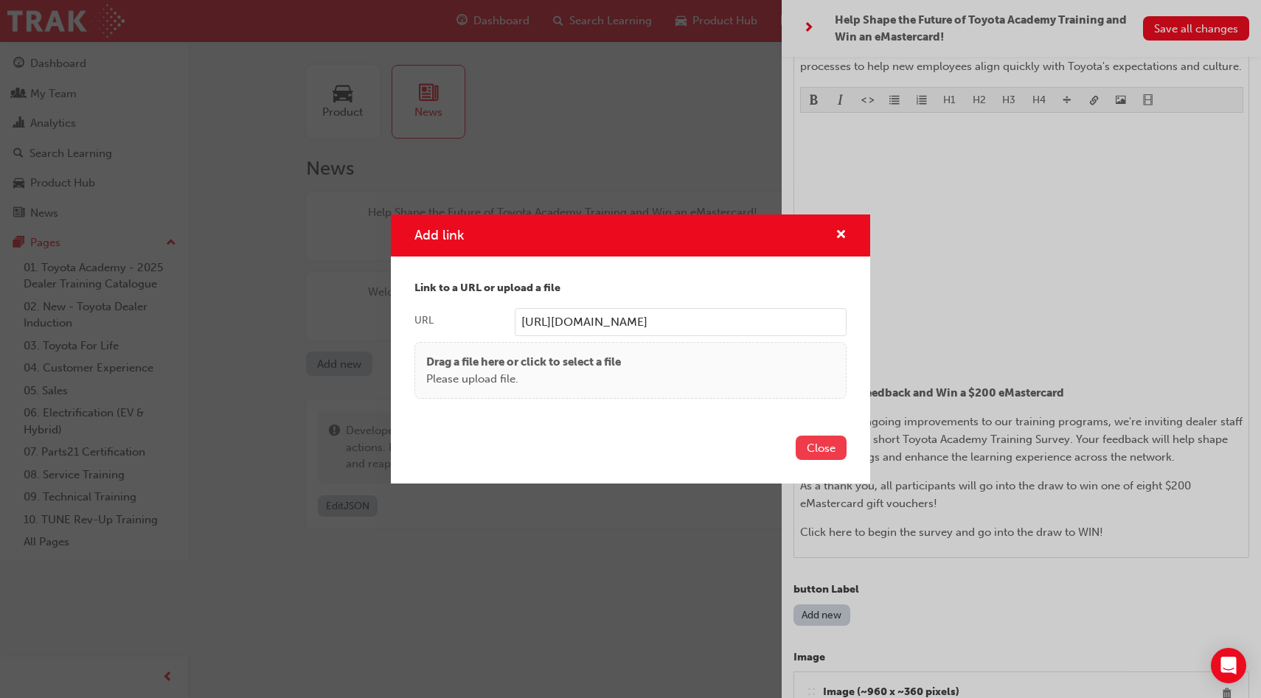
click at [817, 446] on button "Close" at bounding box center [821, 448] width 51 height 24
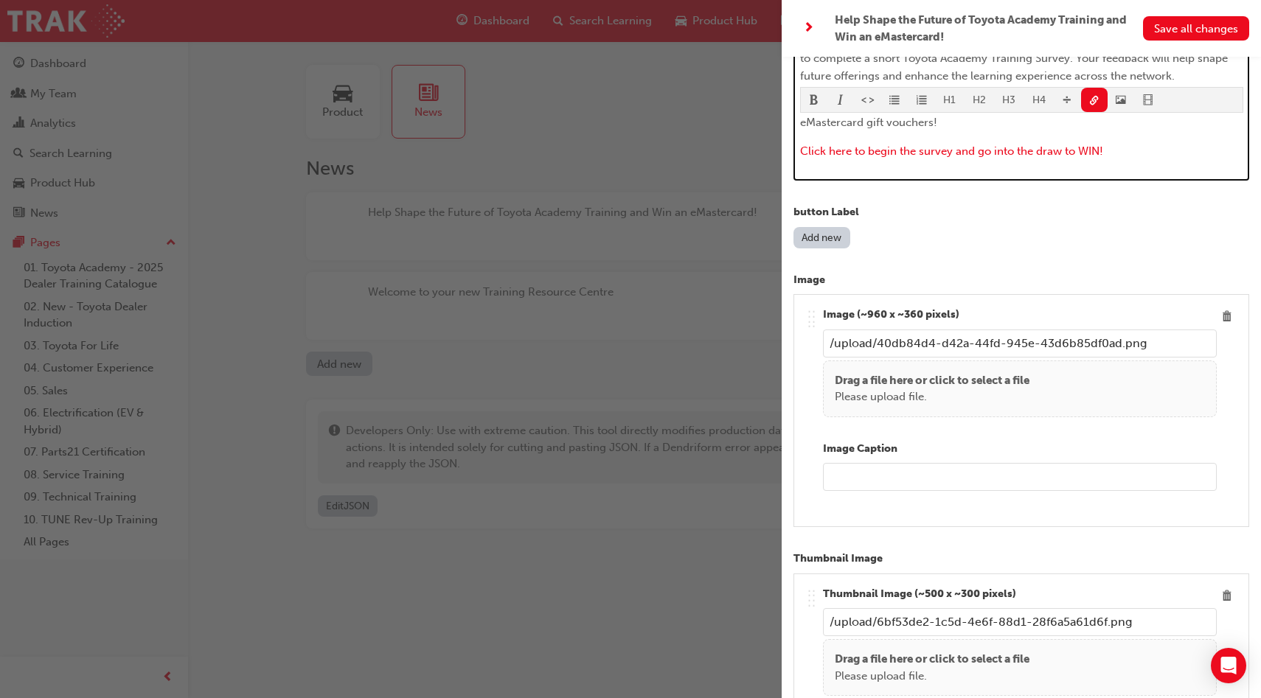
scroll to position [1053, 0]
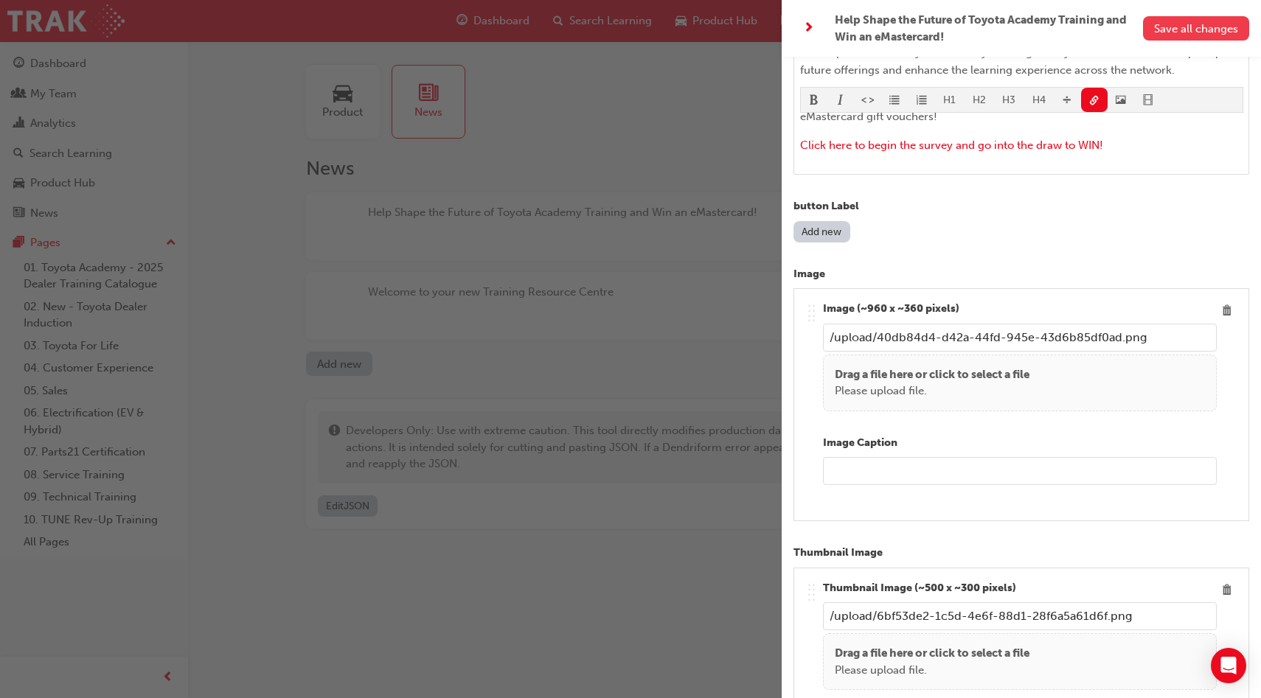
click at [1201, 24] on span "Save all changes" at bounding box center [1196, 28] width 84 height 13
click at [807, 32] on span "next-icon" at bounding box center [808, 28] width 11 height 18
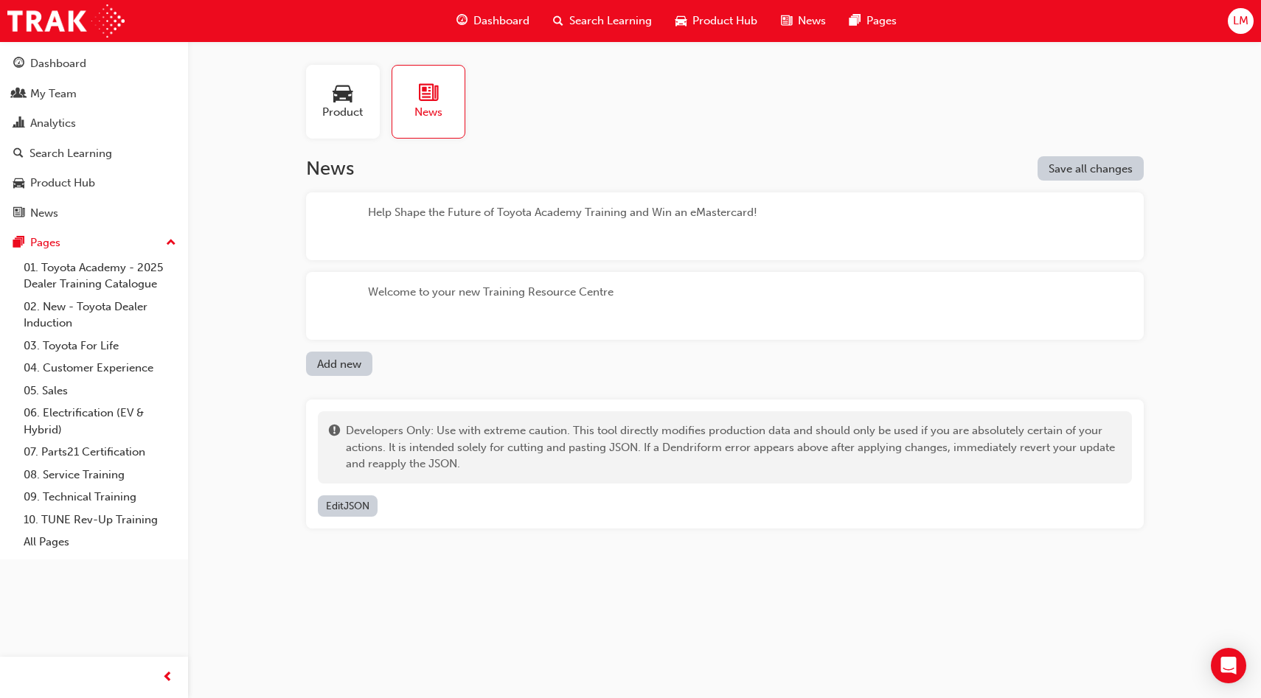
click at [571, 226] on div "Help Shape the Future of Toyota Academy Training and Win an eMastercard!" at bounding box center [562, 226] width 389 height 44
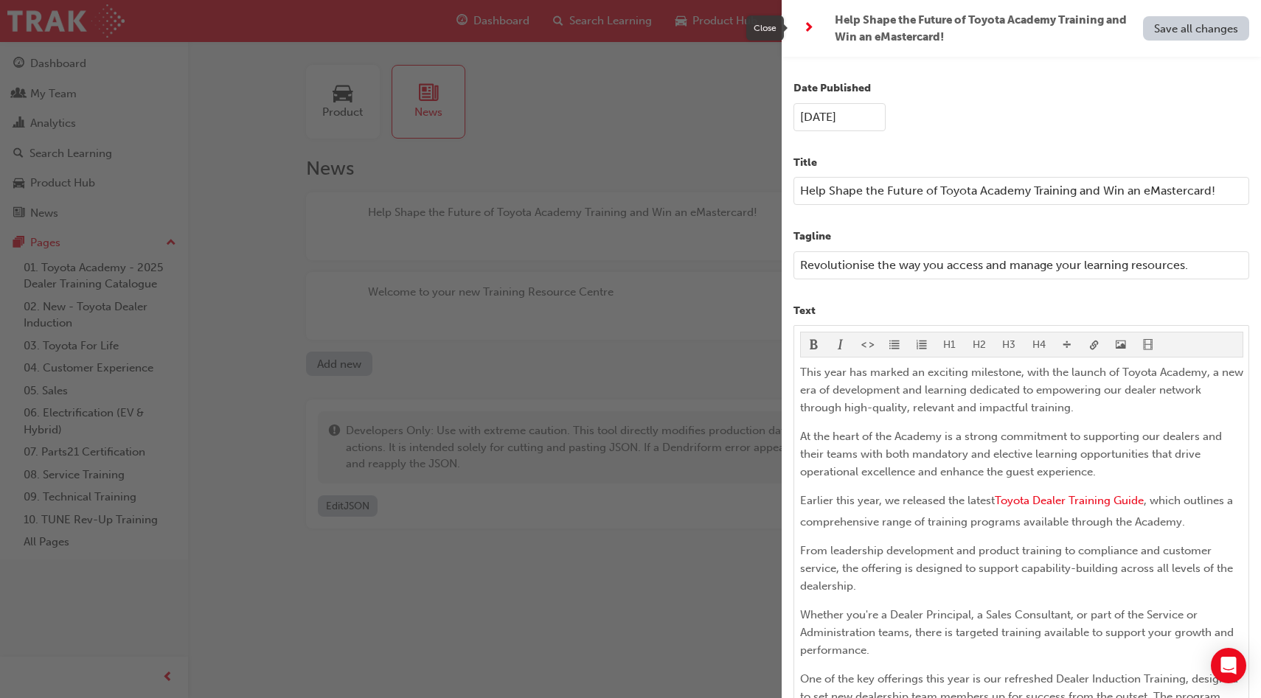
click at [808, 29] on span "next-icon" at bounding box center [808, 28] width 11 height 18
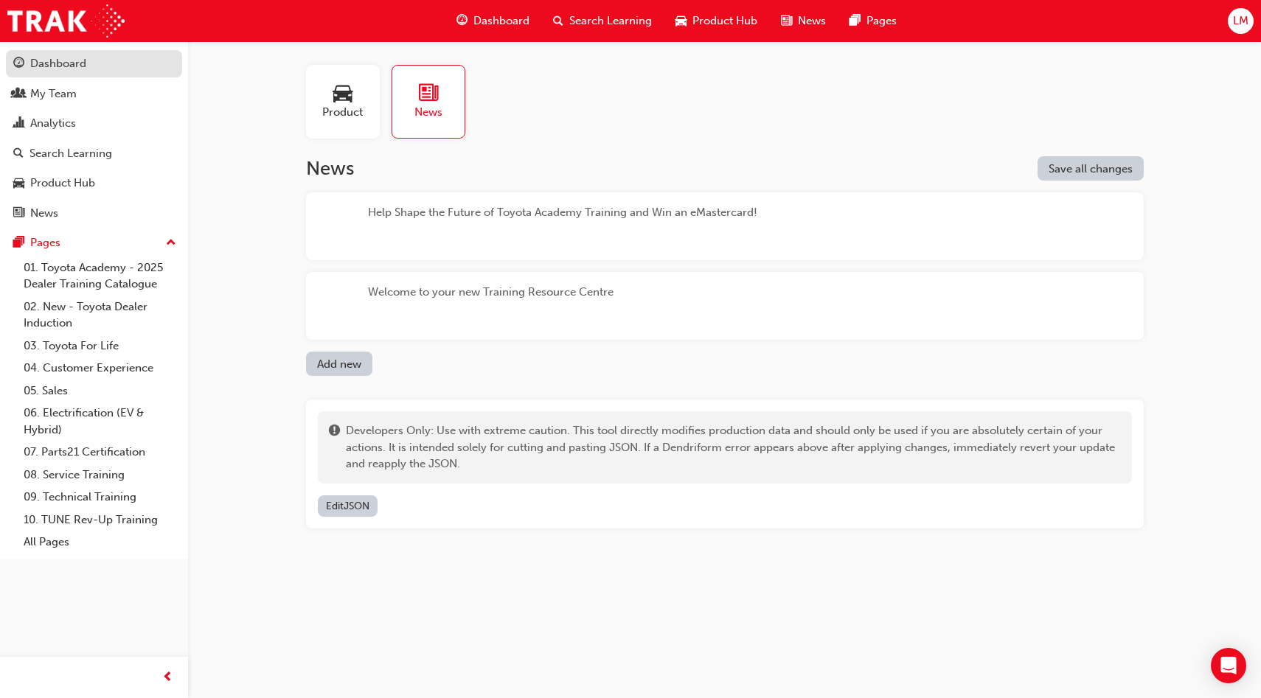
click at [116, 55] on div "Dashboard" at bounding box center [93, 64] width 161 height 18
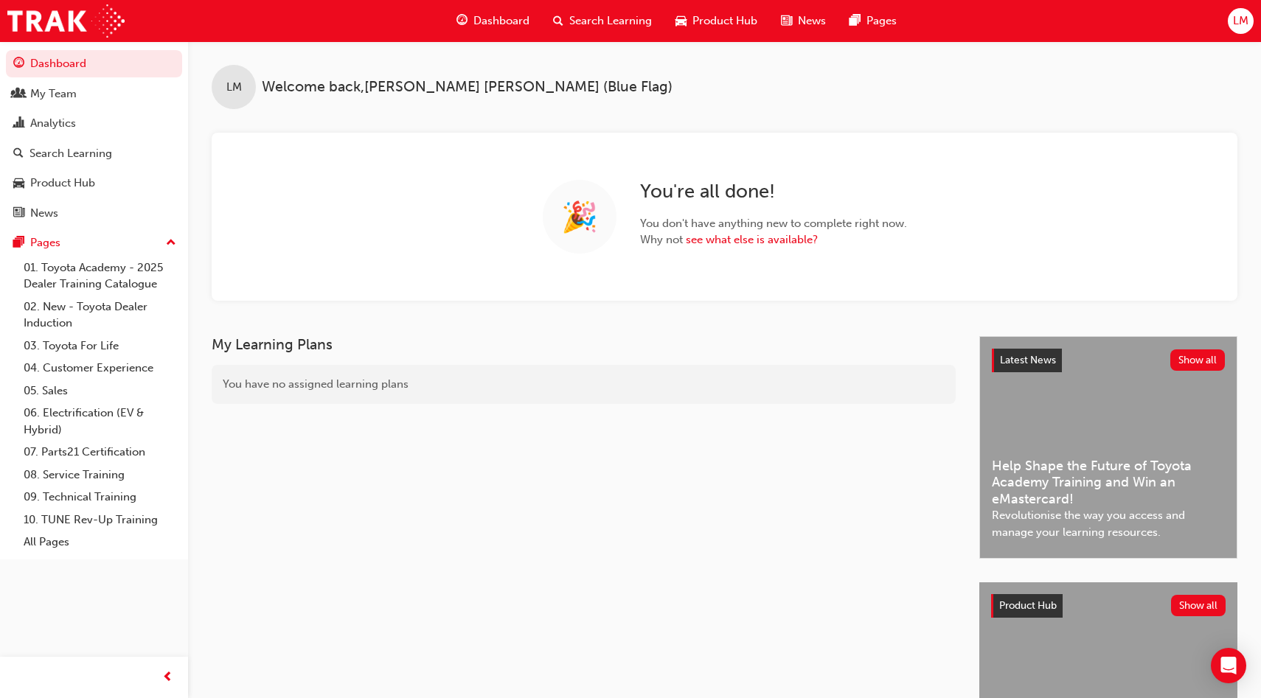
click at [1120, 409] on div "Latest News Show all Help Shape the Future of Toyota Academy Training and Win a…" at bounding box center [1108, 447] width 257 height 221
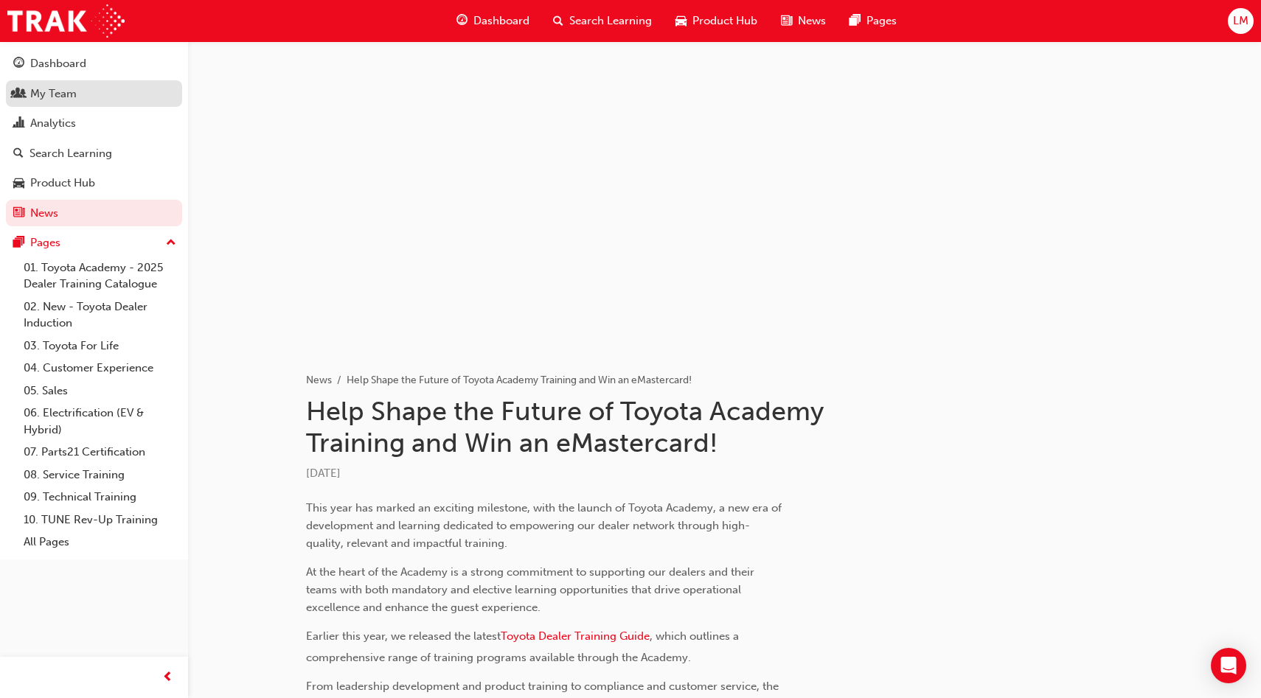
click at [86, 93] on div "My Team" at bounding box center [93, 94] width 161 height 18
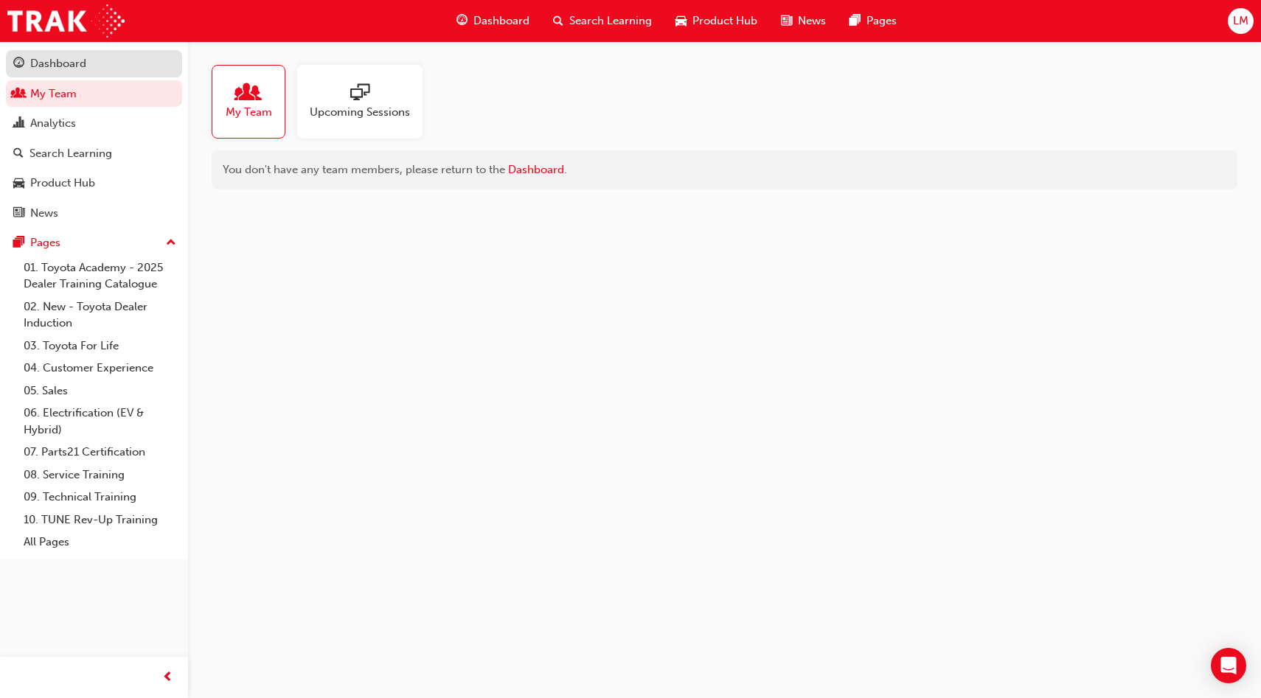
click at [82, 66] on div "Dashboard" at bounding box center [58, 63] width 56 height 17
